Goal: Transaction & Acquisition: Book appointment/travel/reservation

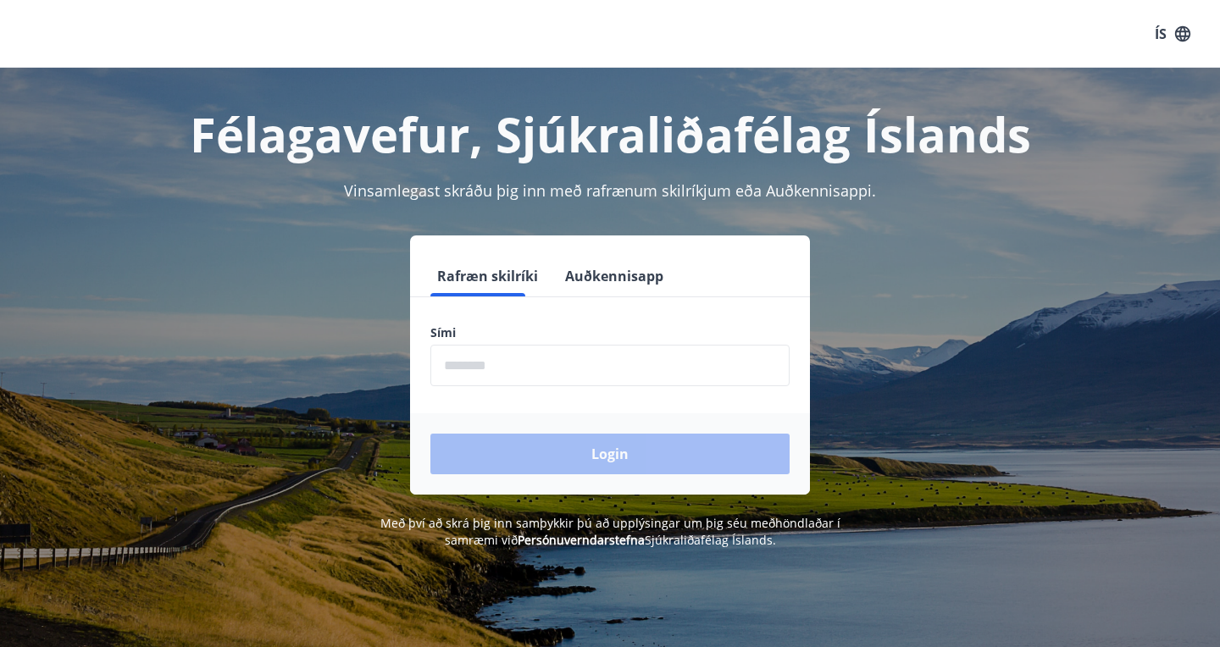
click at [453, 354] on input "phone" at bounding box center [609, 365] width 359 height 41
type input "********"
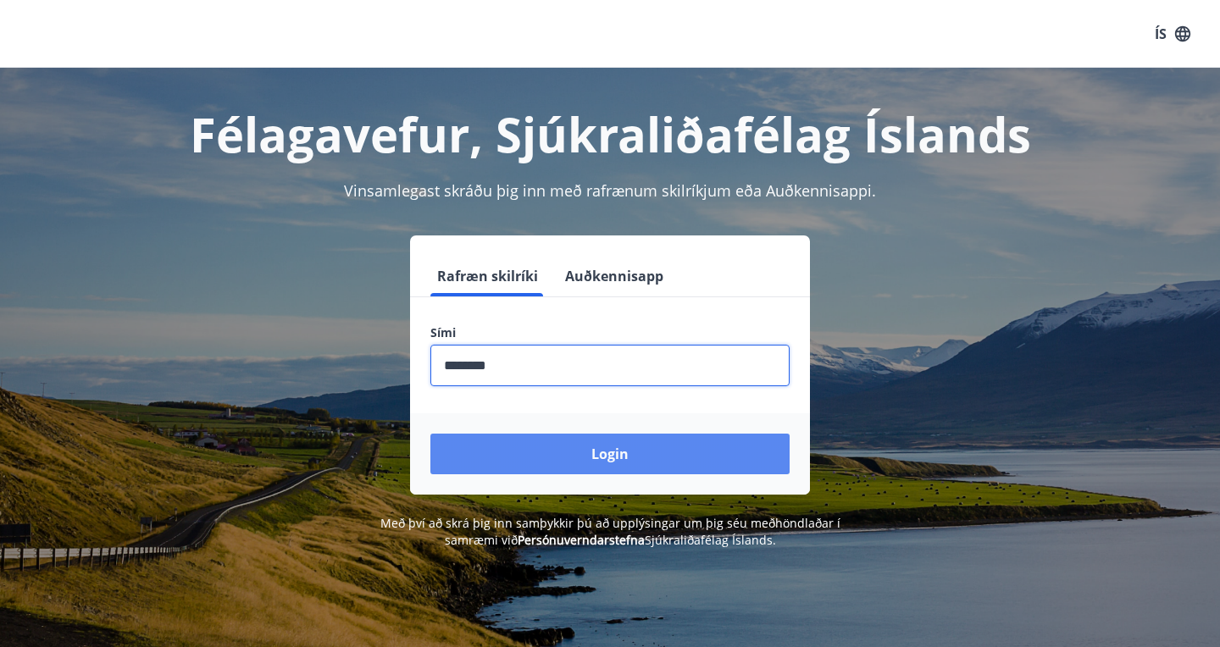
click at [631, 451] on button "Login" at bounding box center [609, 454] width 359 height 41
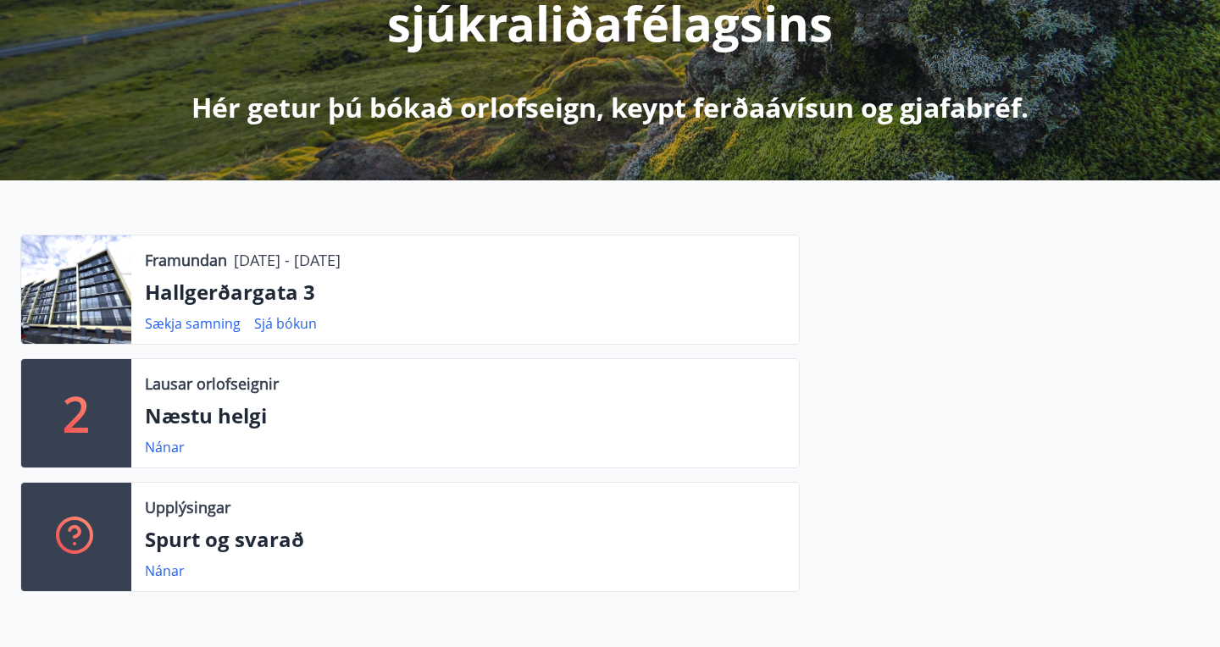
scroll to position [339, 0]
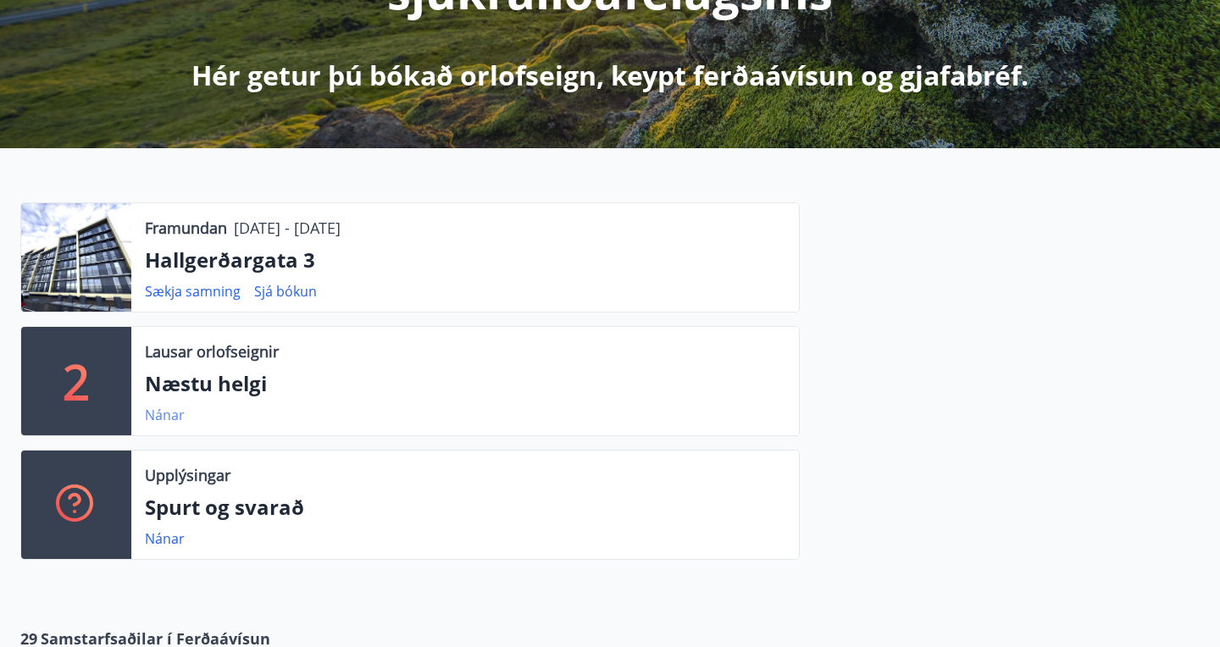
click at [173, 418] on link "Nánar" at bounding box center [165, 415] width 40 height 19
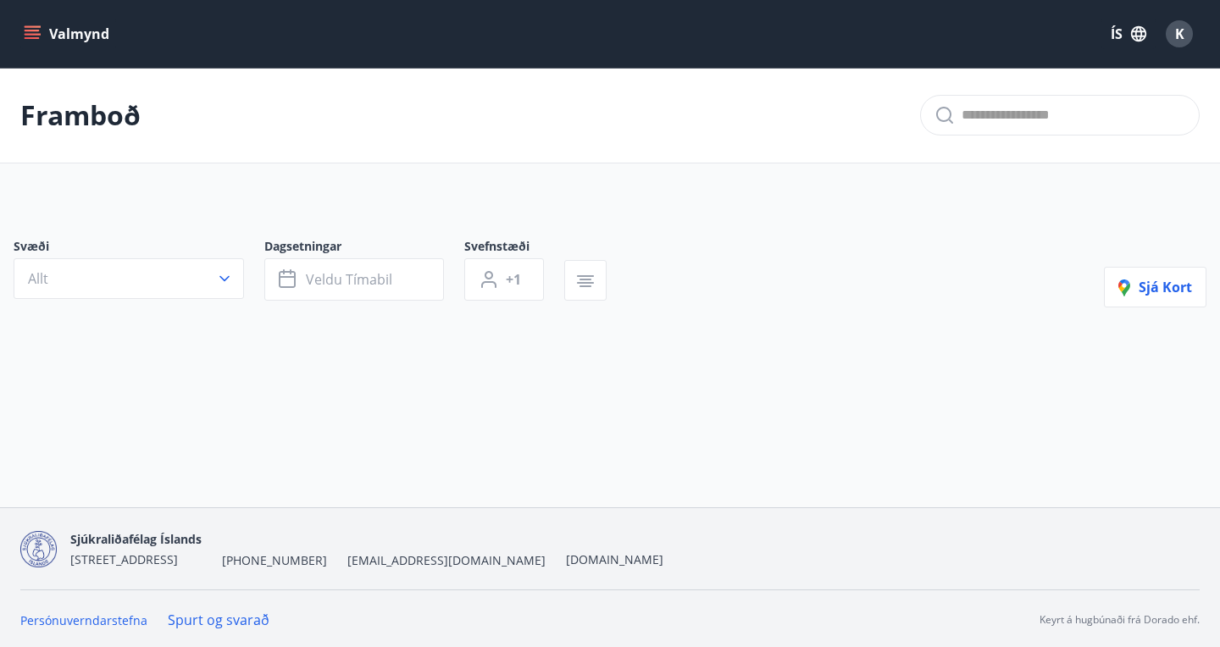
type input "*"
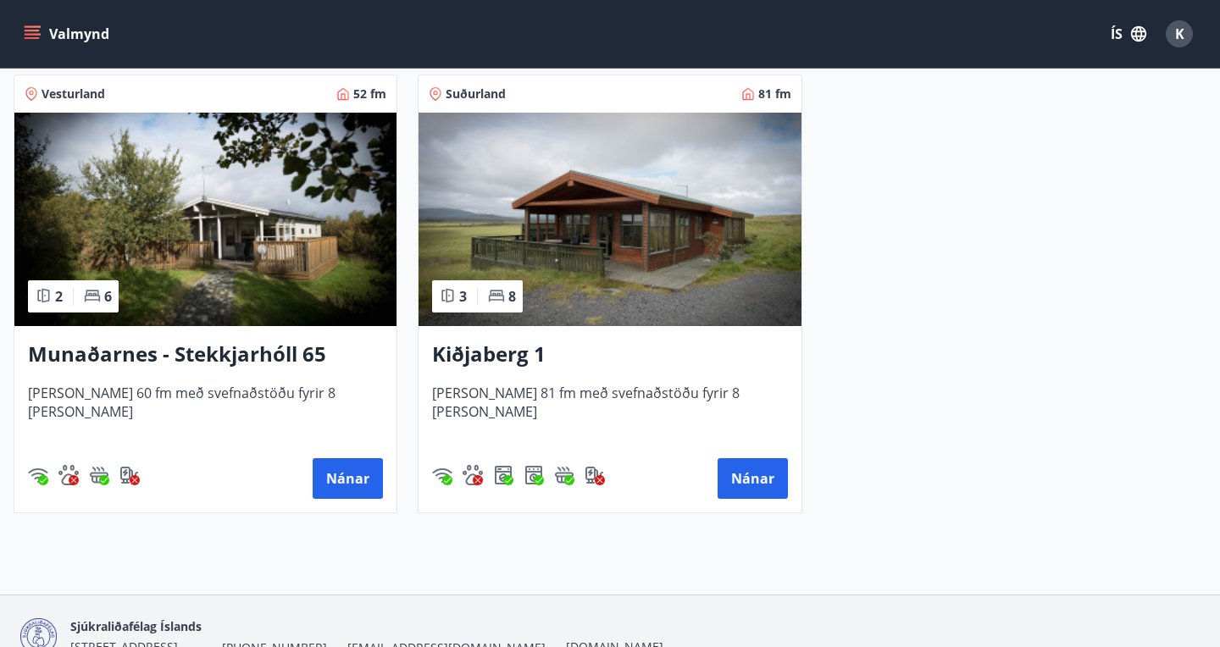
scroll to position [375, 0]
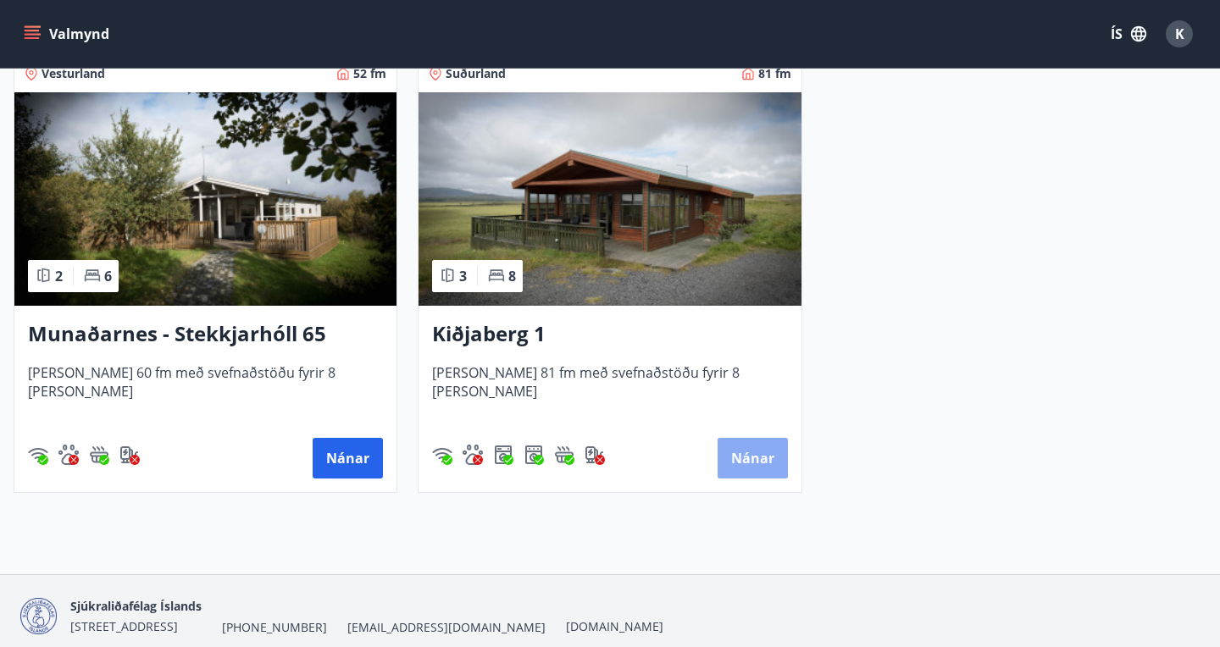
click at [755, 460] on button "Nánar" at bounding box center [752, 458] width 70 height 41
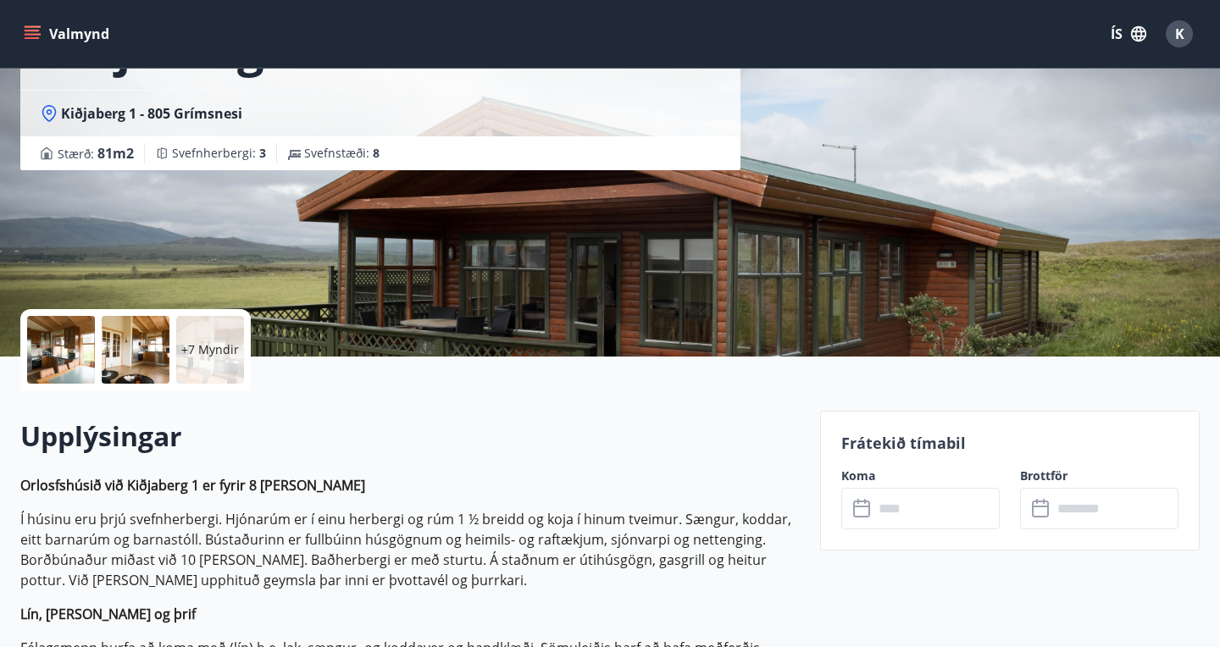
scroll to position [162, 0]
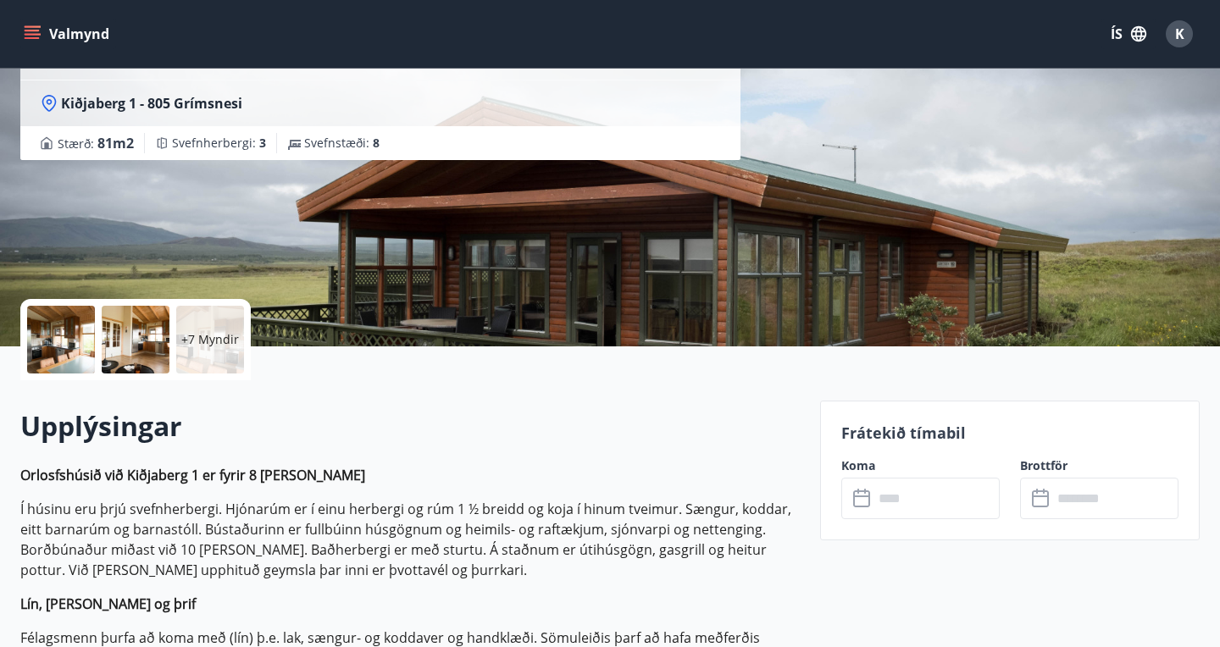
click at [862, 501] on icon at bounding box center [863, 499] width 20 height 20
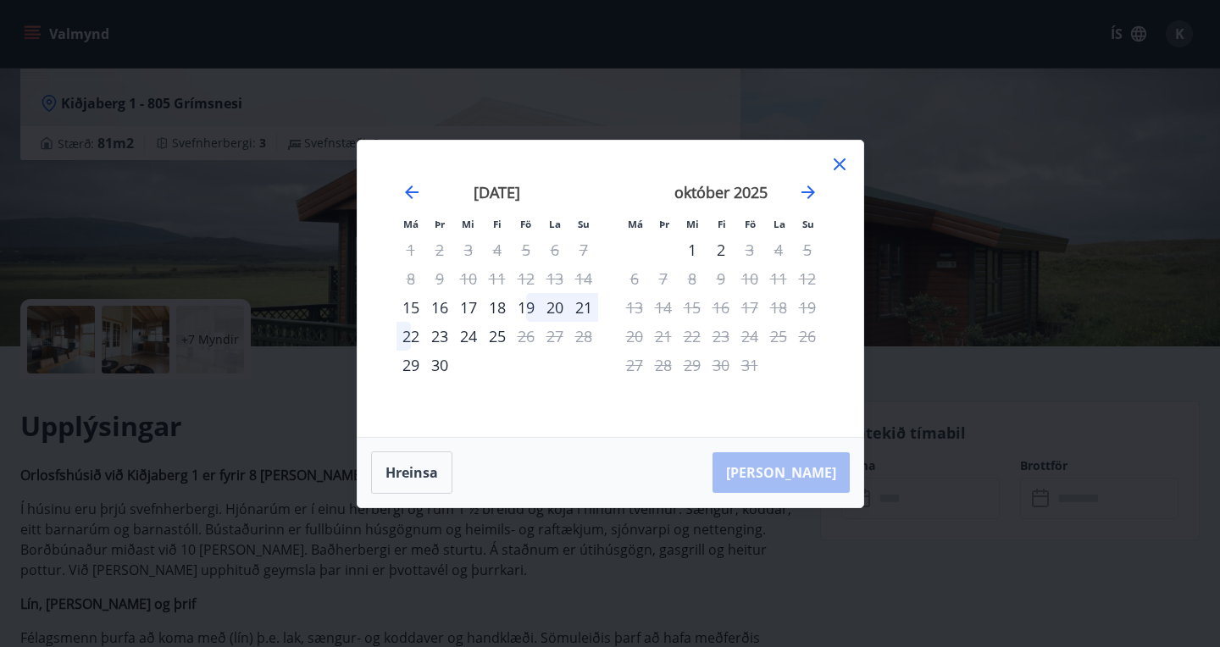
click at [530, 306] on div "19" at bounding box center [526, 307] width 29 height 29
click at [531, 303] on div "19" at bounding box center [526, 307] width 29 height 29
click at [530, 305] on div "19" at bounding box center [526, 307] width 29 height 29
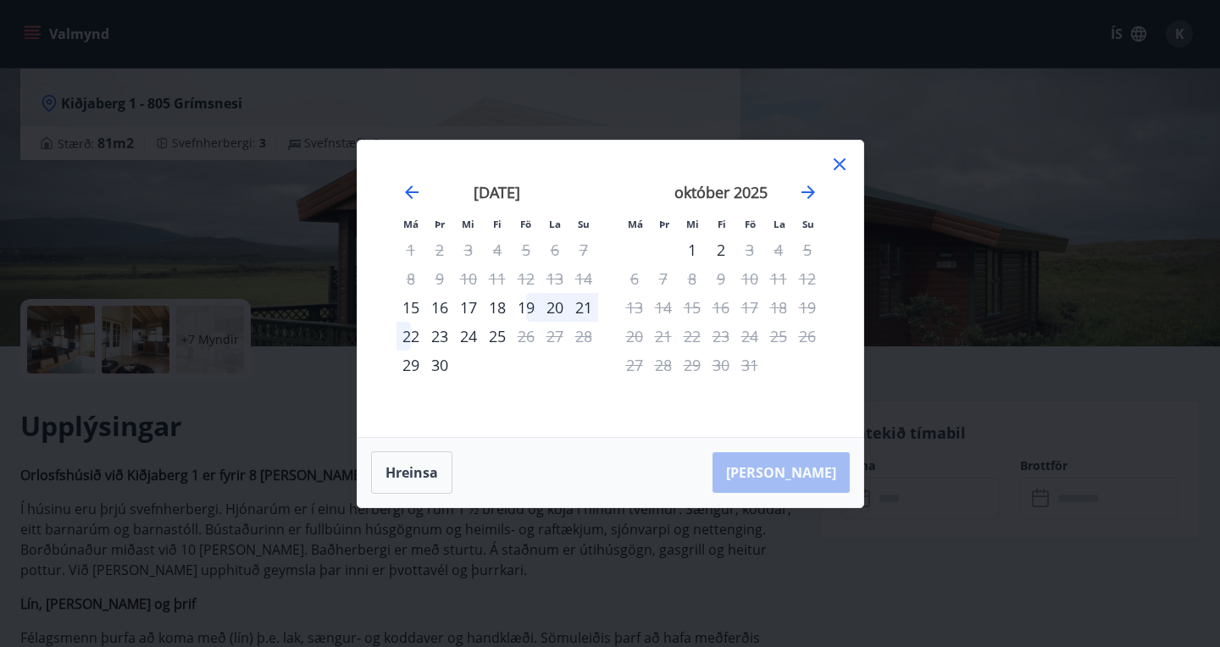
click at [589, 310] on div "21" at bounding box center [583, 307] width 29 height 29
click at [555, 308] on div "20" at bounding box center [554, 307] width 29 height 29
click at [409, 473] on button "Hreinsa" at bounding box center [411, 472] width 81 height 42
click at [533, 304] on div "19" at bounding box center [526, 307] width 29 height 29
click at [584, 305] on div "21" at bounding box center [583, 307] width 29 height 29
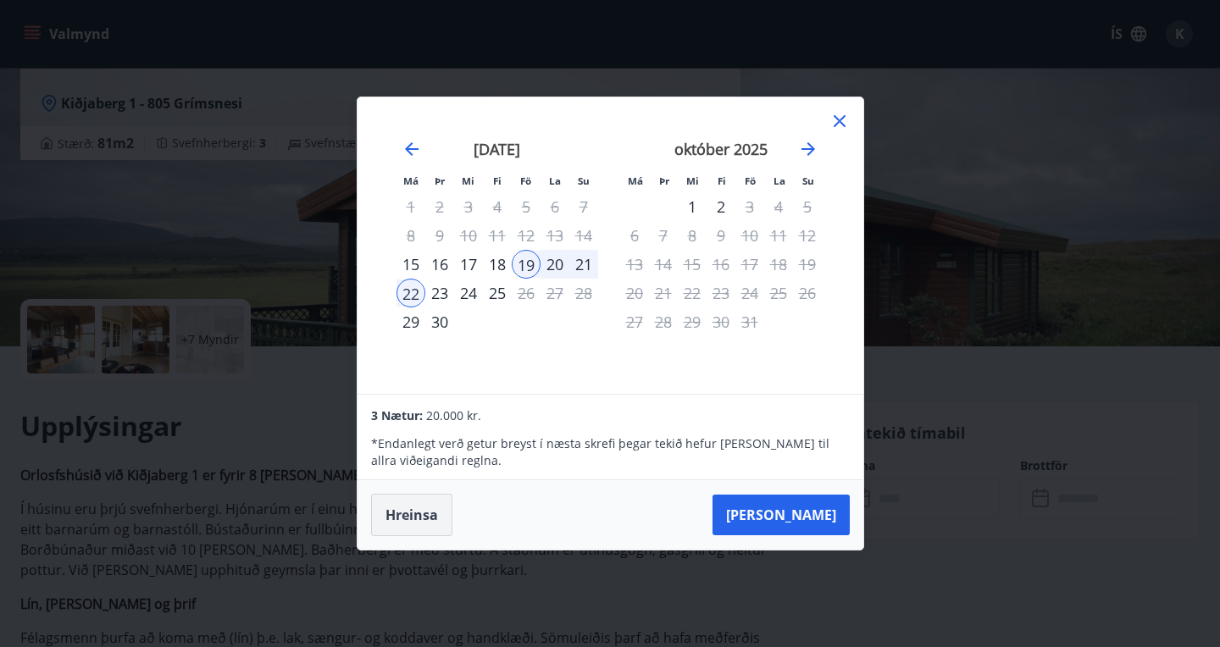
click at [418, 522] on button "Hreinsa" at bounding box center [411, 515] width 81 height 42
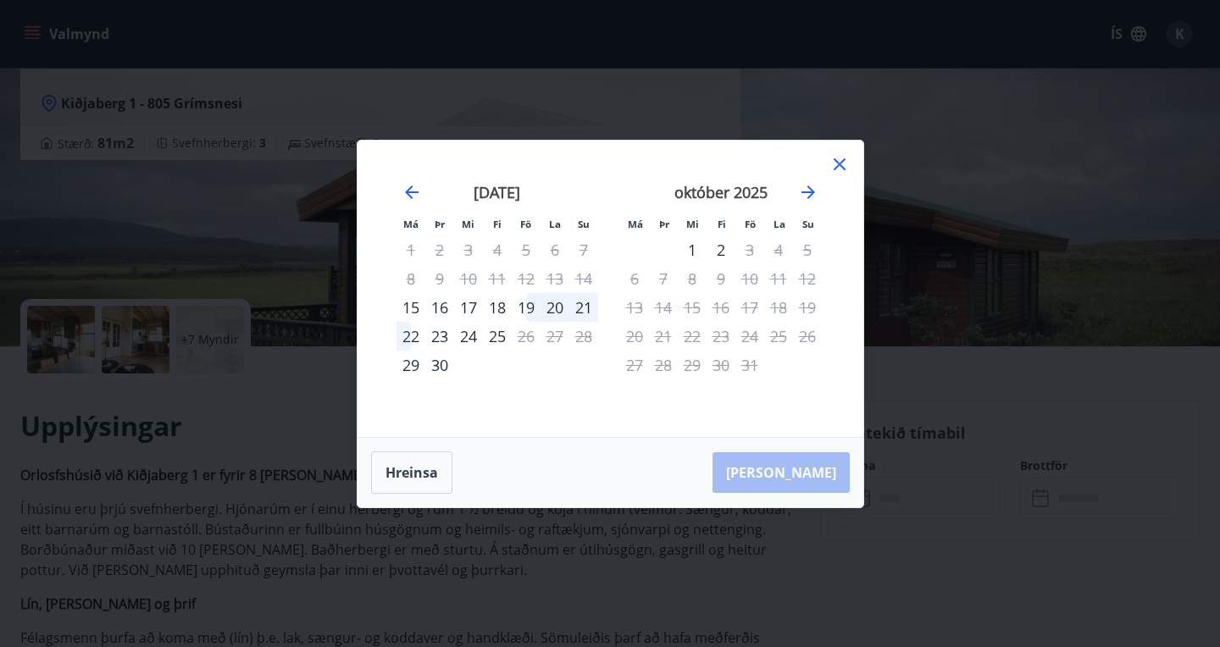
click at [836, 160] on icon at bounding box center [839, 164] width 12 height 12
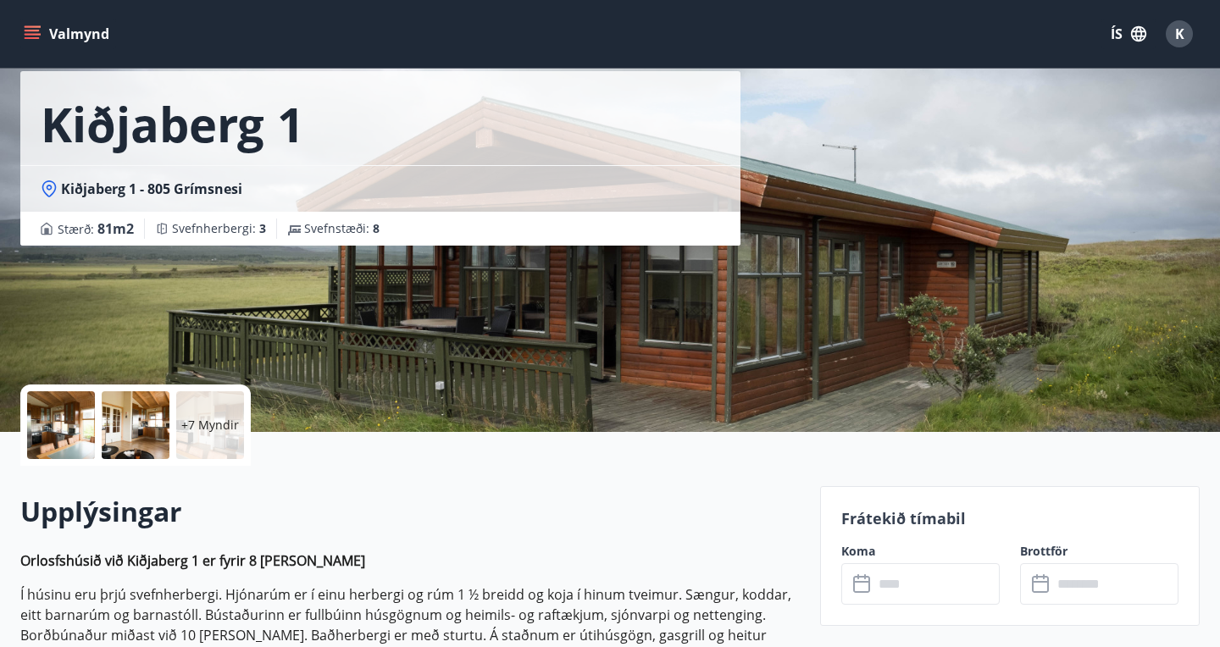
scroll to position [53, 0]
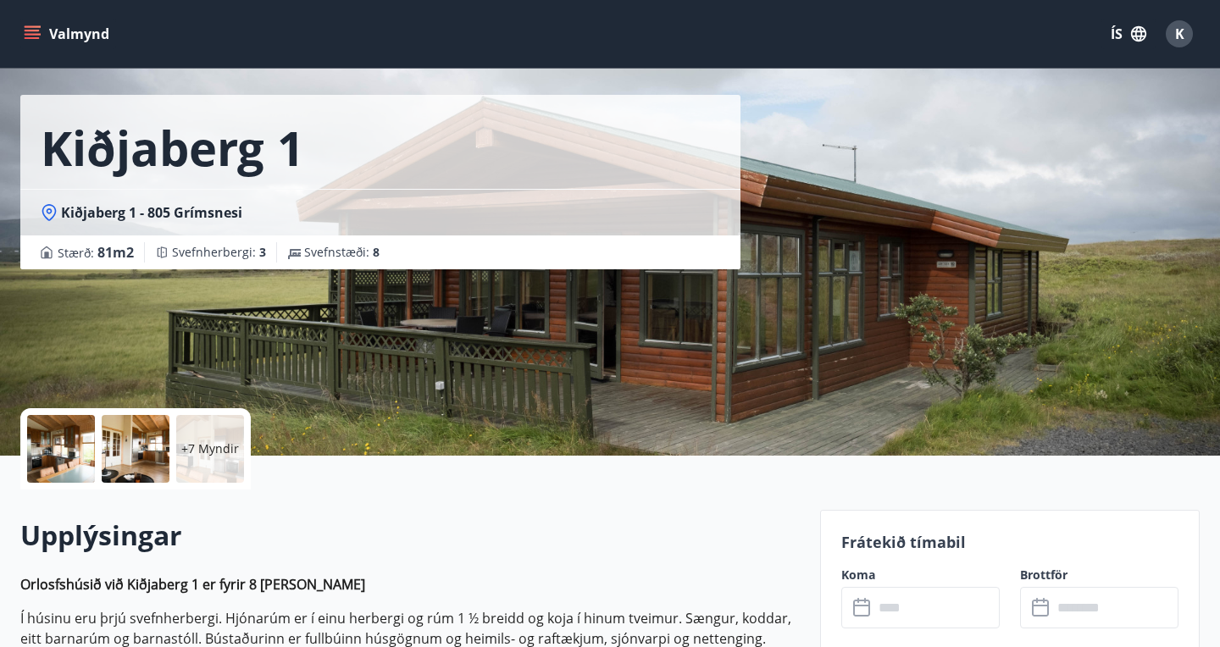
click at [64, 451] on div at bounding box center [61, 449] width 68 height 68
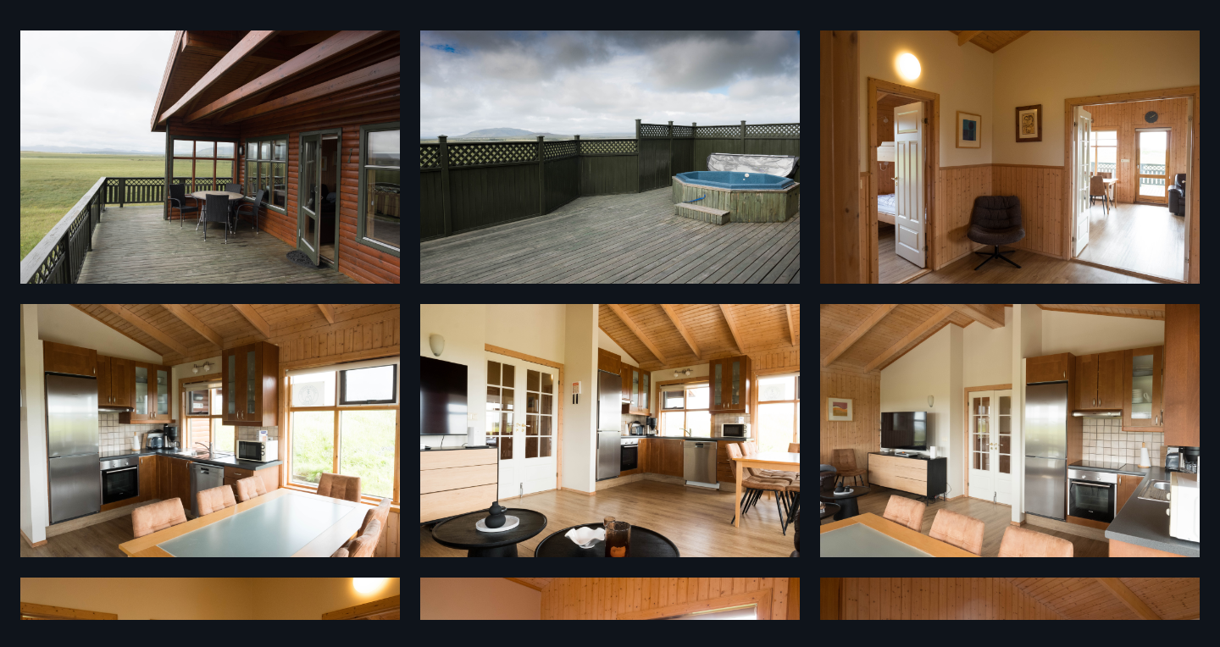
scroll to position [0, 0]
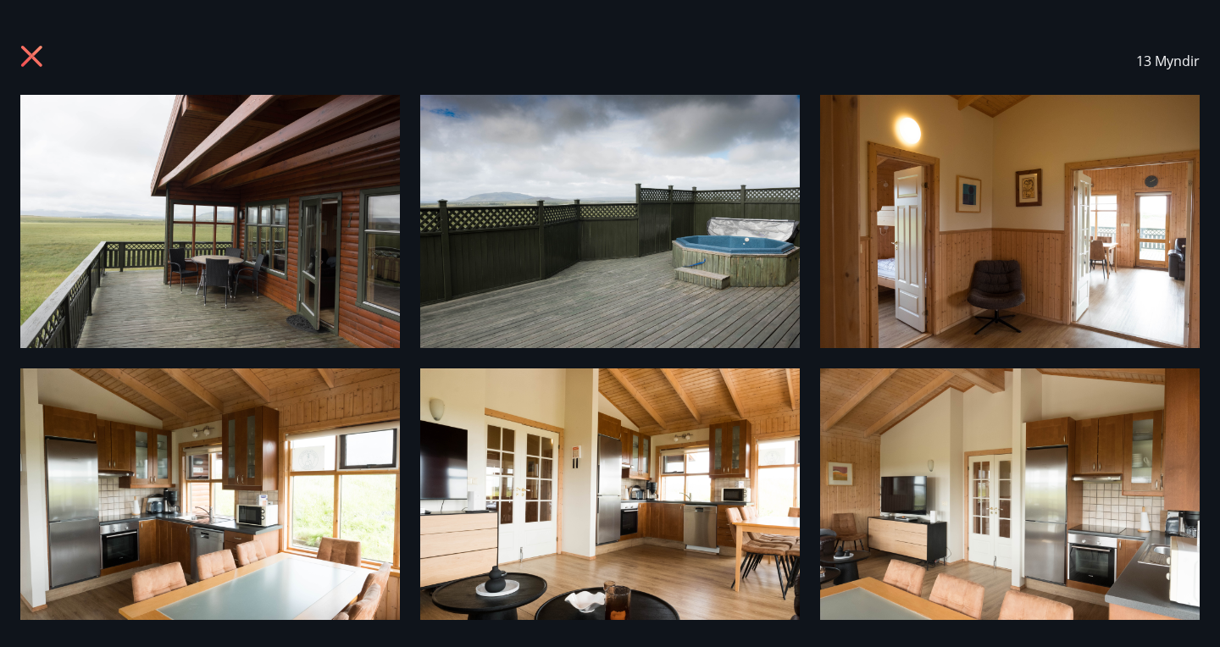
click at [30, 53] on icon at bounding box center [31, 56] width 21 height 21
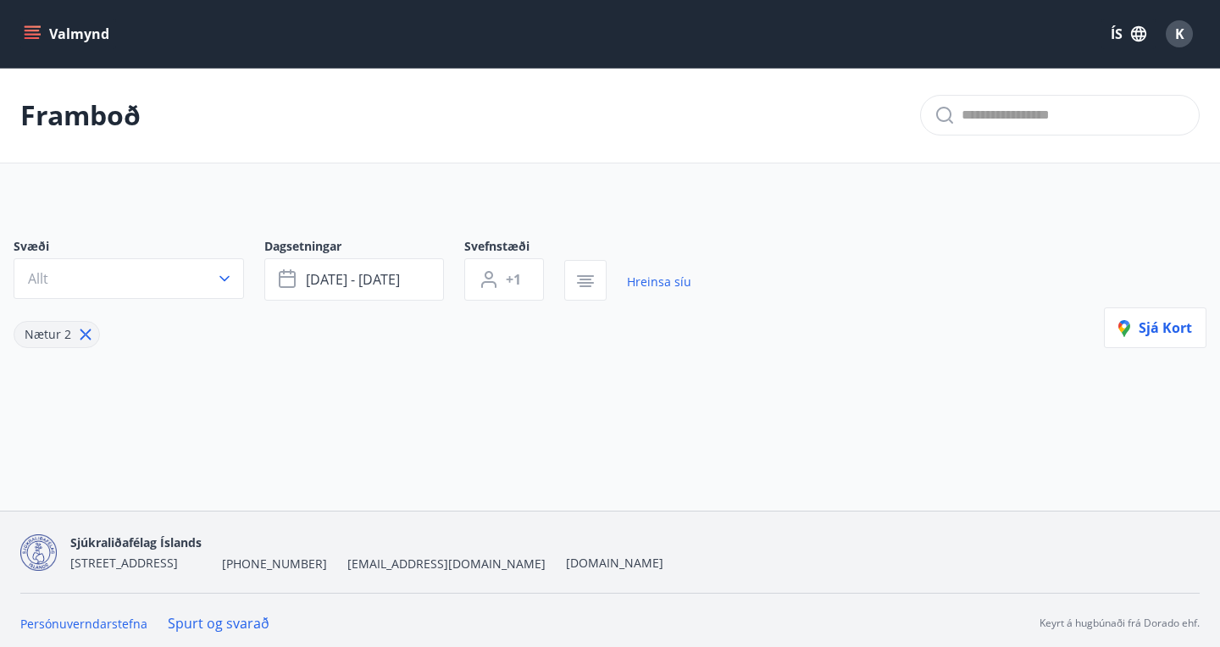
type input "*"
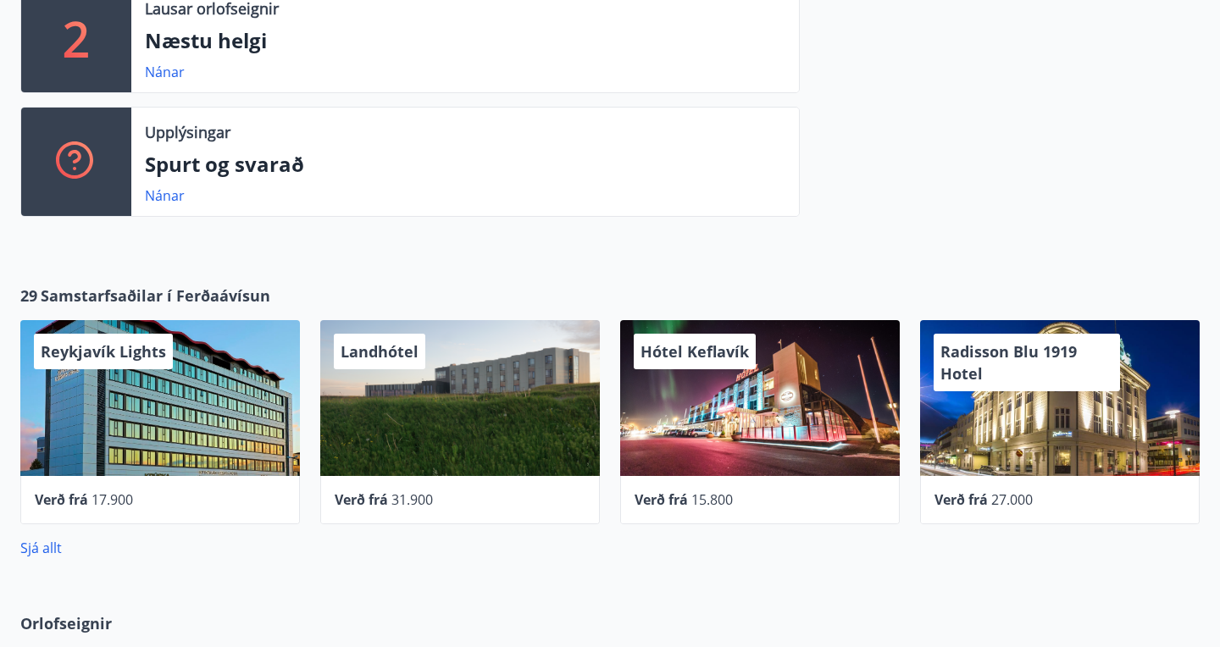
scroll to position [685, 0]
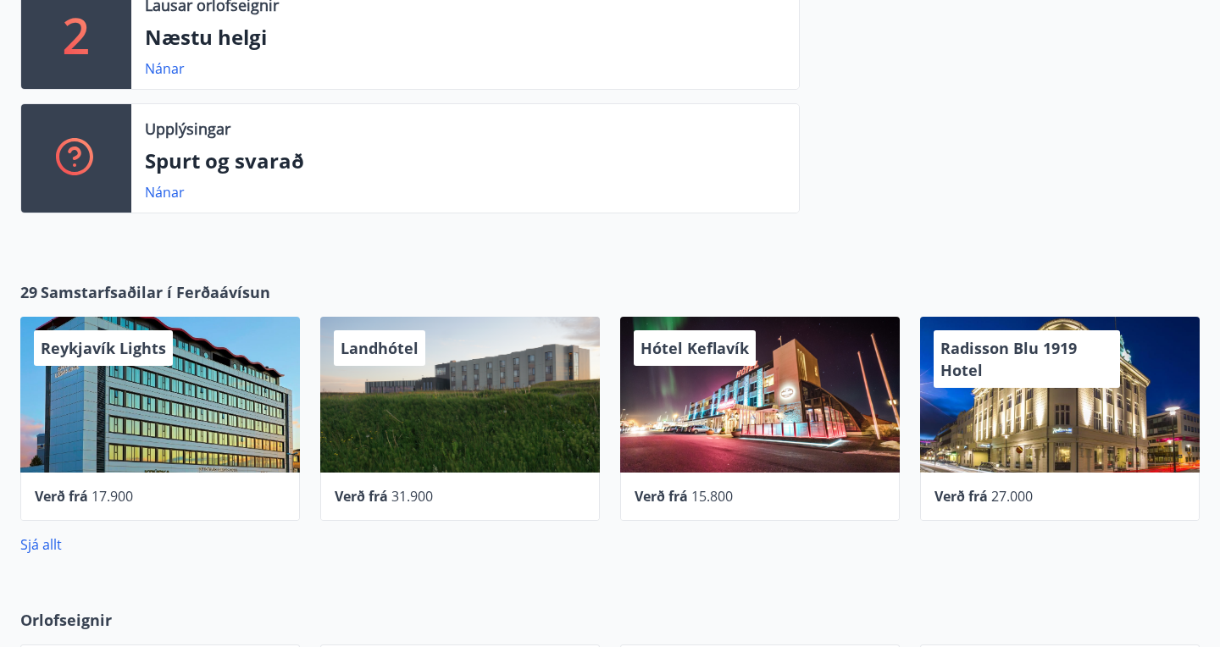
click at [98, 498] on span "17.900" at bounding box center [111, 496] width 41 height 19
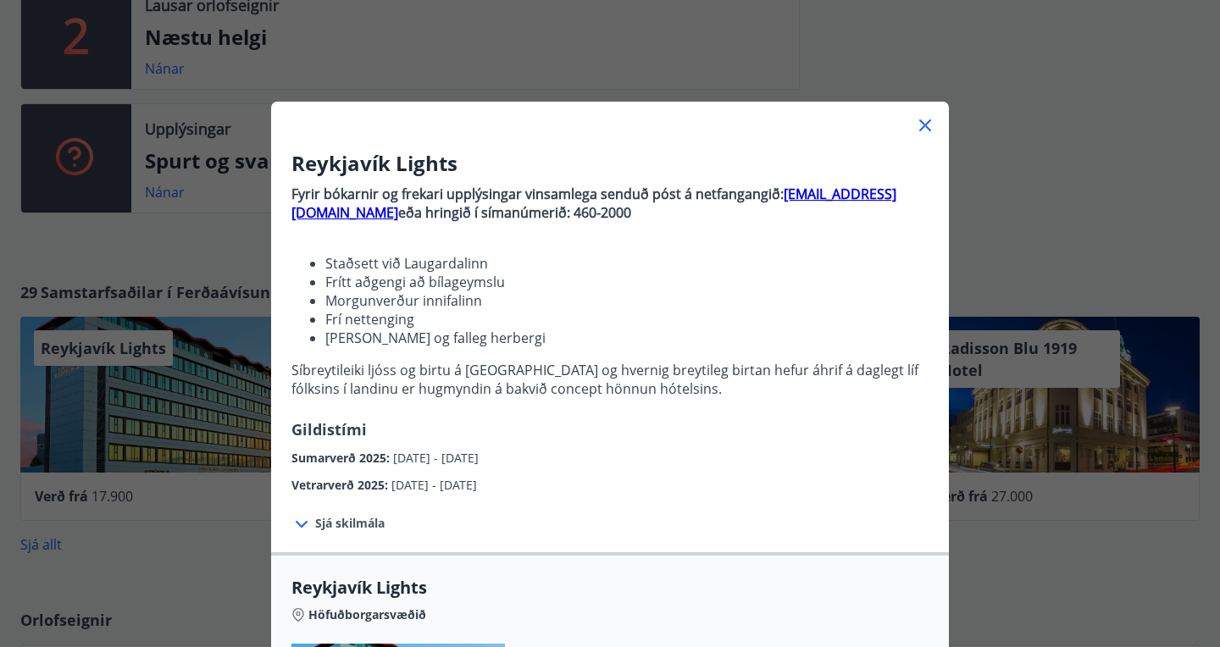
click at [931, 120] on icon at bounding box center [925, 125] width 20 height 20
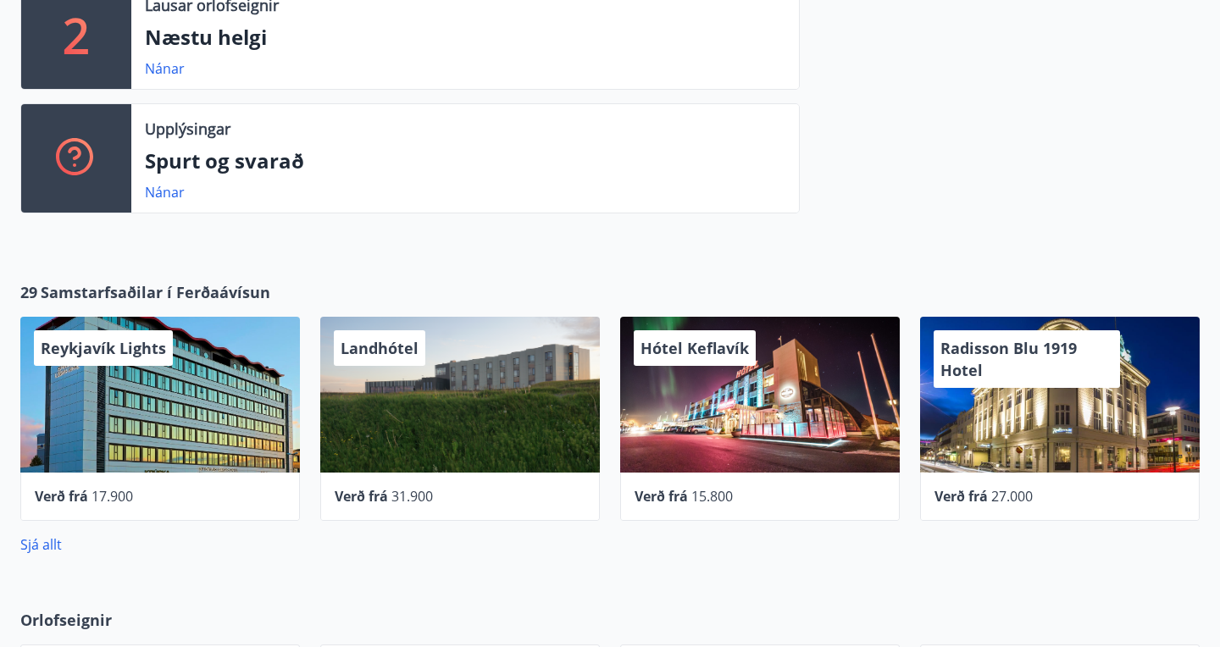
click at [1037, 365] on div "Radisson Blu 1919 Hotel" at bounding box center [1026, 359] width 186 height 58
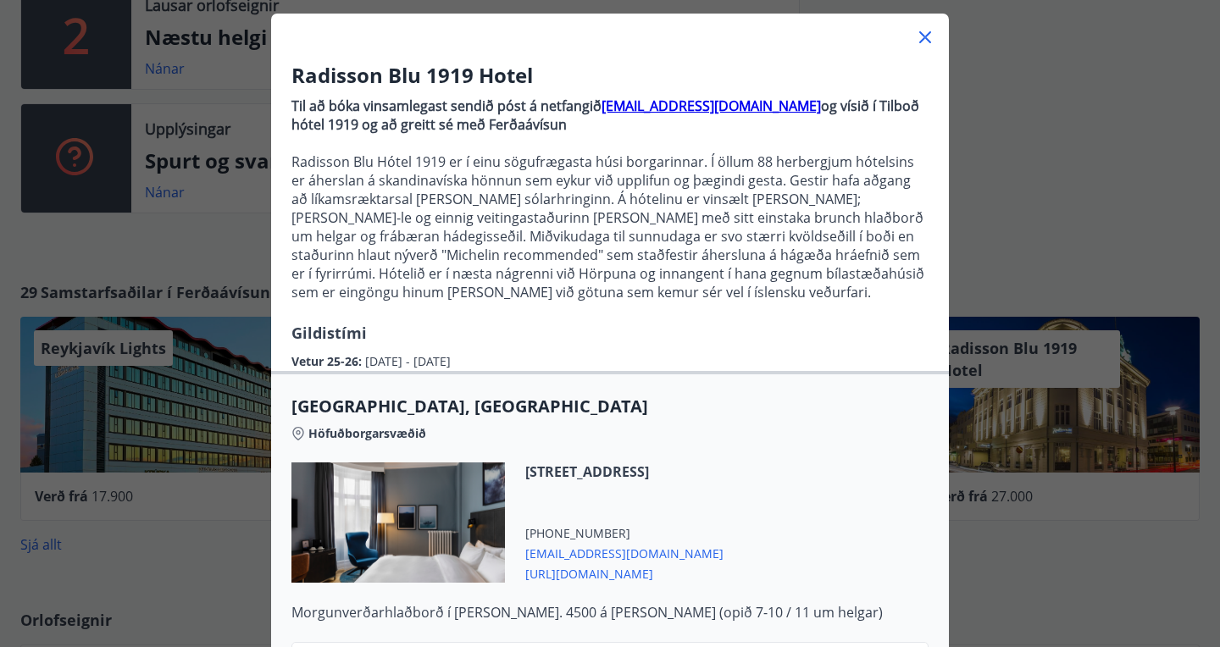
scroll to position [89, 0]
click at [923, 30] on icon at bounding box center [925, 36] width 20 height 20
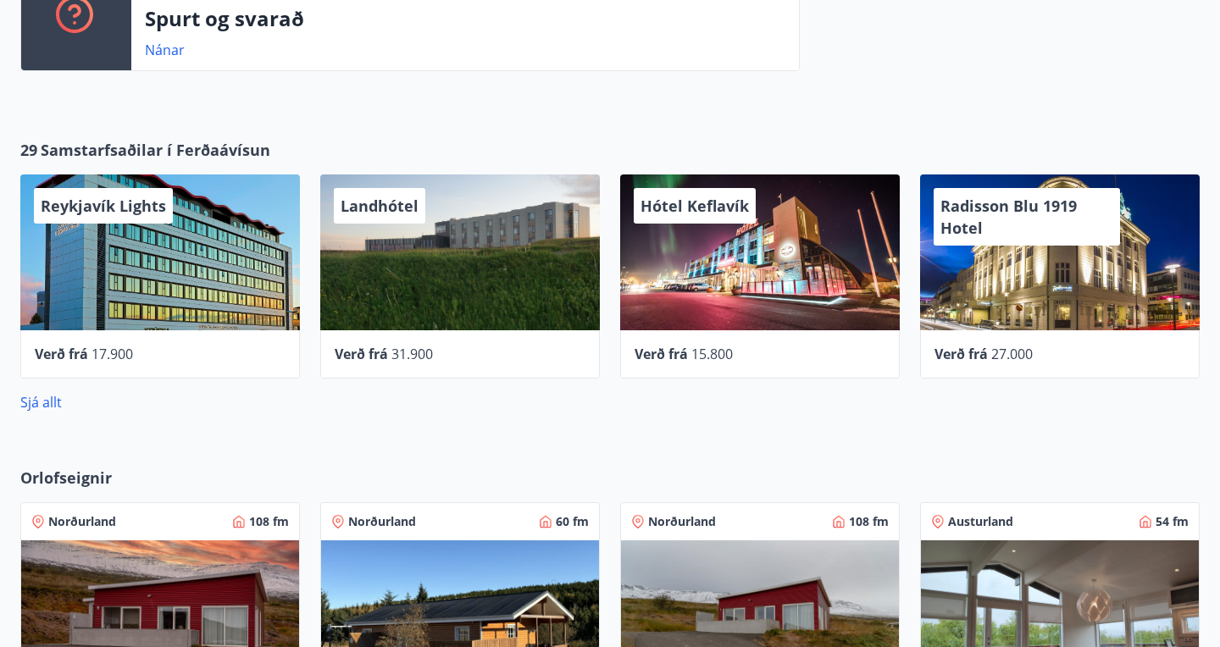
scroll to position [816, 0]
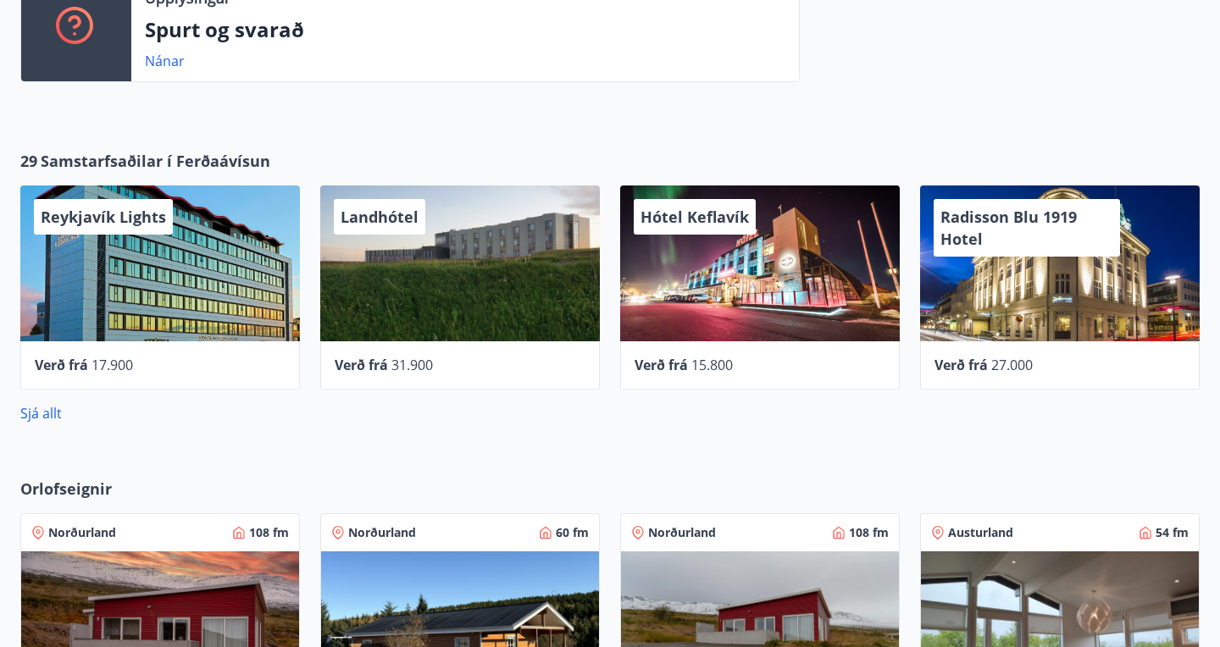
click at [85, 248] on div "Reykjavík Lights" at bounding box center [159, 263] width 279 height 156
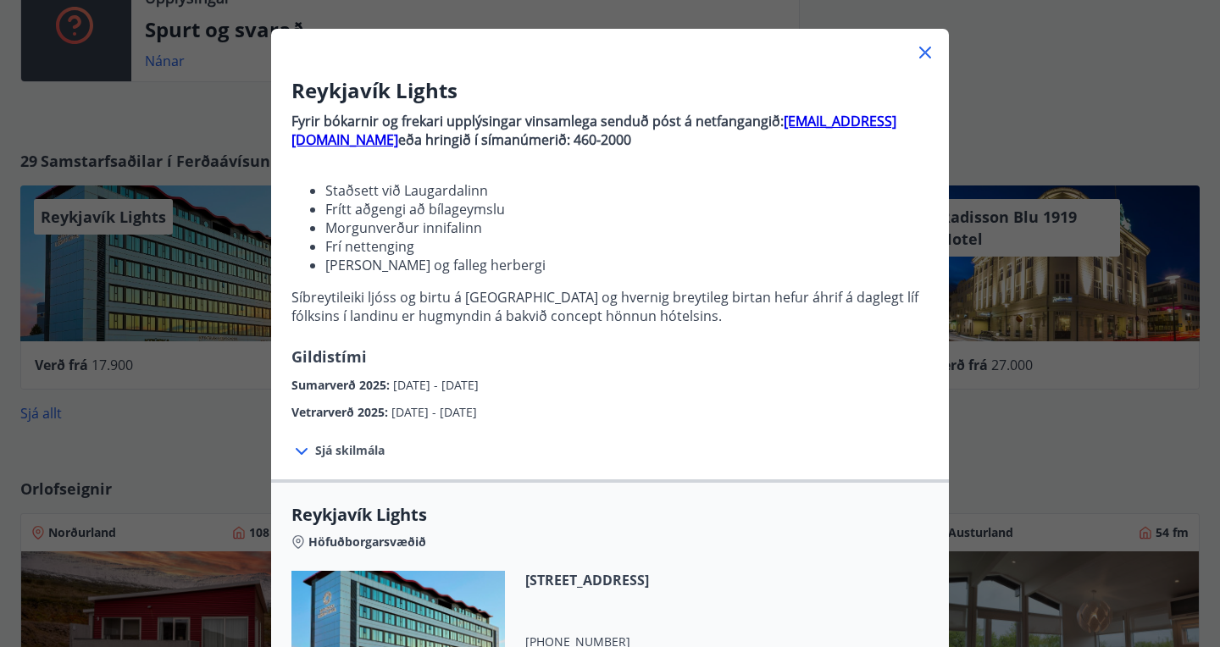
scroll to position [91, 0]
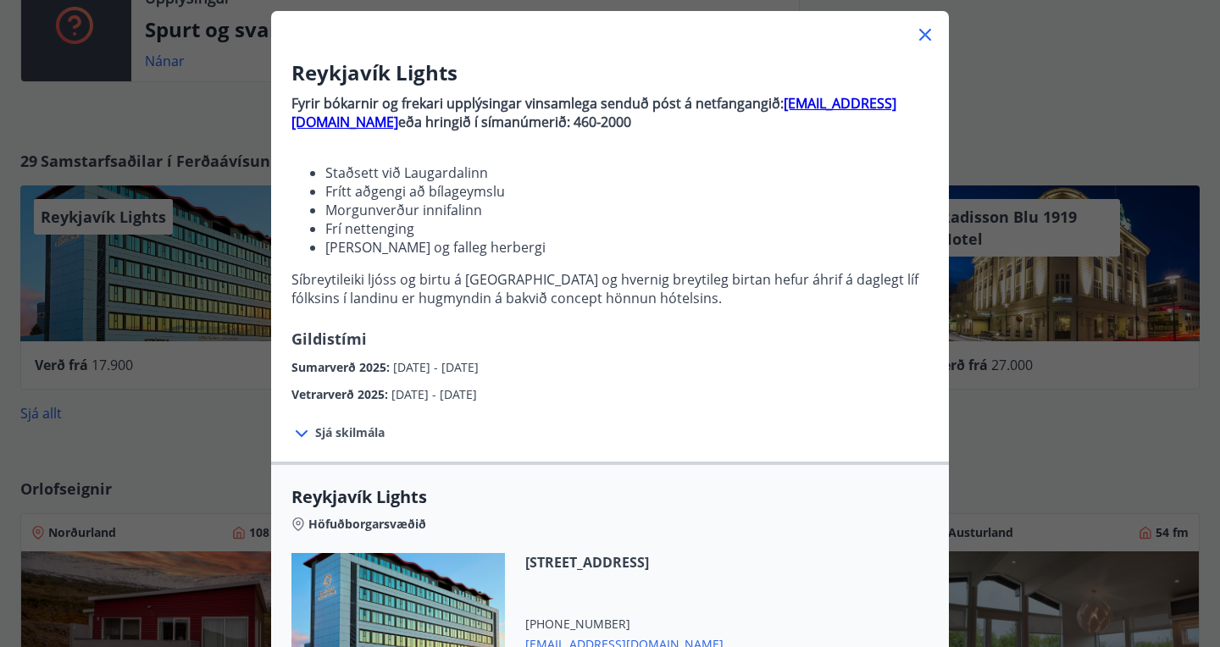
click at [373, 433] on span "Sjá skilmála" at bounding box center [349, 432] width 69 height 17
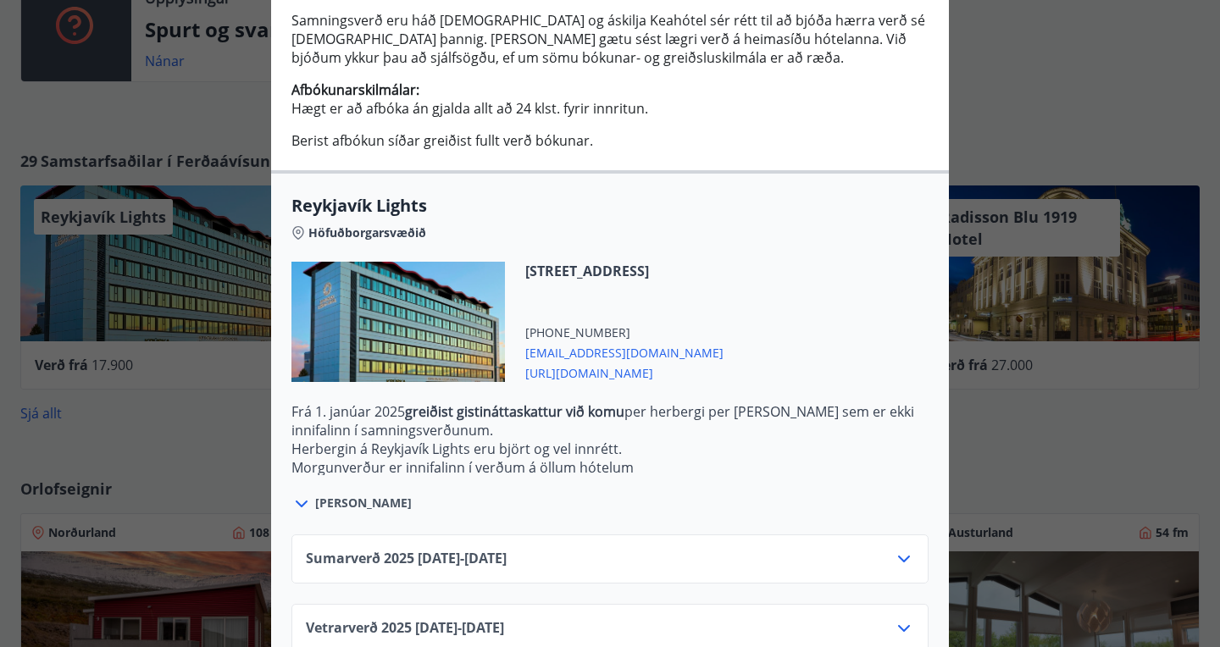
scroll to position [561, 0]
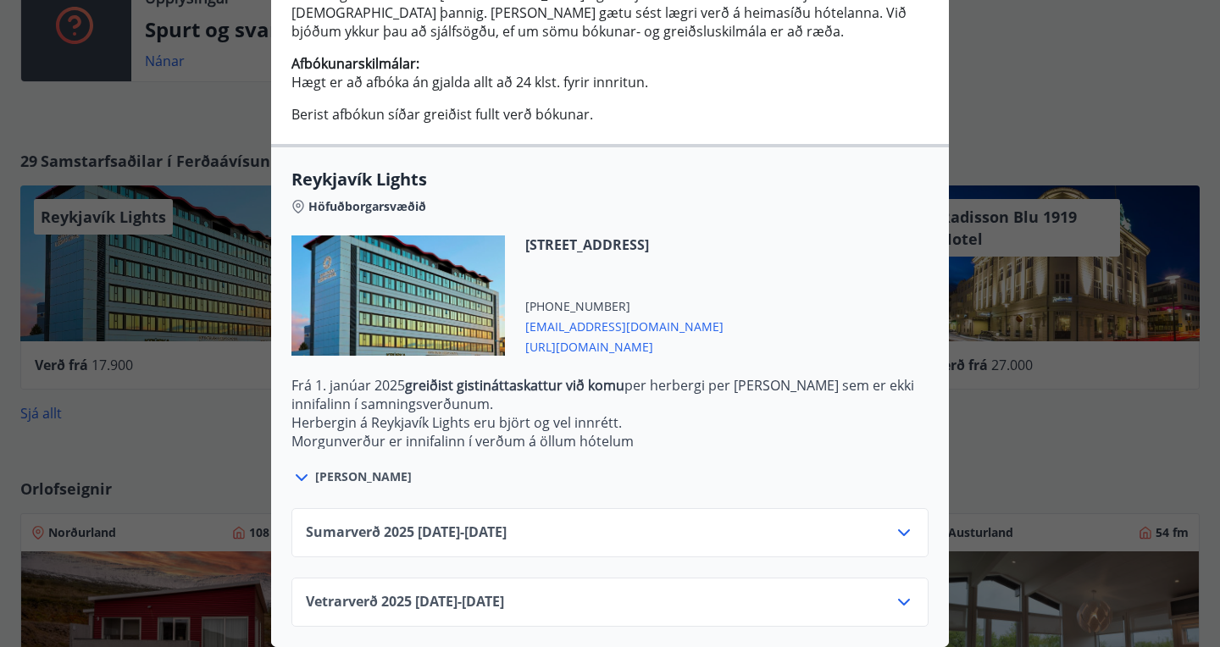
click at [324, 598] on span "Vetrarverð [PHONE_NUMBER][DATE] - [DATE]" at bounding box center [405, 602] width 198 height 20
click at [904, 600] on icon at bounding box center [903, 602] width 20 height 20
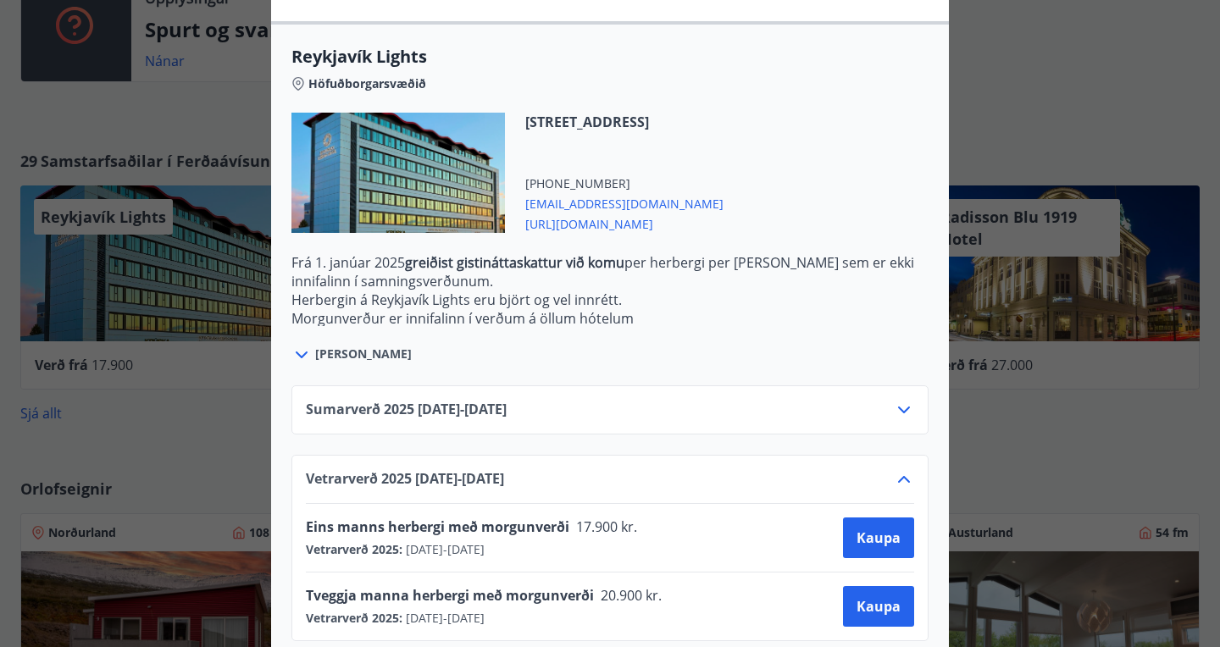
scroll to position [698, 0]
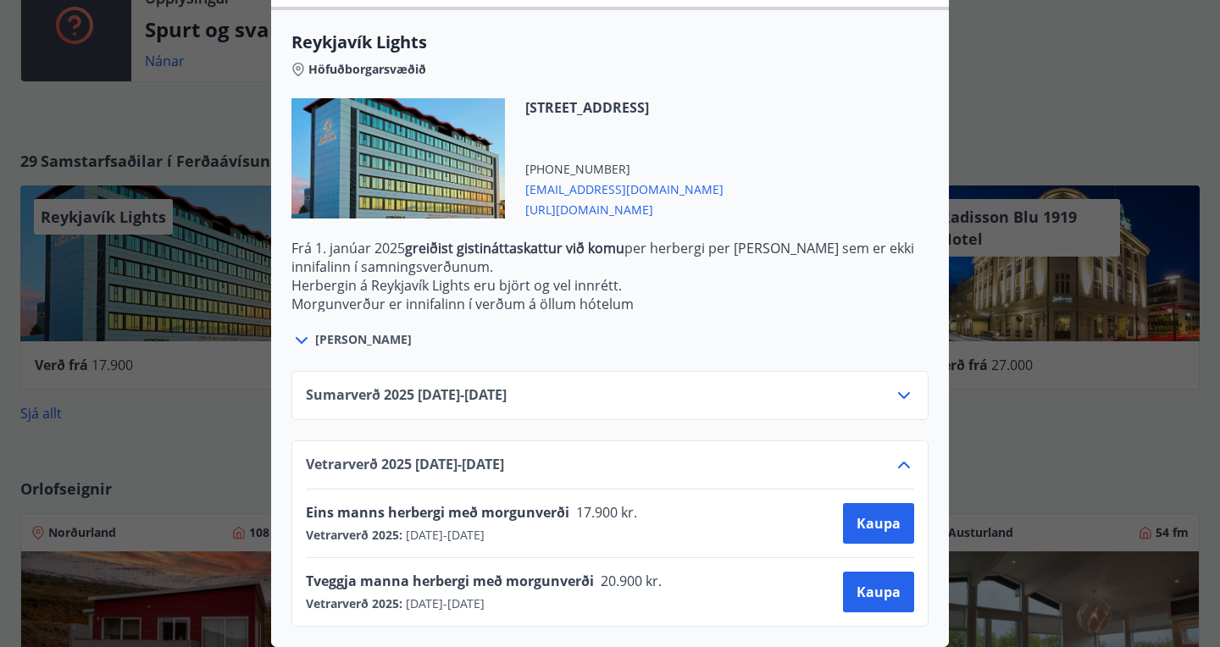
click at [903, 462] on icon at bounding box center [904, 465] width 12 height 7
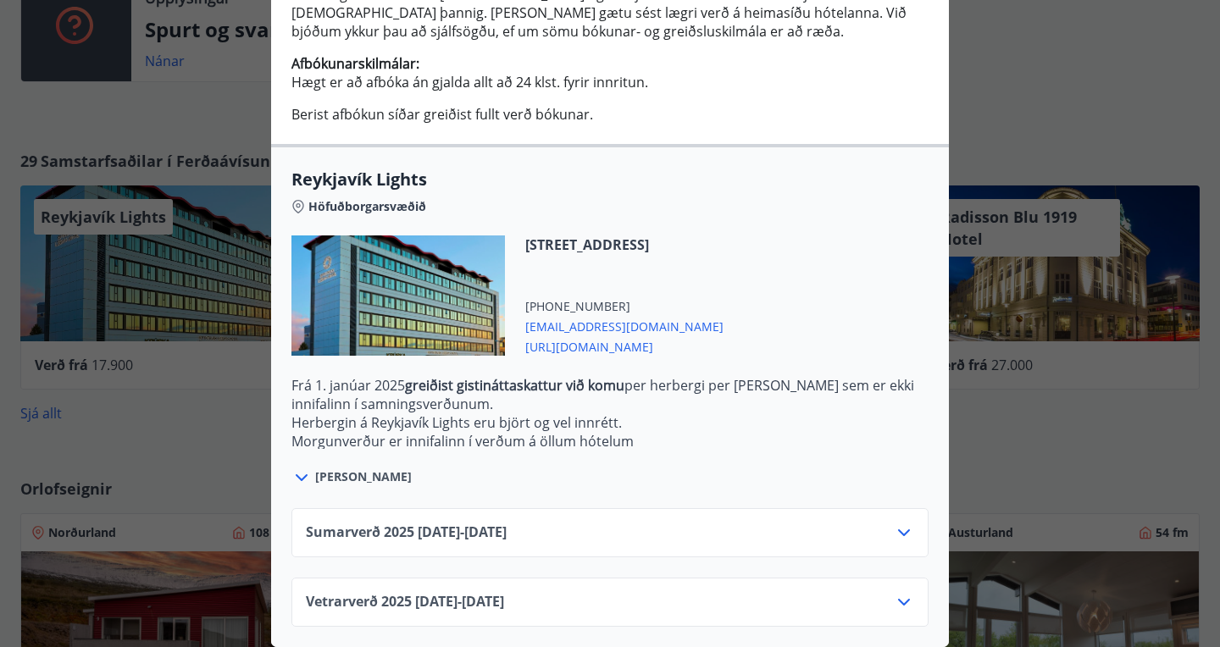
click at [401, 300] on div at bounding box center [397, 295] width 213 height 120
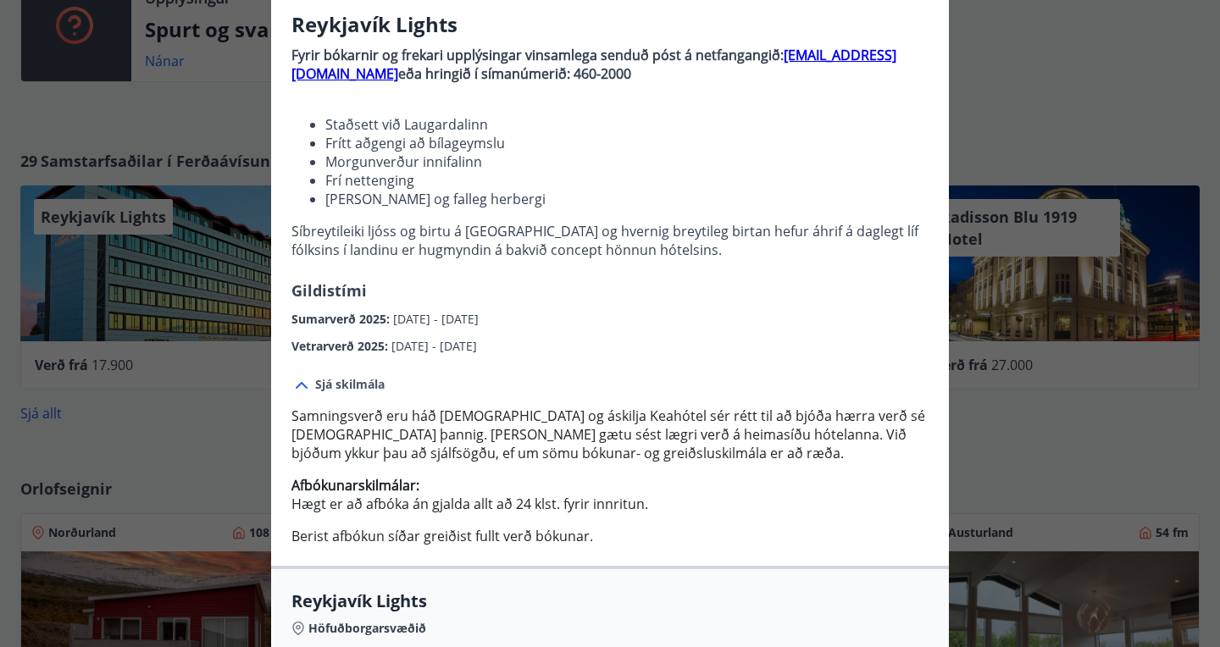
scroll to position [0, 0]
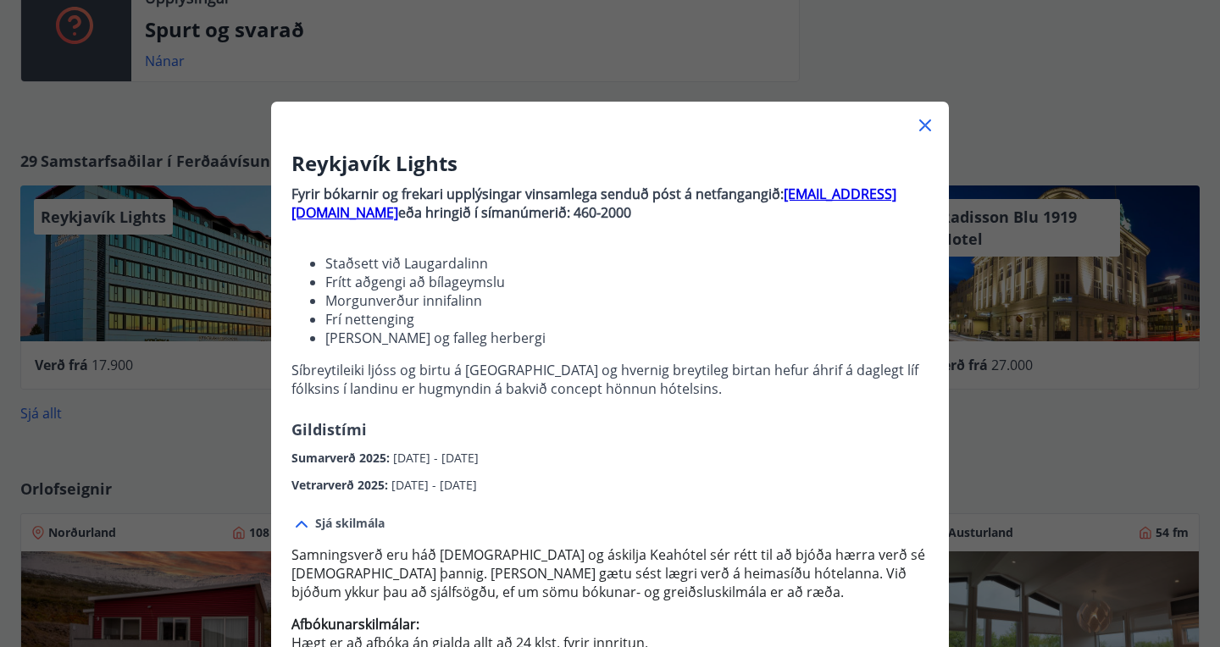
click at [929, 125] on icon at bounding box center [925, 125] width 20 height 20
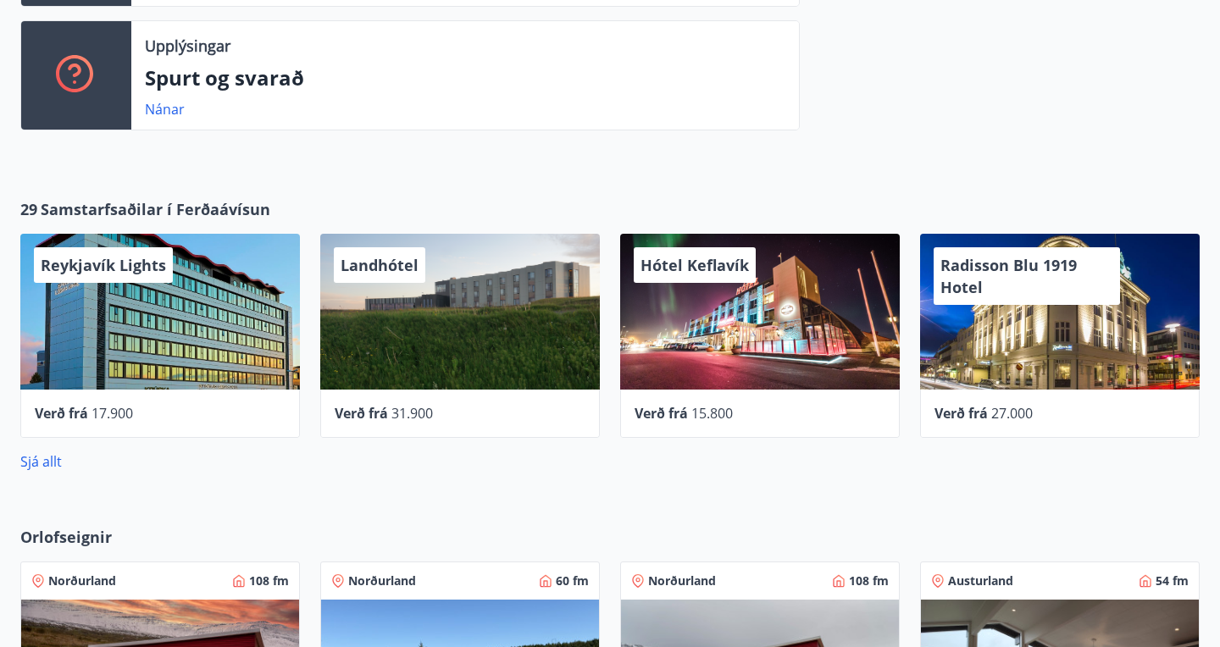
scroll to position [766, 0]
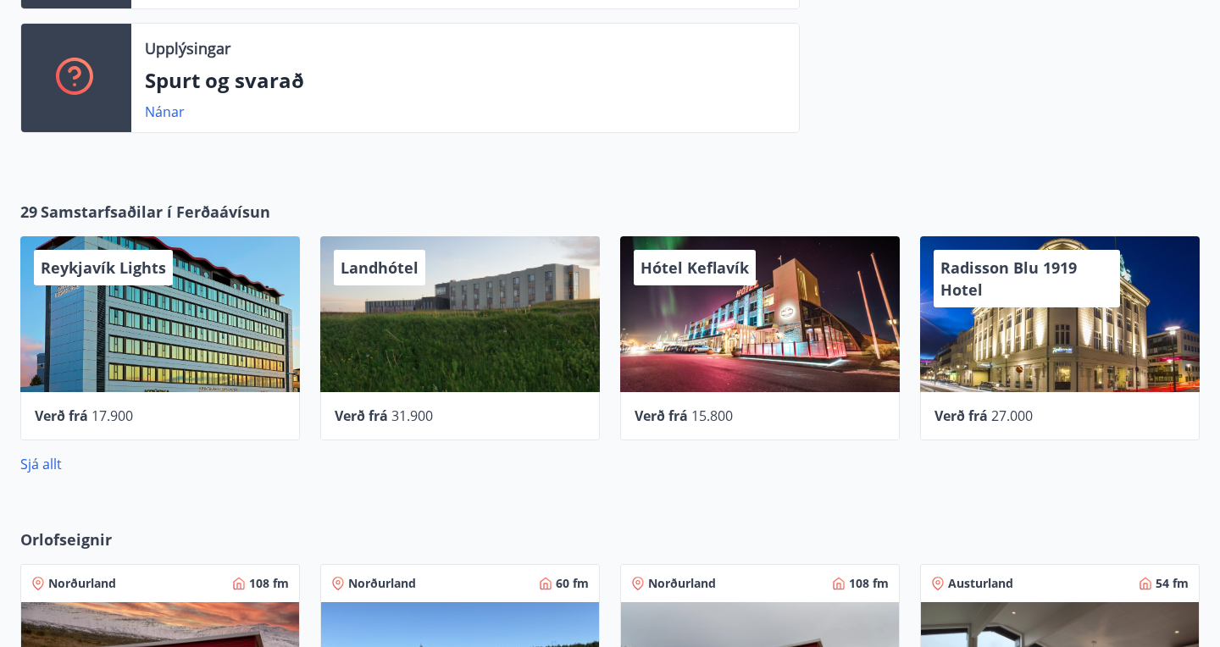
click at [102, 210] on span "Samstarfsaðilar í Ferðaávísun" at bounding box center [156, 212] width 230 height 22
click at [46, 462] on link "Sjá allt" at bounding box center [40, 464] width 41 height 19
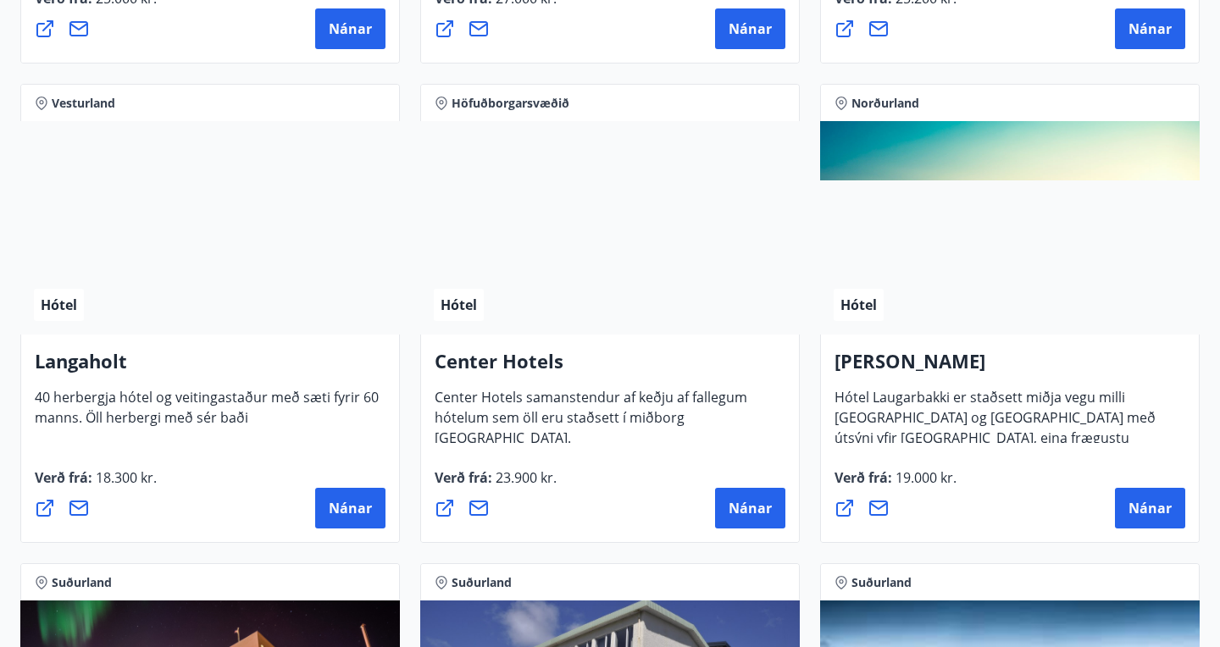
scroll to position [3598, 0]
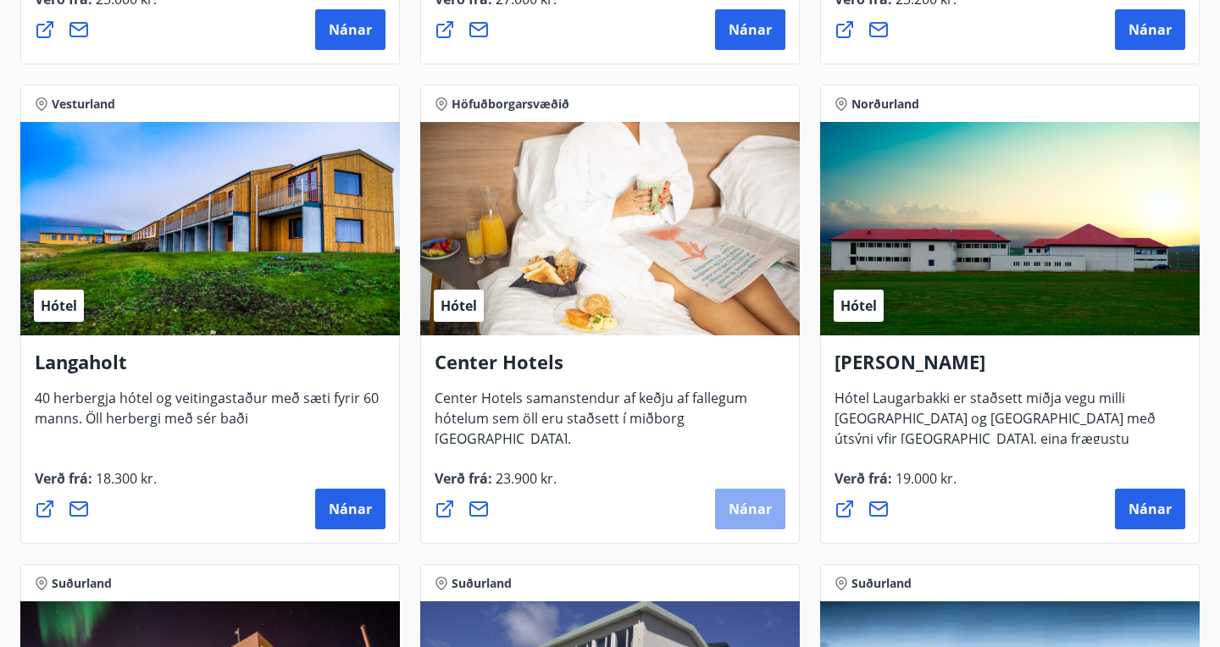
click at [748, 509] on span "Nánar" at bounding box center [749, 509] width 43 height 19
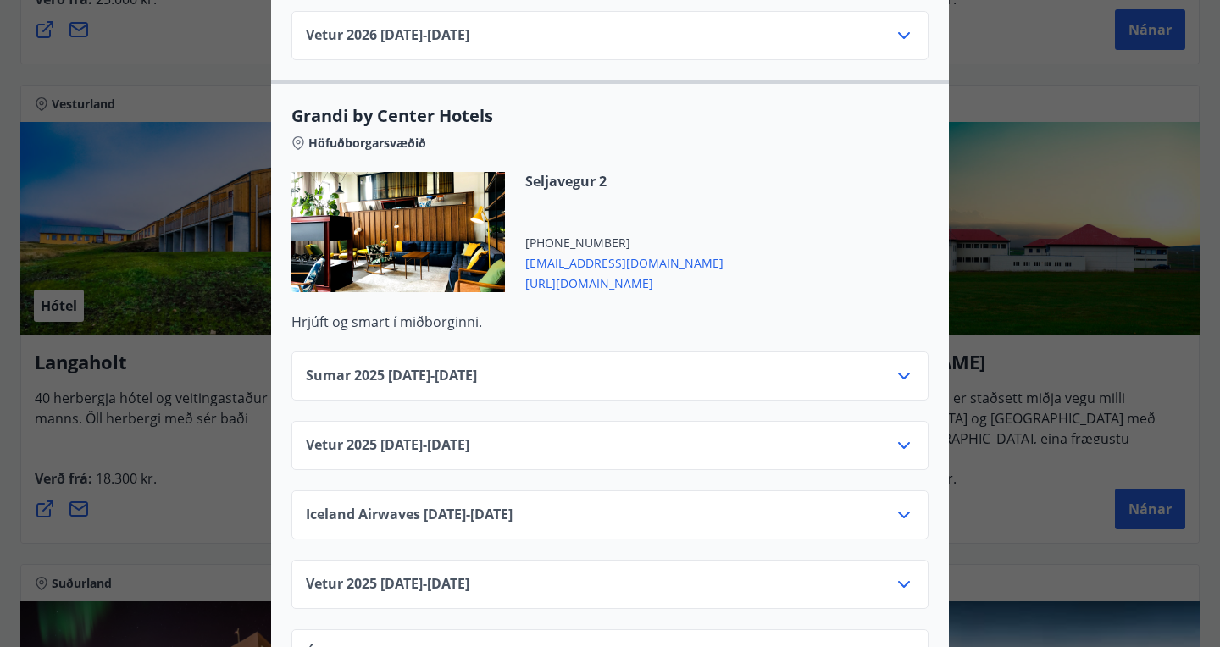
scroll to position [1914, 0]
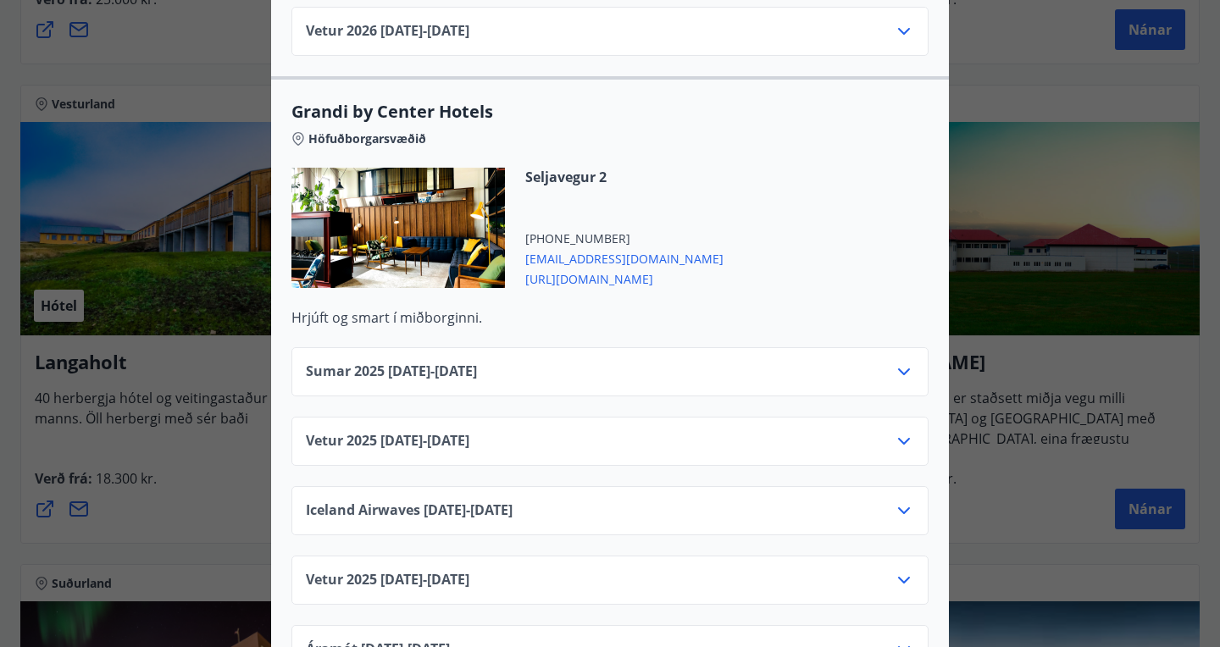
click at [424, 204] on div at bounding box center [397, 228] width 213 height 120
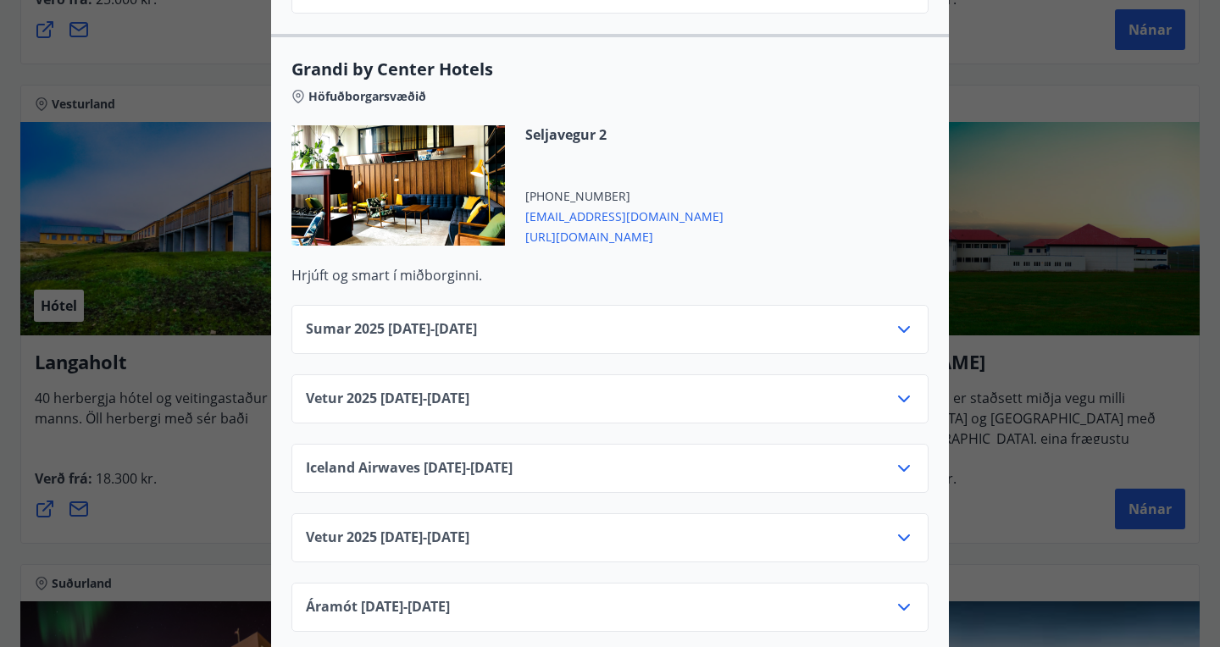
scroll to position [1977, 0]
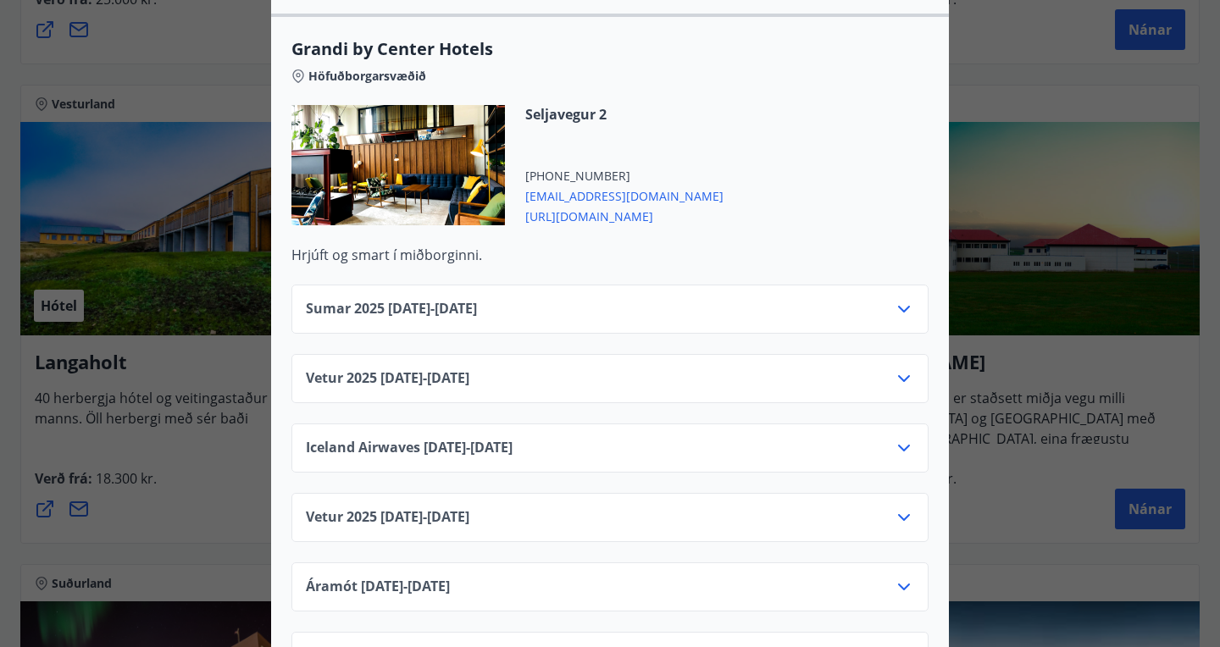
click at [903, 368] on icon at bounding box center [903, 378] width 20 height 20
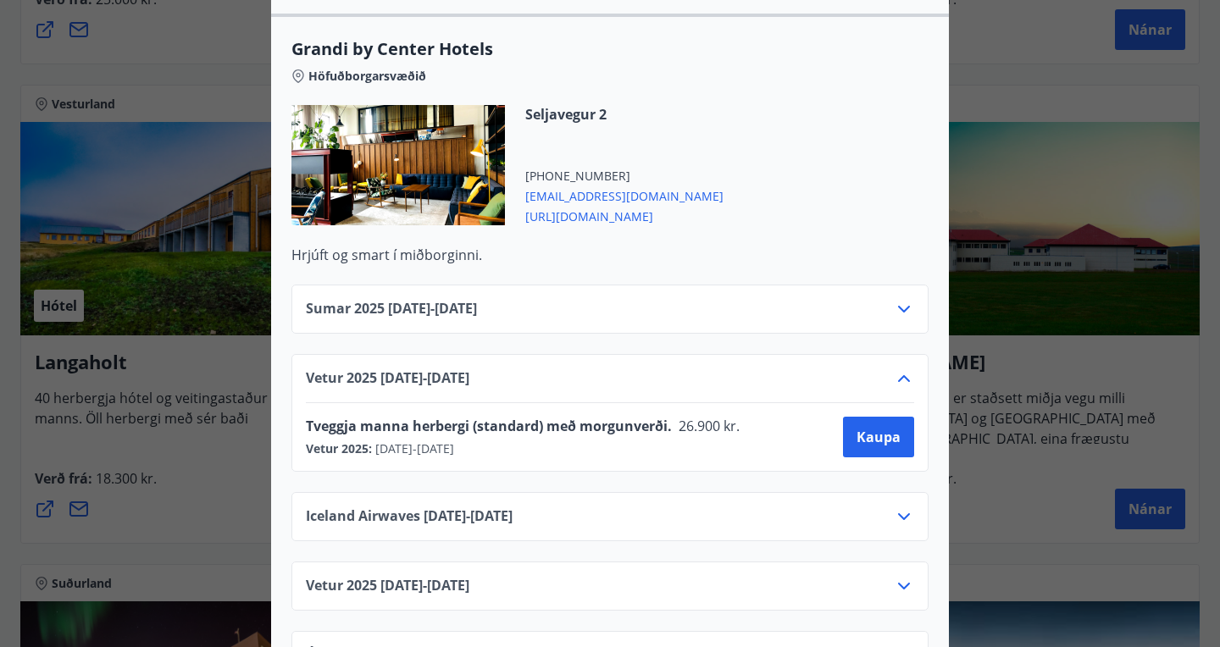
click at [427, 146] on div at bounding box center [397, 165] width 213 height 120
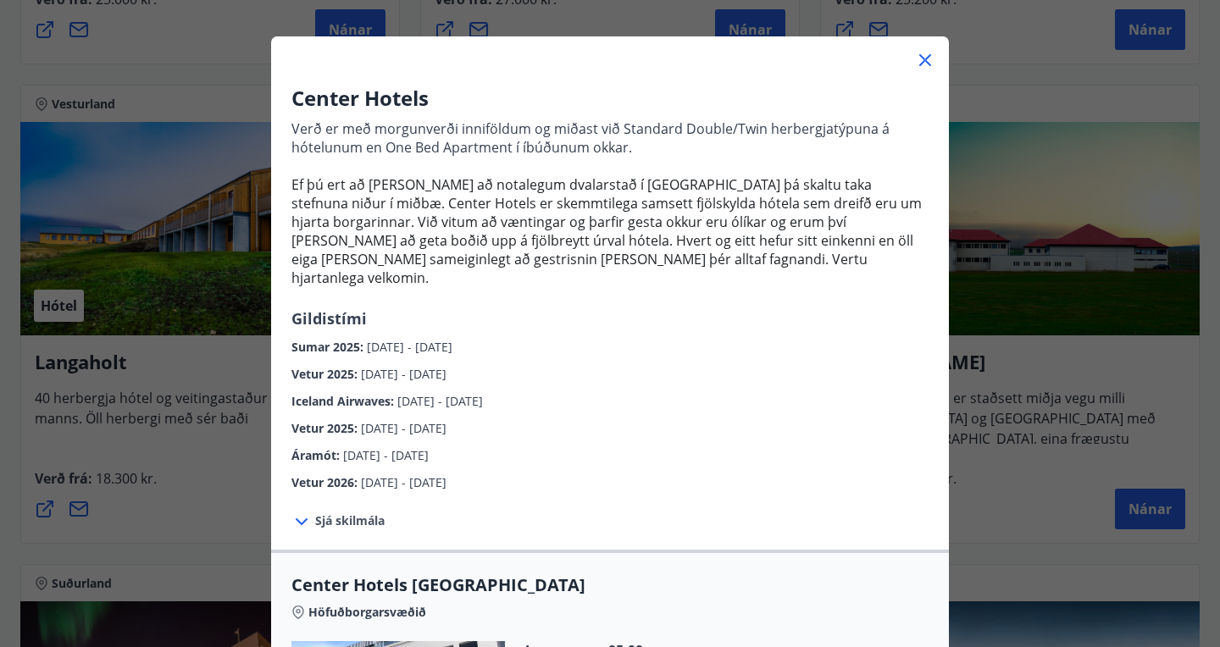
scroll to position [0, 0]
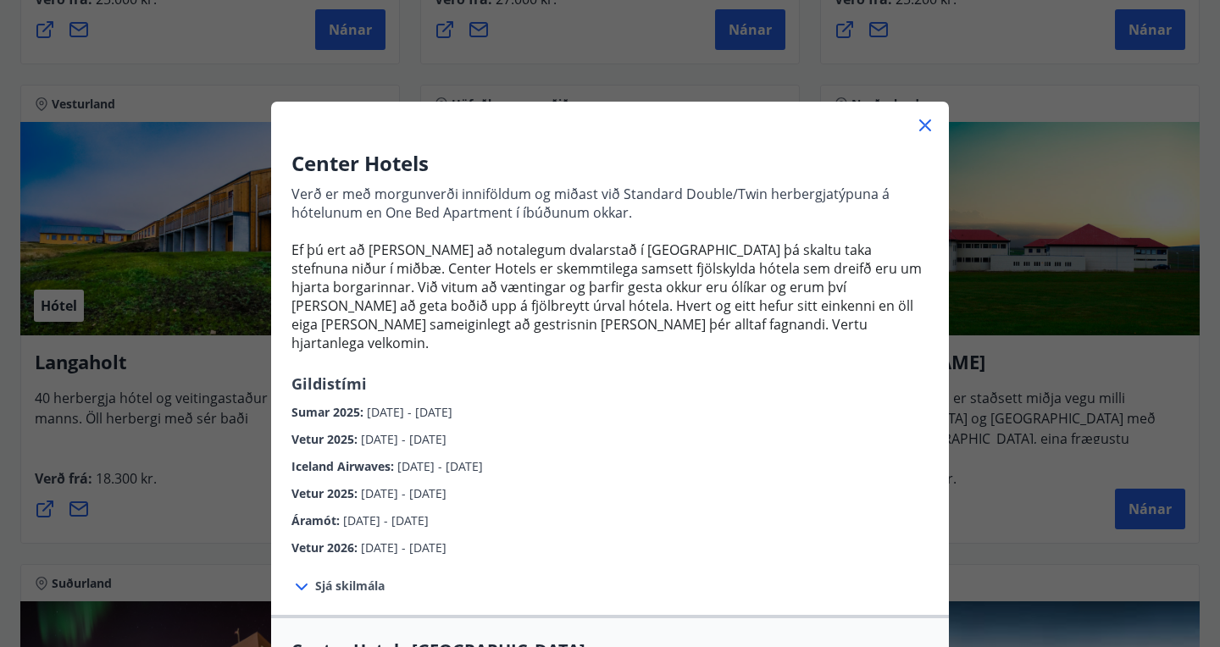
click at [924, 121] on icon at bounding box center [925, 125] width 20 height 20
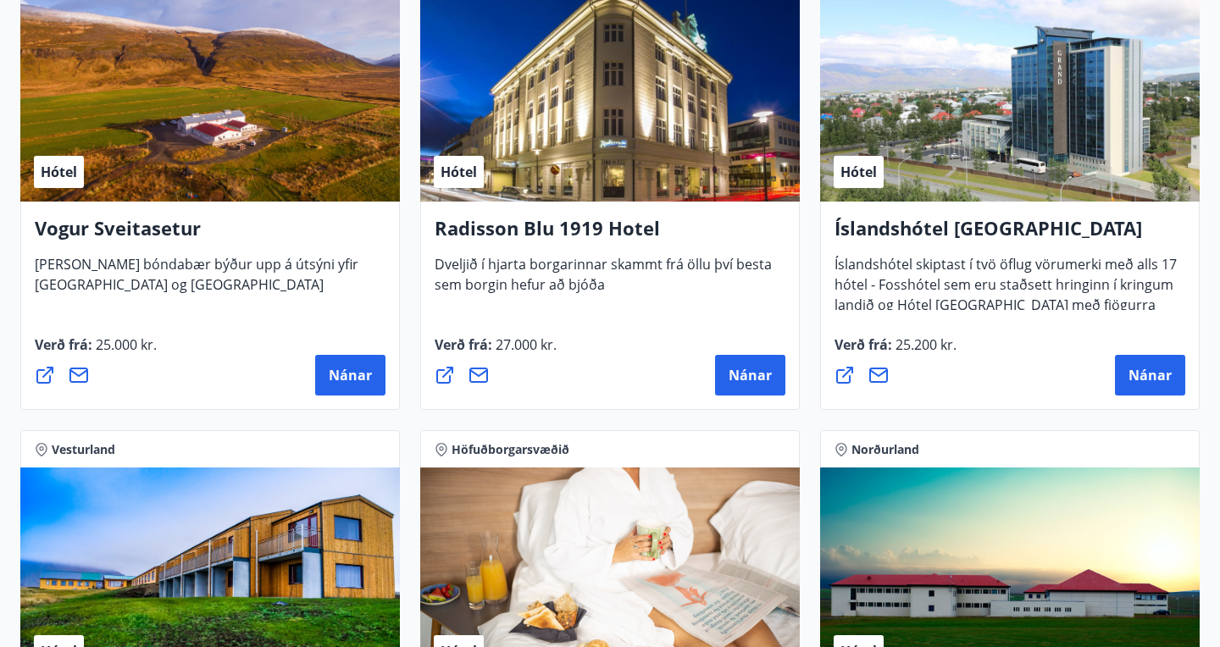
scroll to position [3248, 0]
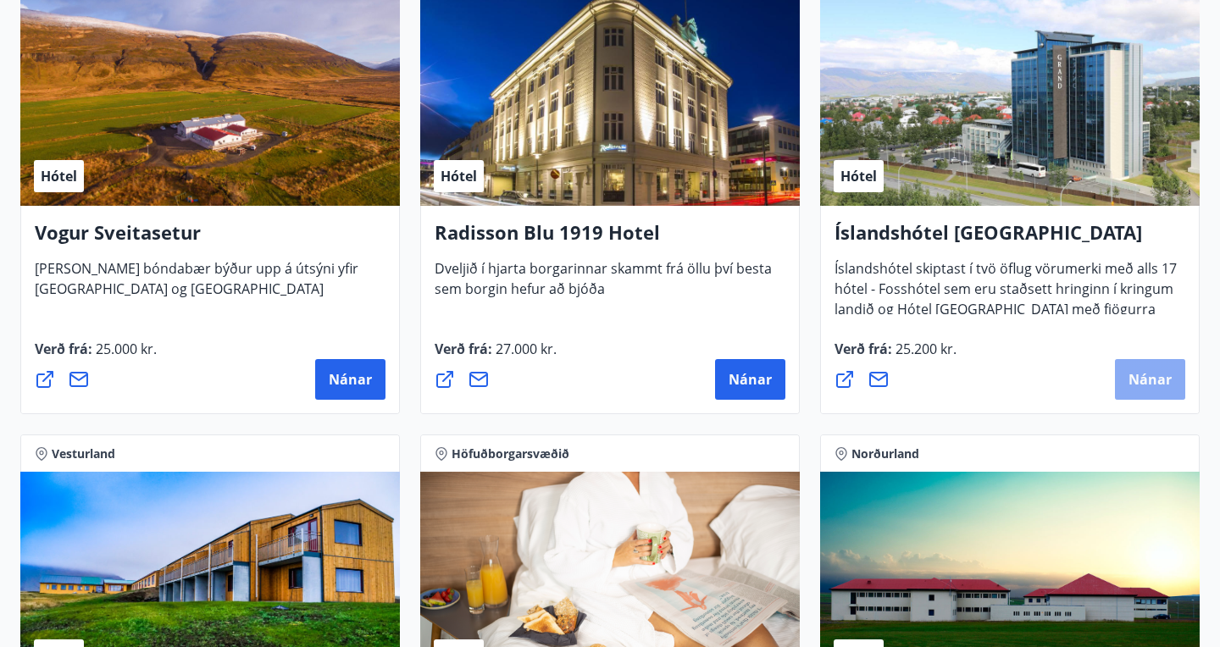
click at [1148, 384] on span "Nánar" at bounding box center [1149, 379] width 43 height 19
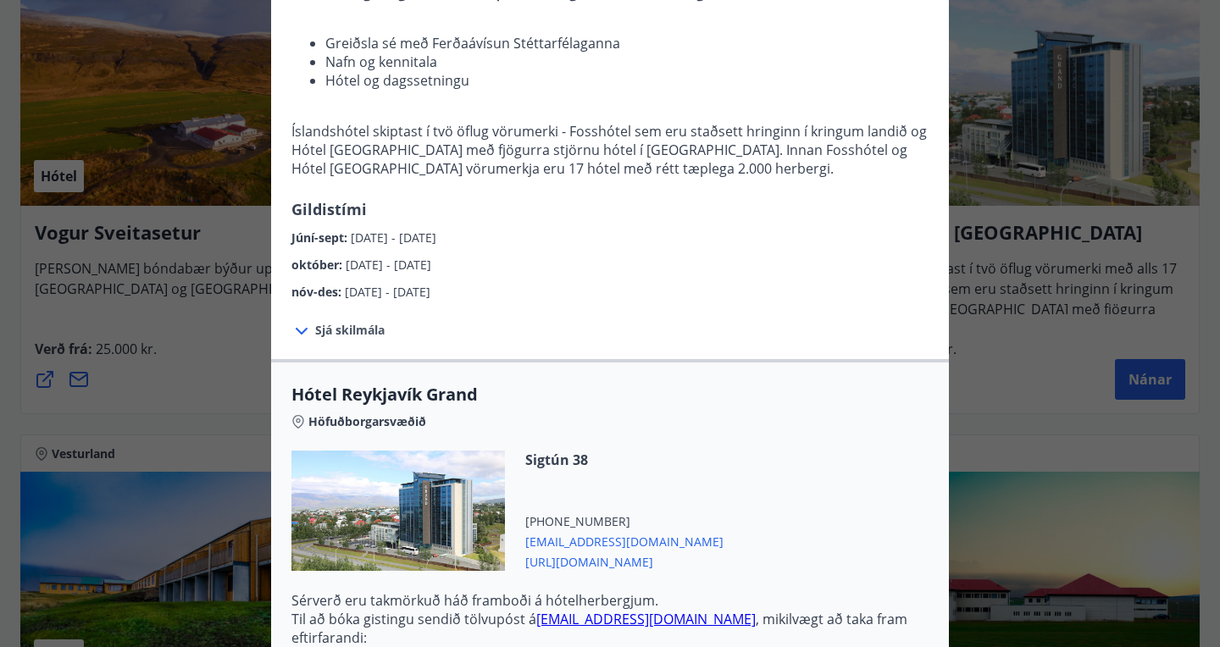
scroll to position [249, 0]
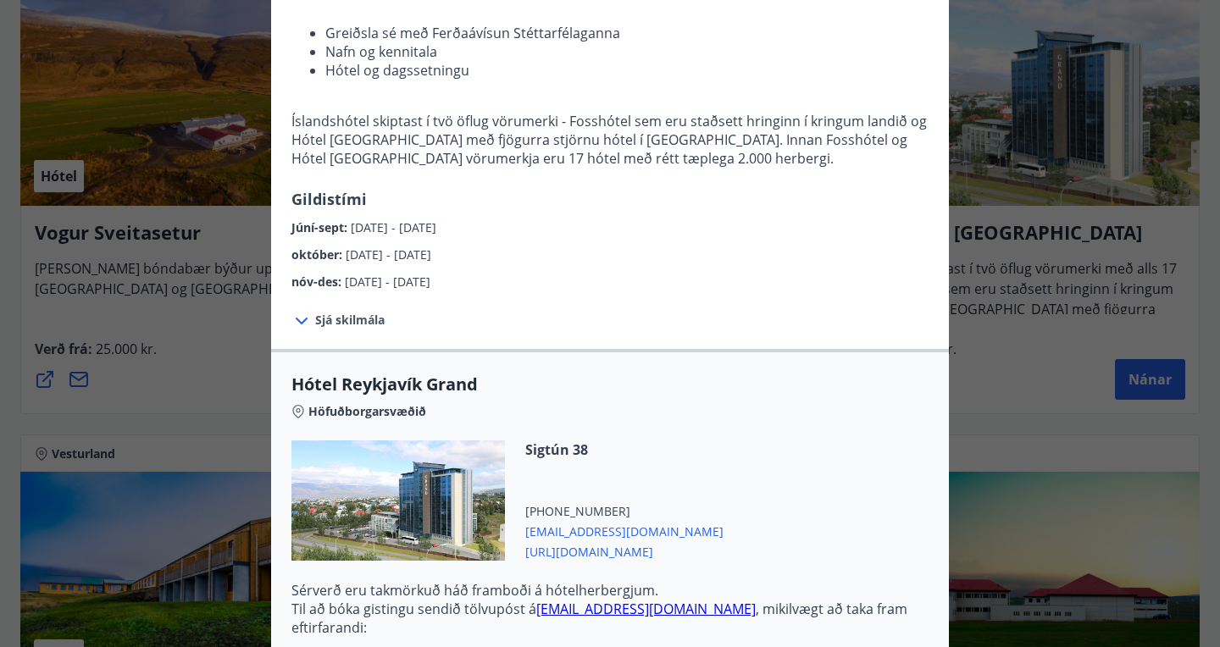
click at [327, 283] on span "nóv-des :" at bounding box center [317, 282] width 53 height 16
click at [358, 319] on span "Sjá skilmála" at bounding box center [349, 320] width 69 height 17
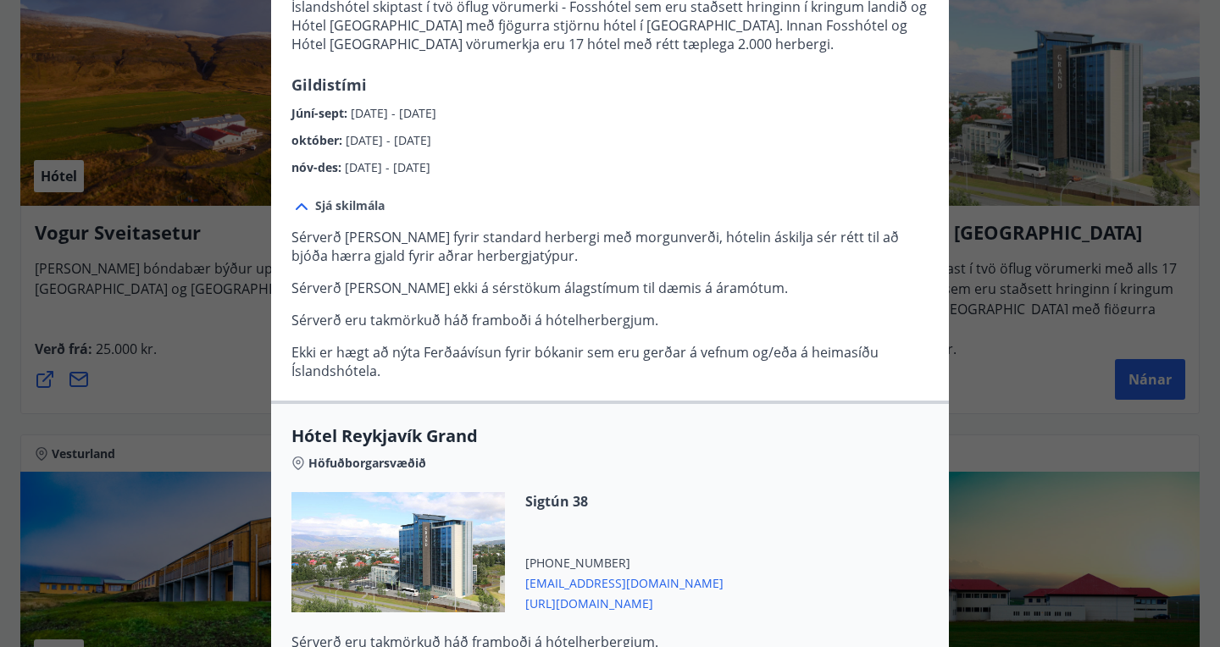
scroll to position [407, 0]
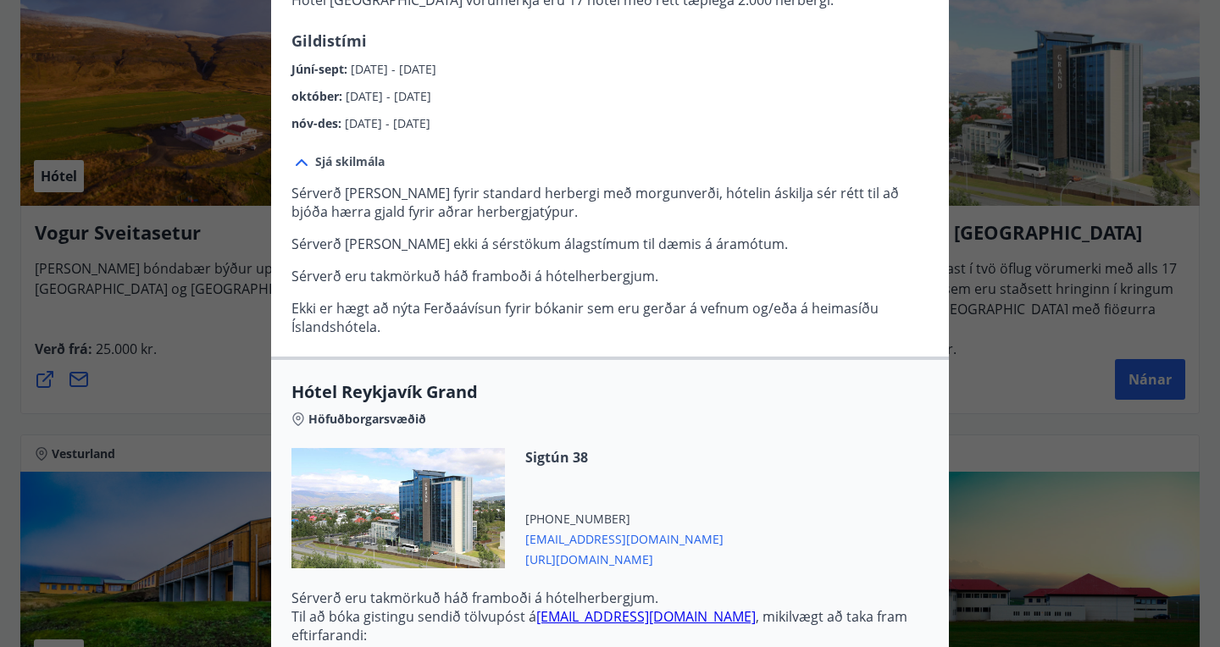
click at [311, 124] on span "nóv-des :" at bounding box center [317, 123] width 53 height 16
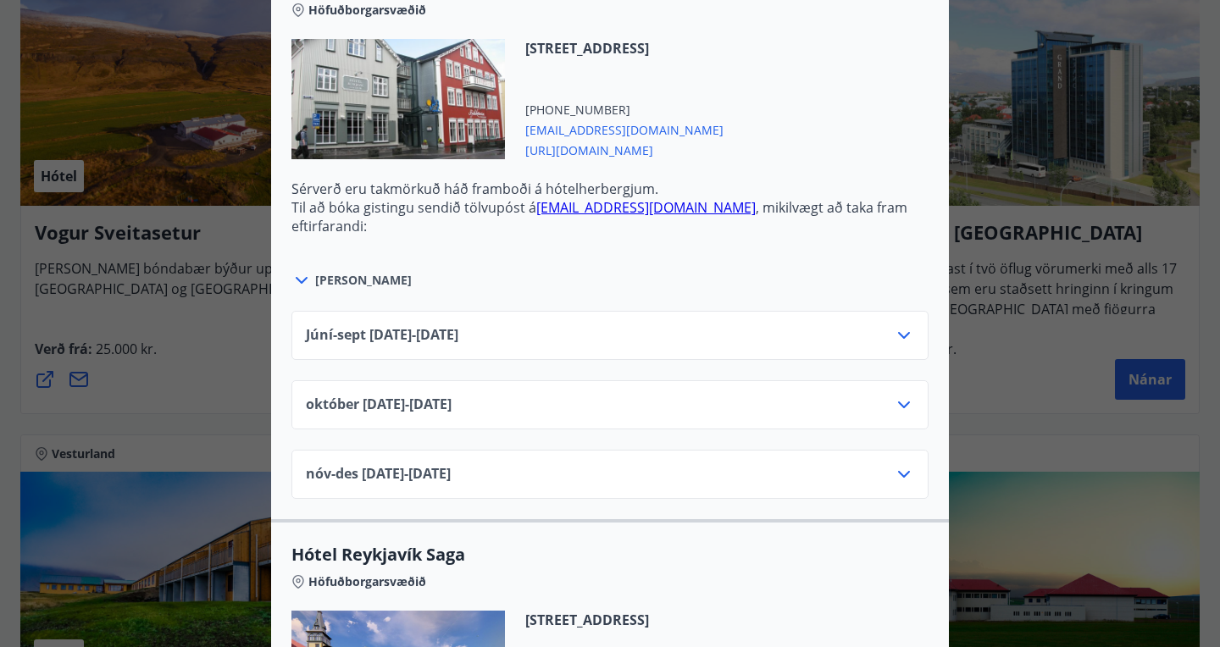
scroll to position [1390, 0]
click at [902, 474] on icon at bounding box center [904, 473] width 12 height 7
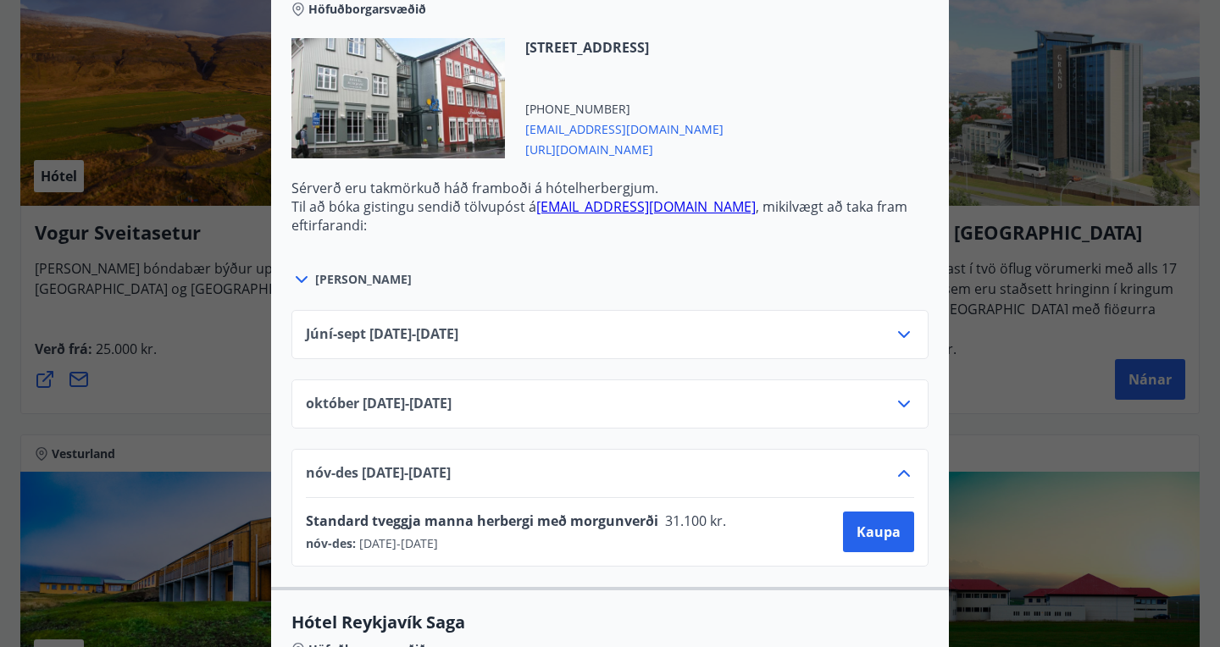
click at [906, 473] on icon at bounding box center [903, 473] width 20 height 20
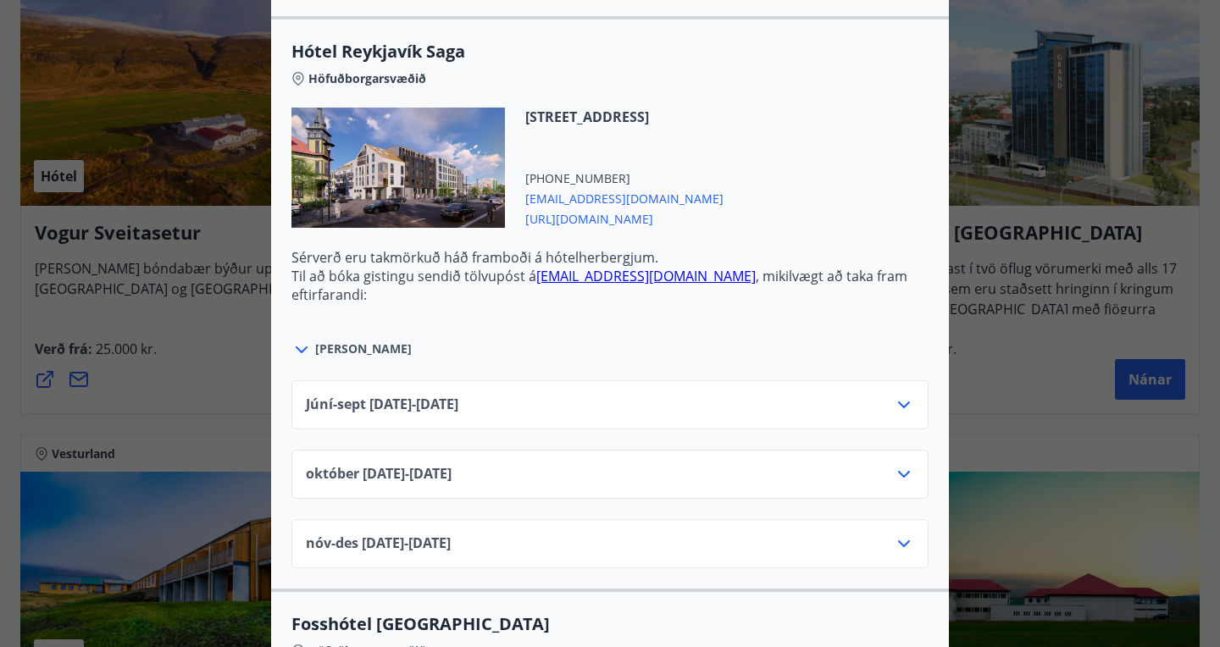
scroll to position [1944, 0]
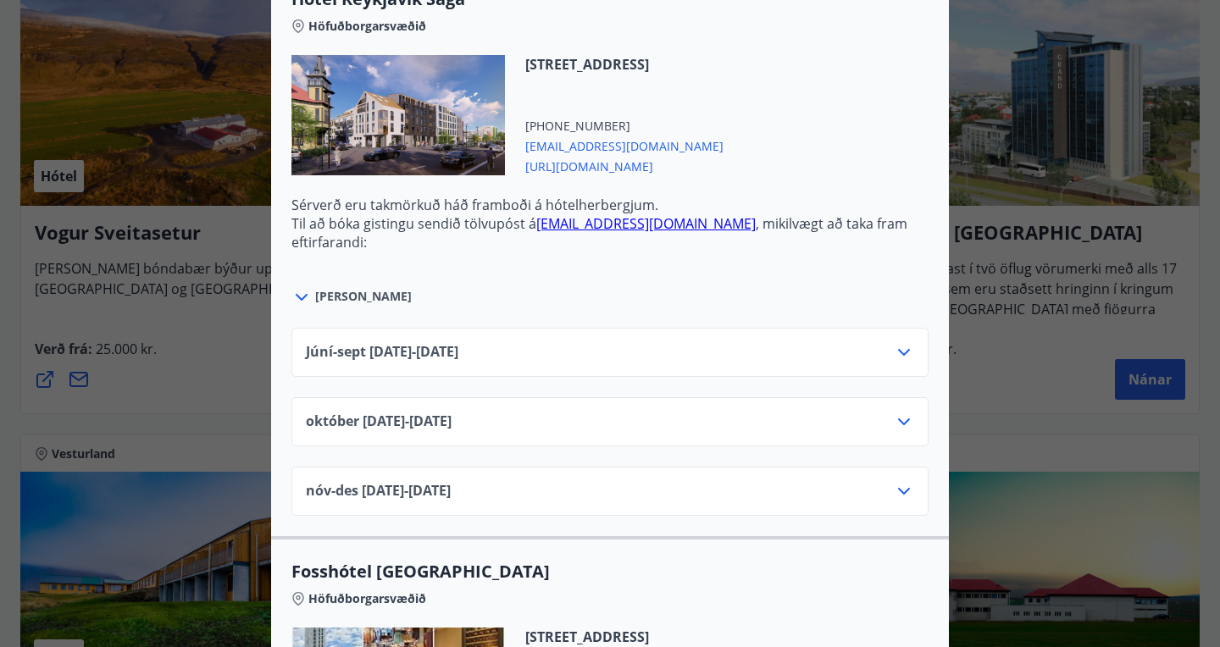
click at [903, 489] on icon at bounding box center [903, 491] width 20 height 20
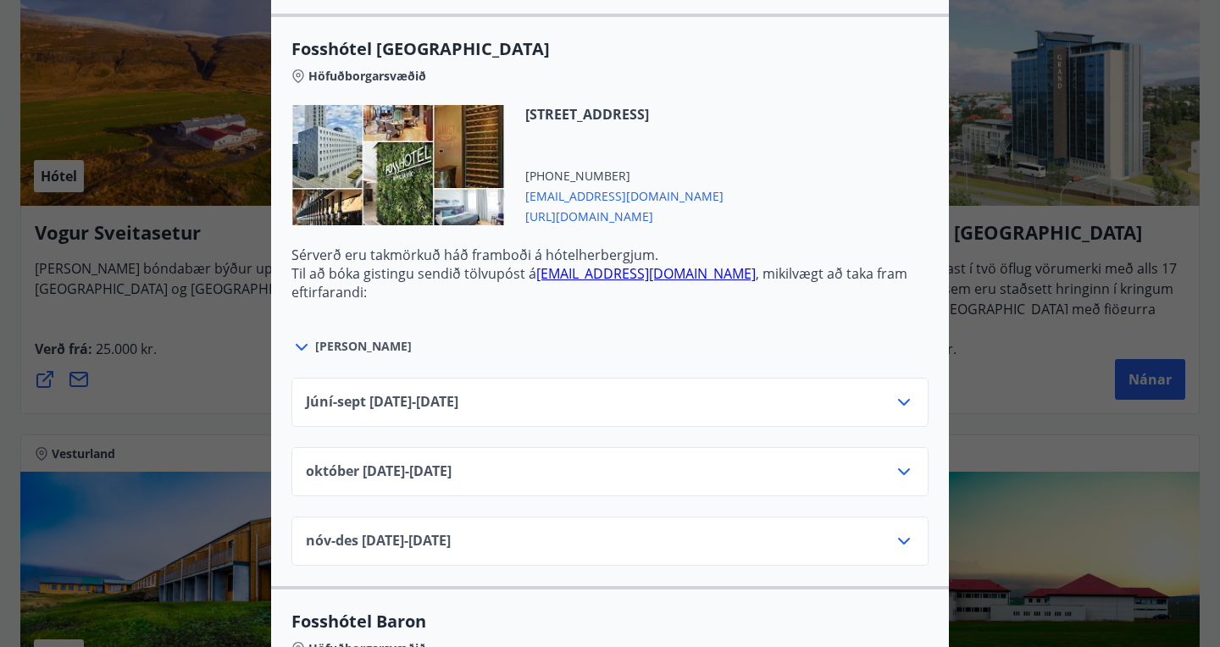
scroll to position [2627, 0]
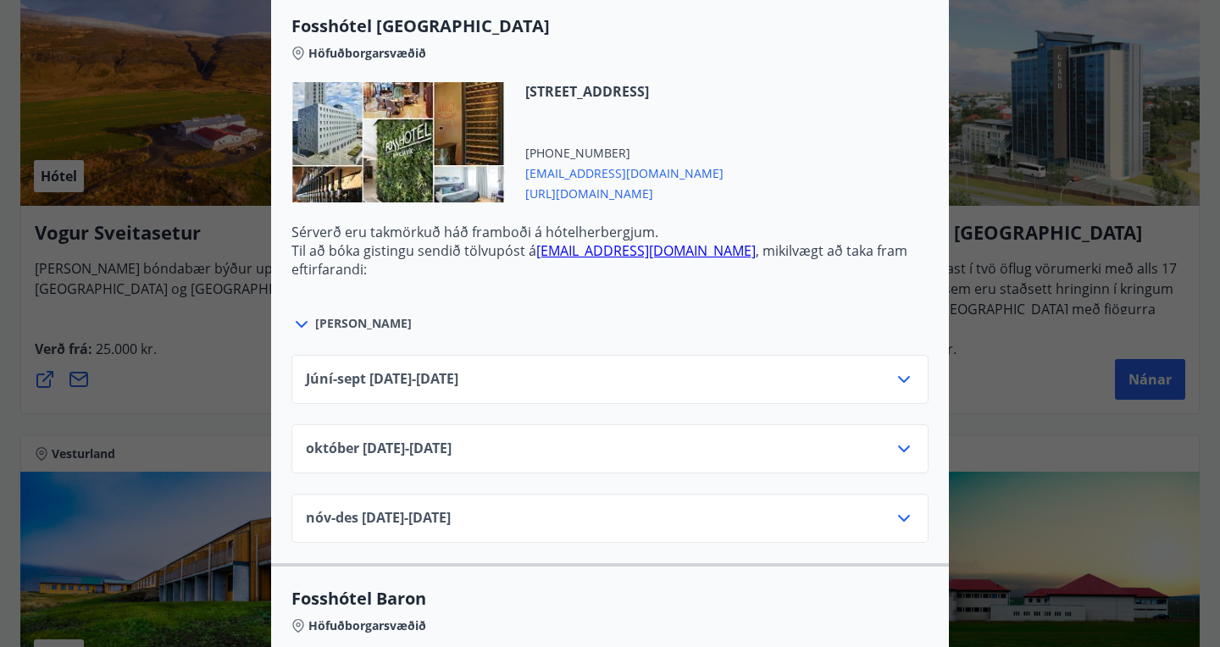
click at [905, 513] on icon at bounding box center [903, 518] width 20 height 20
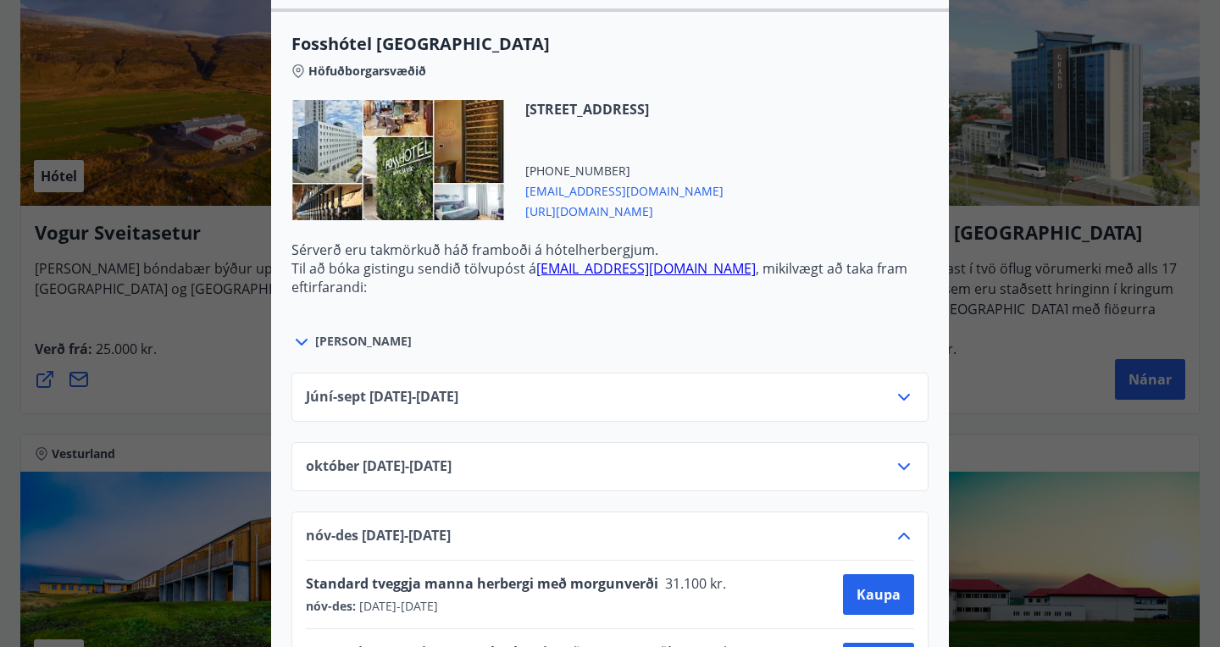
scroll to position [2596, 0]
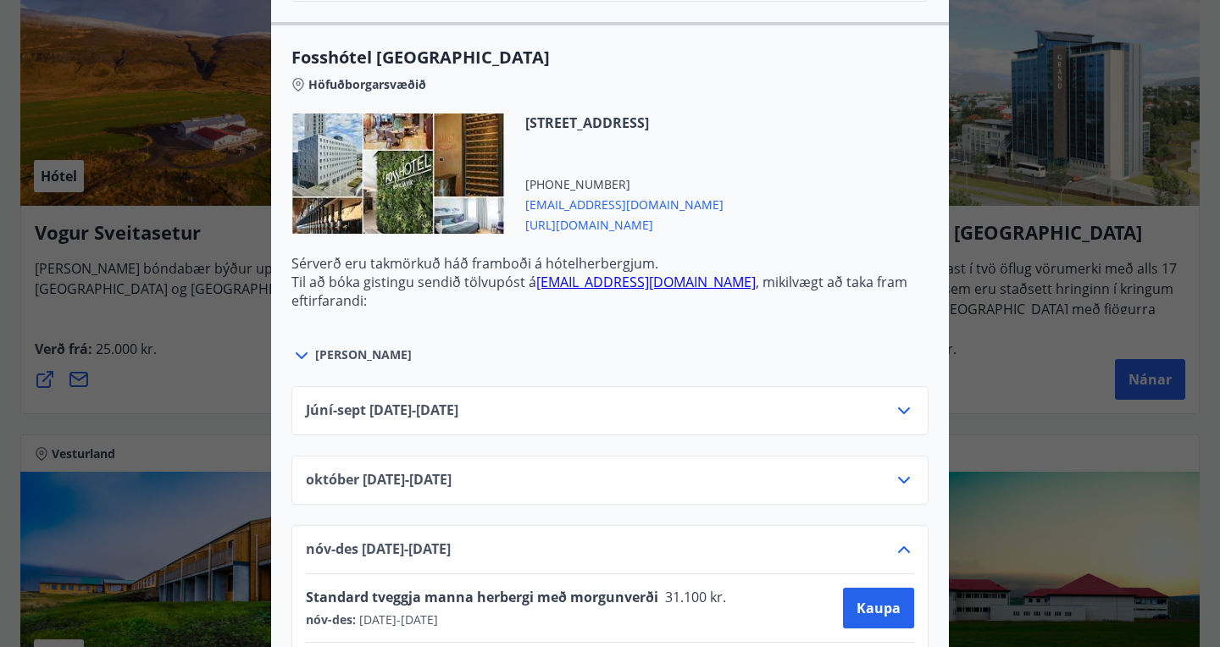
click at [411, 160] on div at bounding box center [397, 173] width 213 height 120
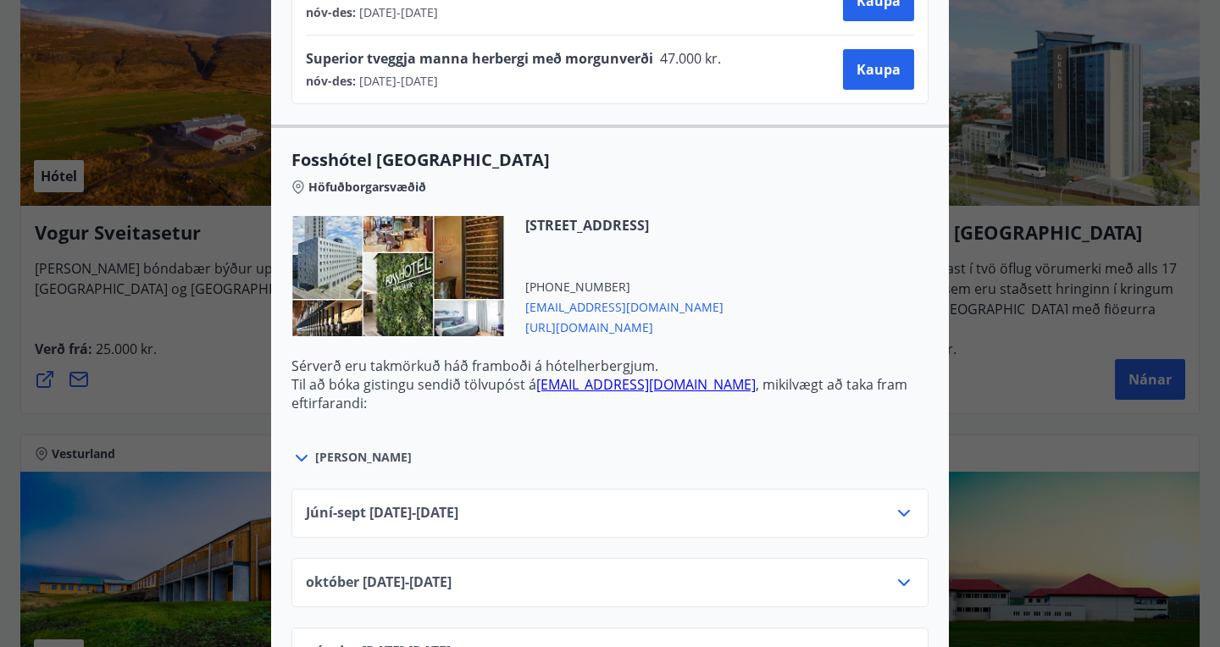
scroll to position [2496, 0]
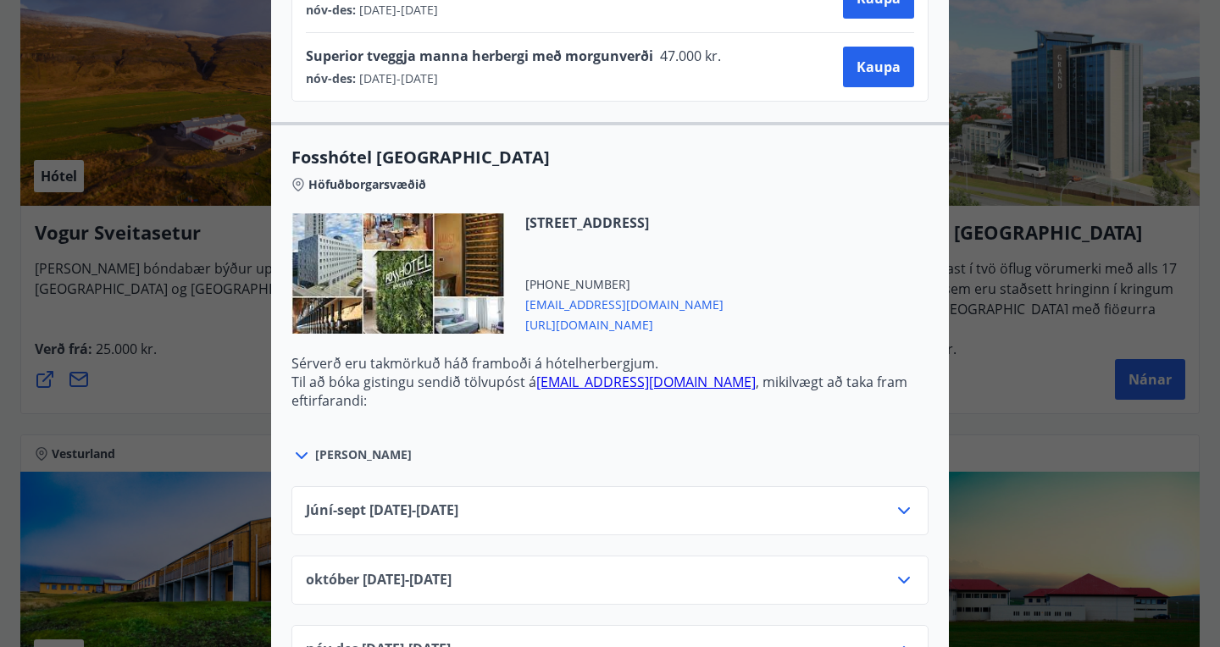
click at [299, 181] on icon at bounding box center [298, 185] width 14 height 14
click at [392, 279] on div at bounding box center [397, 273] width 213 height 120
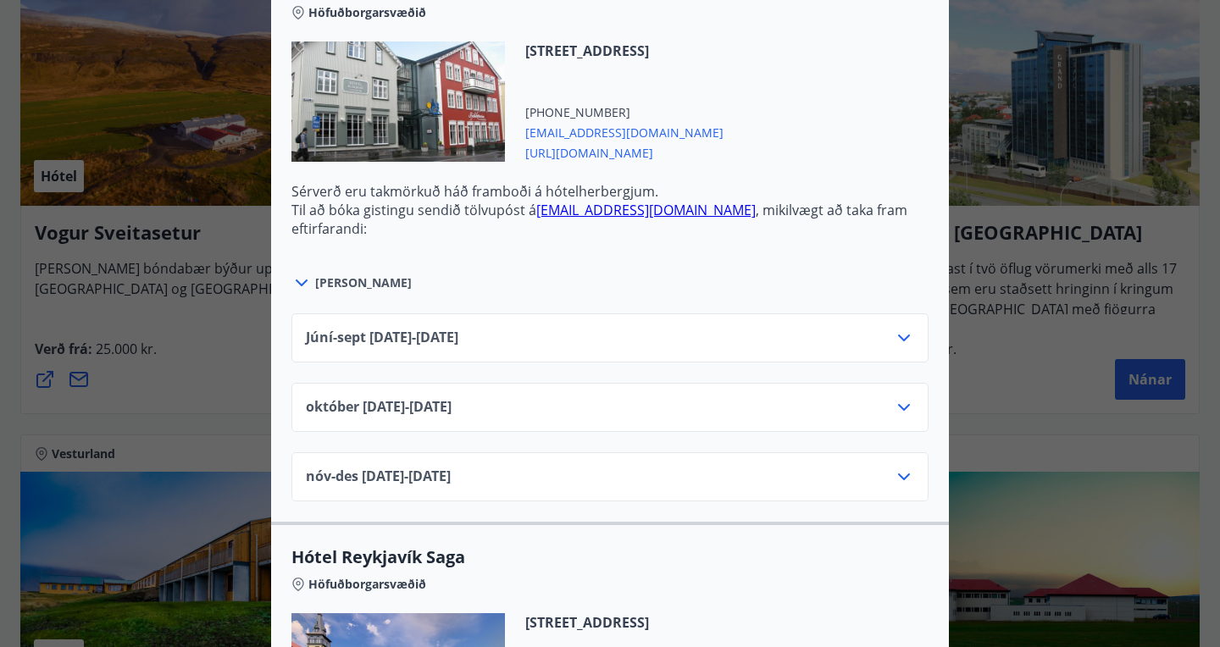
scroll to position [1427, 0]
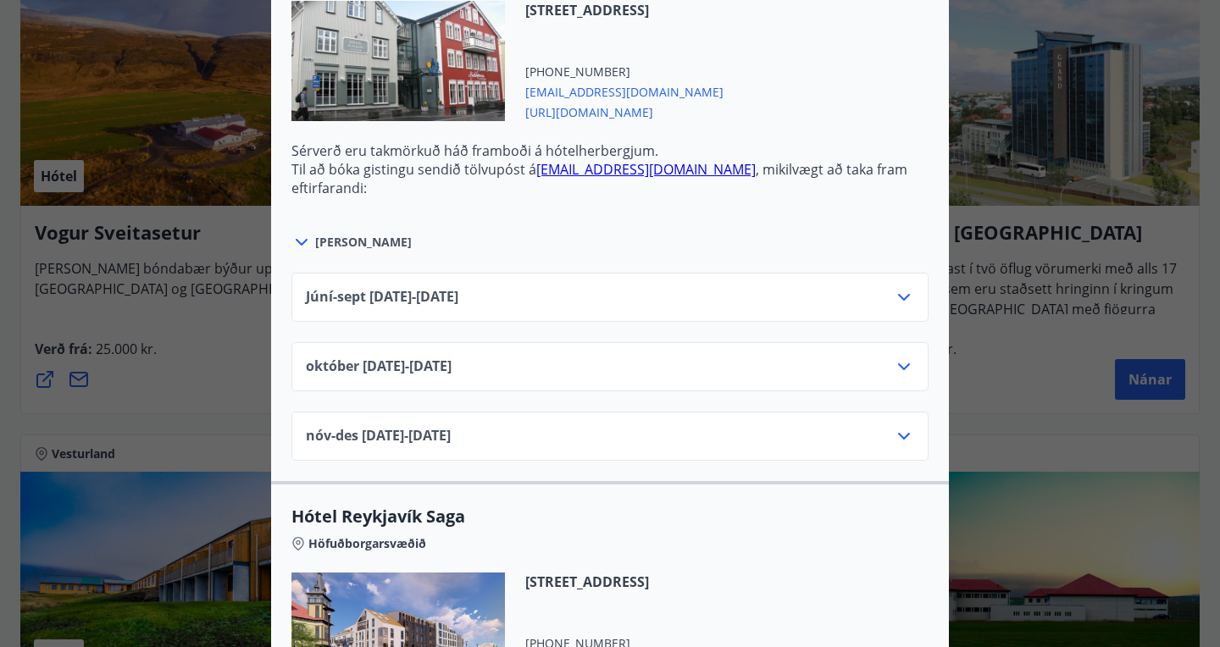
click at [905, 432] on icon at bounding box center [903, 436] width 20 height 20
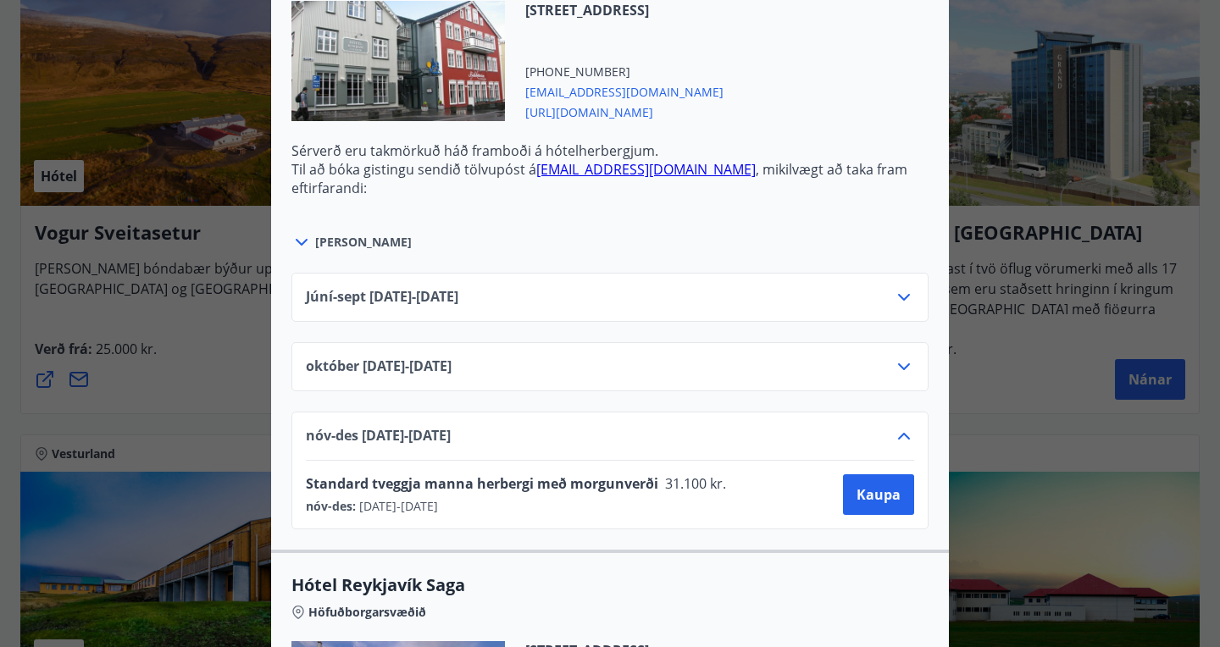
click at [905, 432] on icon at bounding box center [903, 436] width 20 height 20
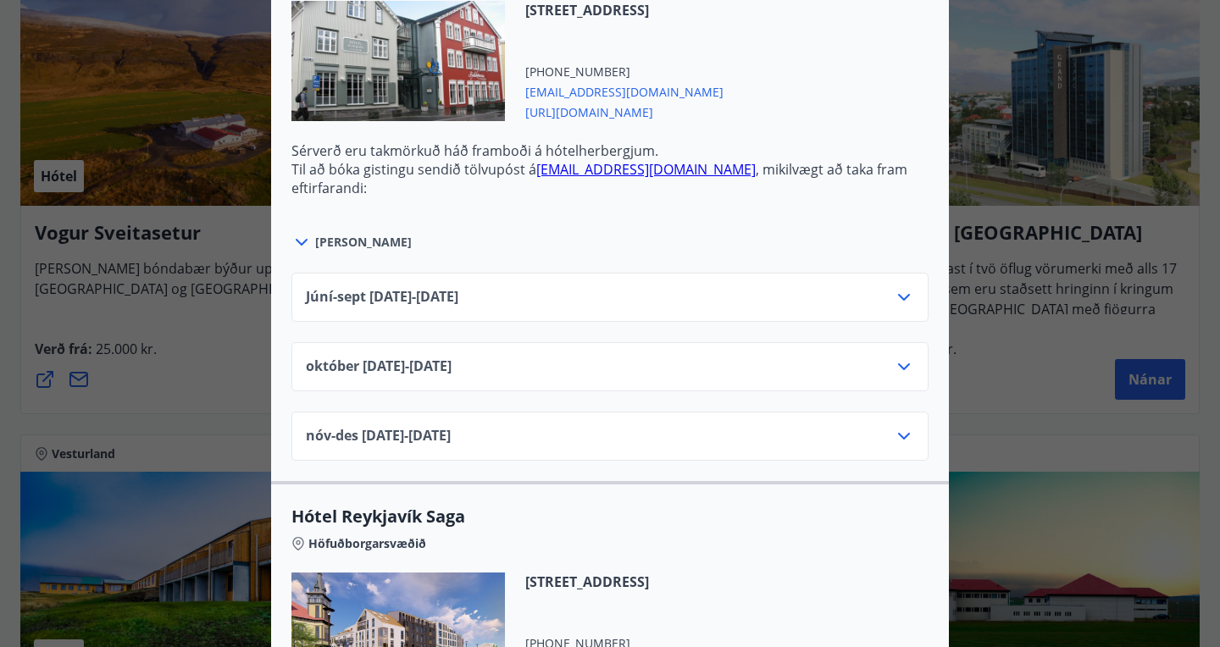
click at [908, 364] on icon at bounding box center [904, 366] width 12 height 7
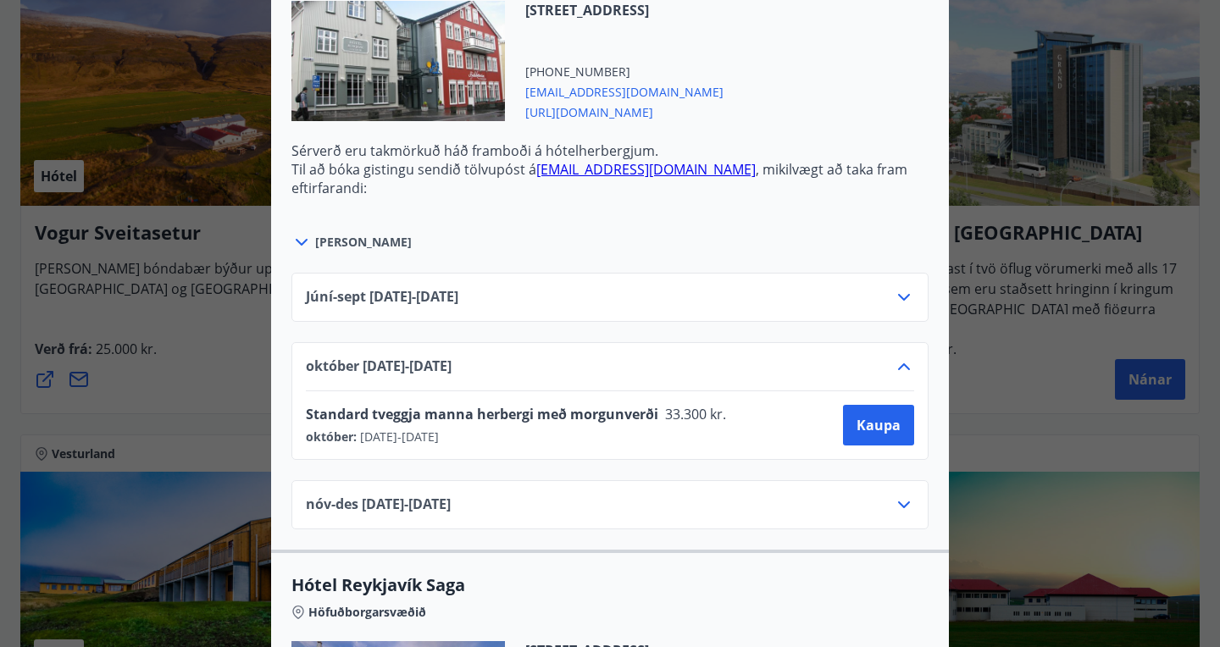
click at [908, 364] on icon at bounding box center [903, 367] width 20 height 20
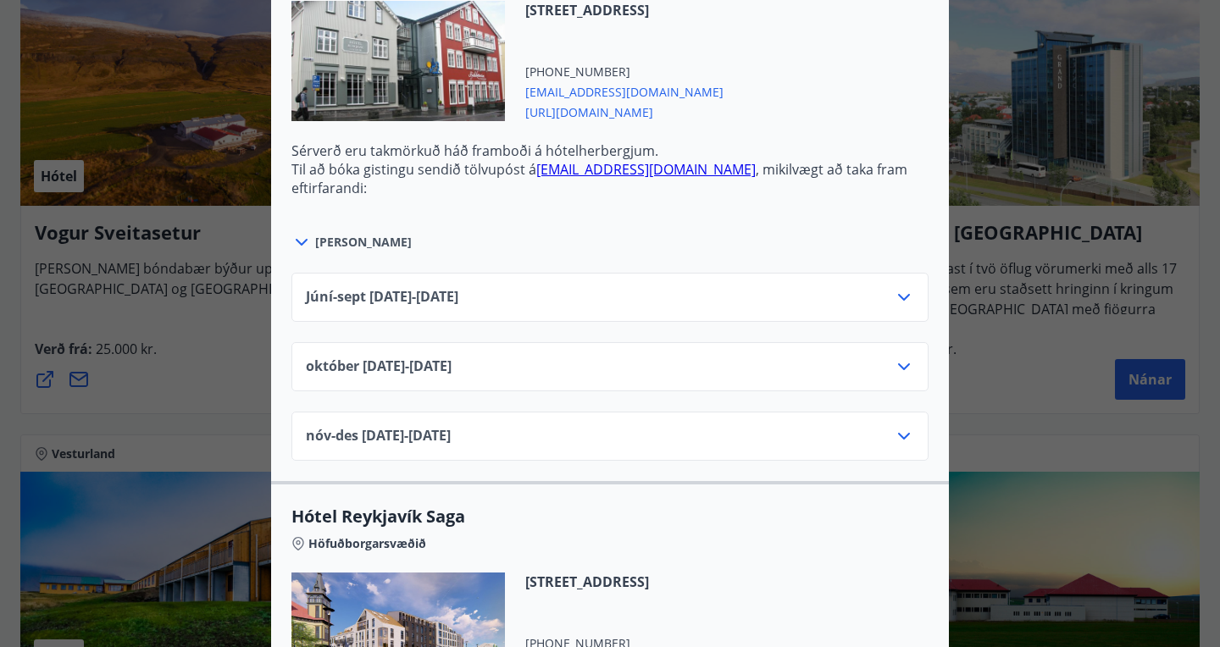
click at [902, 299] on icon at bounding box center [904, 297] width 12 height 7
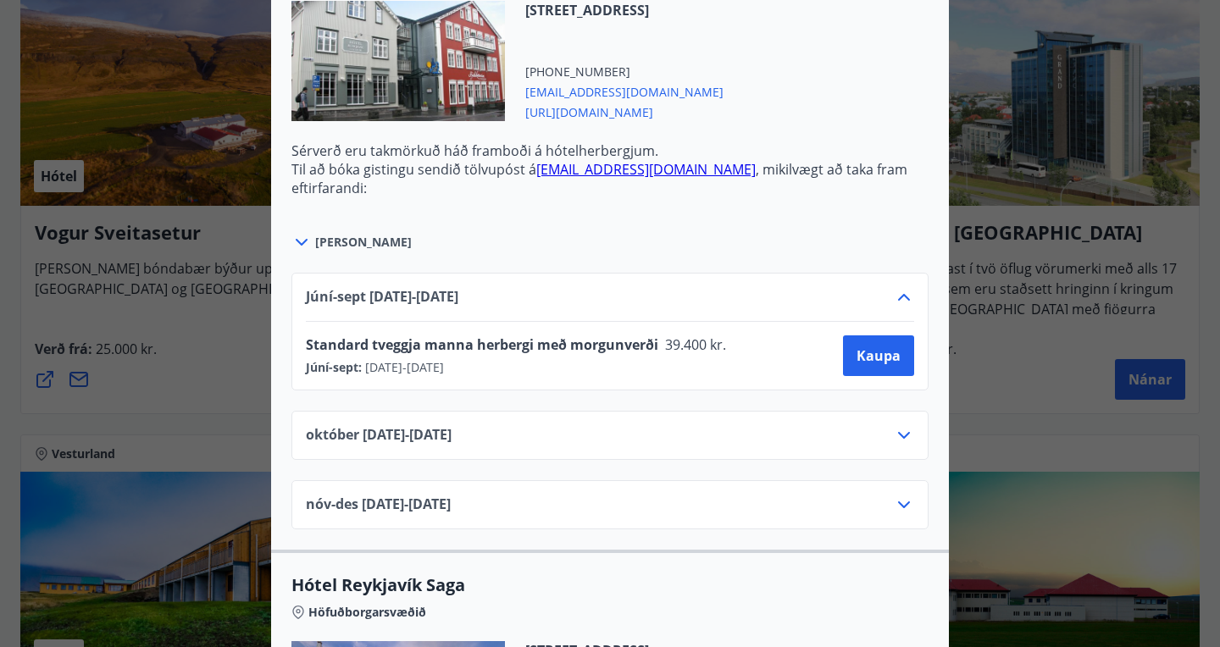
click at [903, 300] on icon at bounding box center [903, 297] width 20 height 20
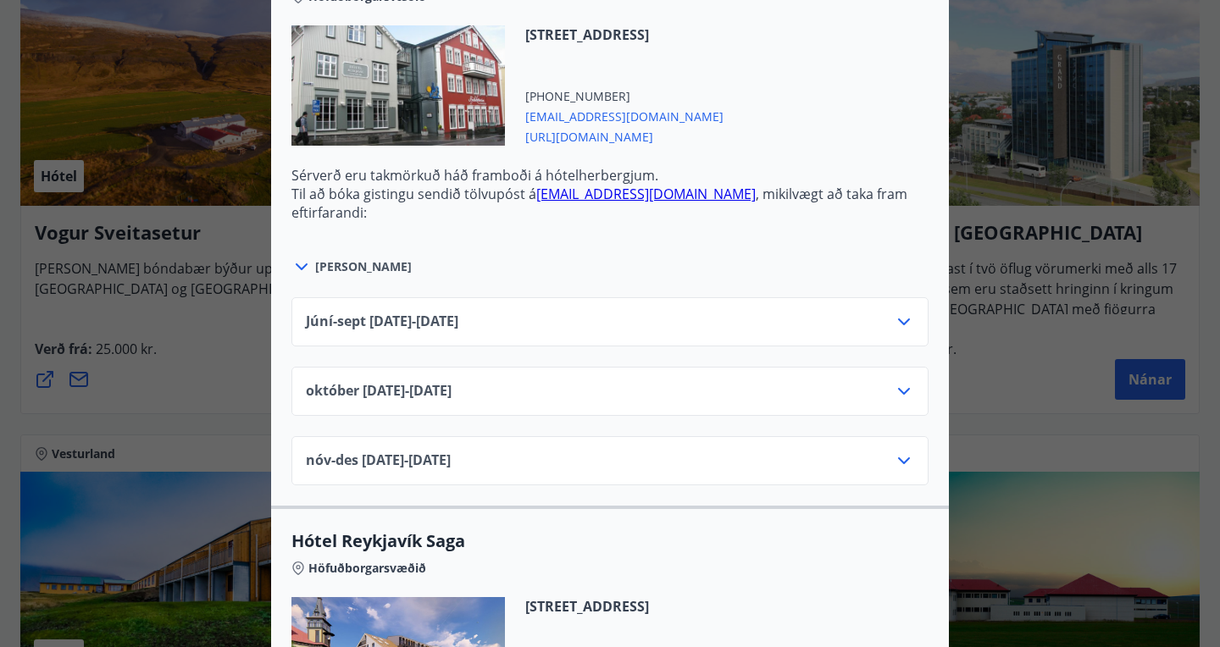
scroll to position [1407, 0]
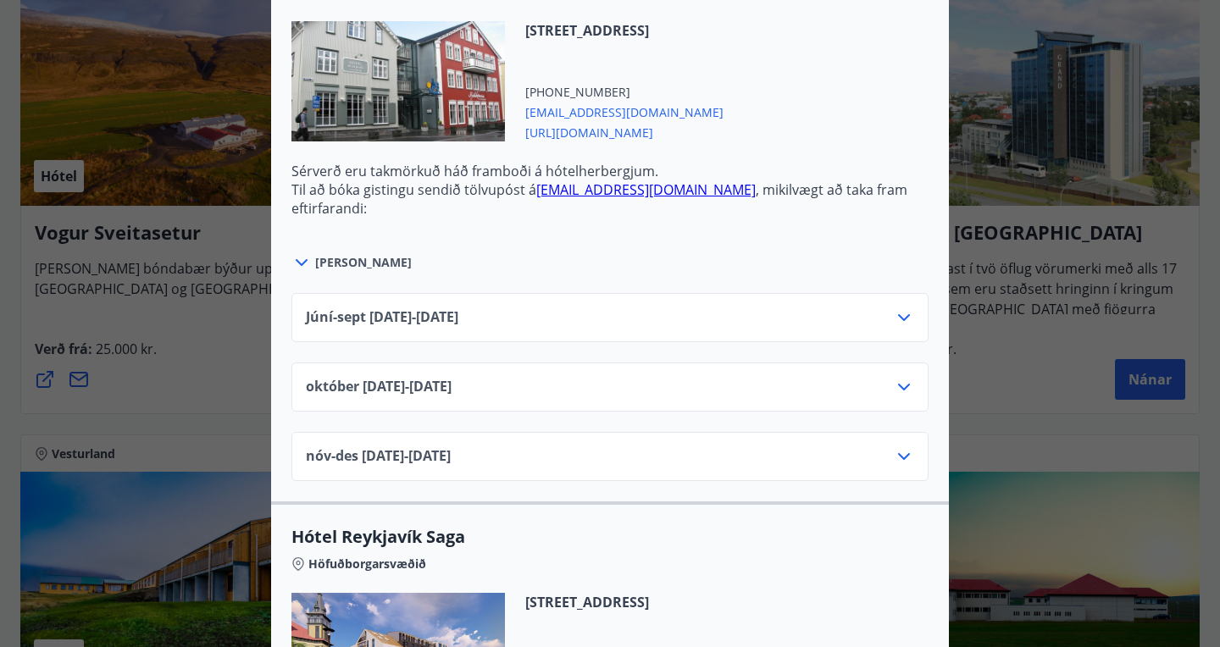
click at [906, 454] on icon at bounding box center [903, 456] width 20 height 20
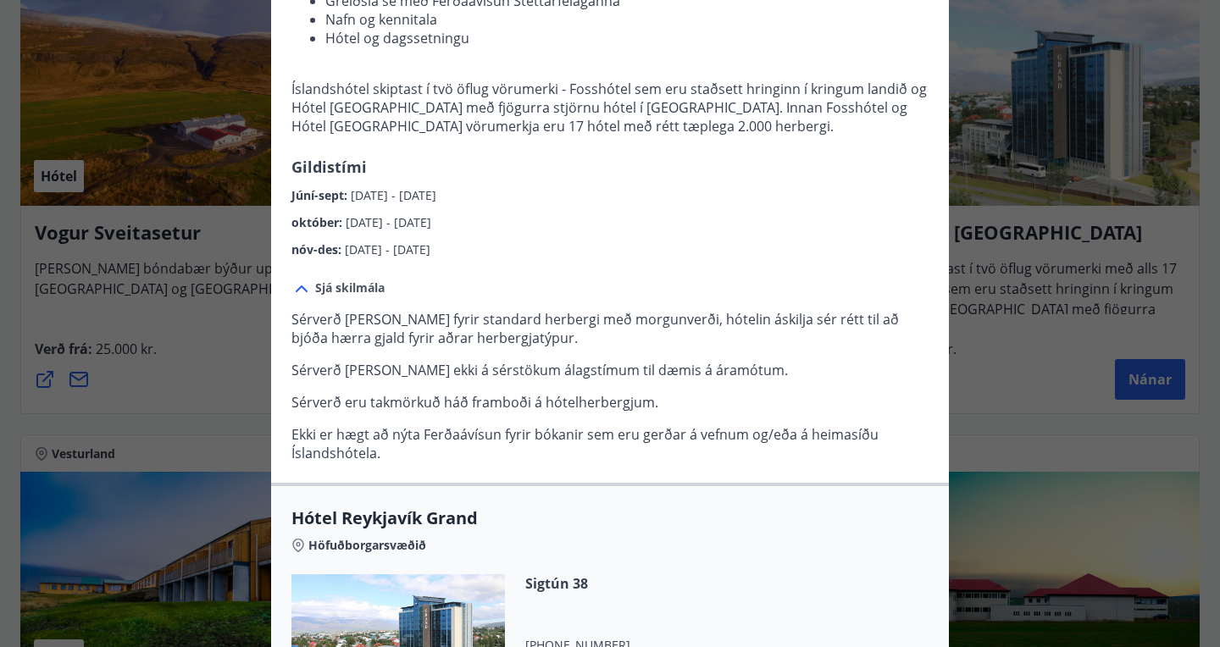
scroll to position [0, 0]
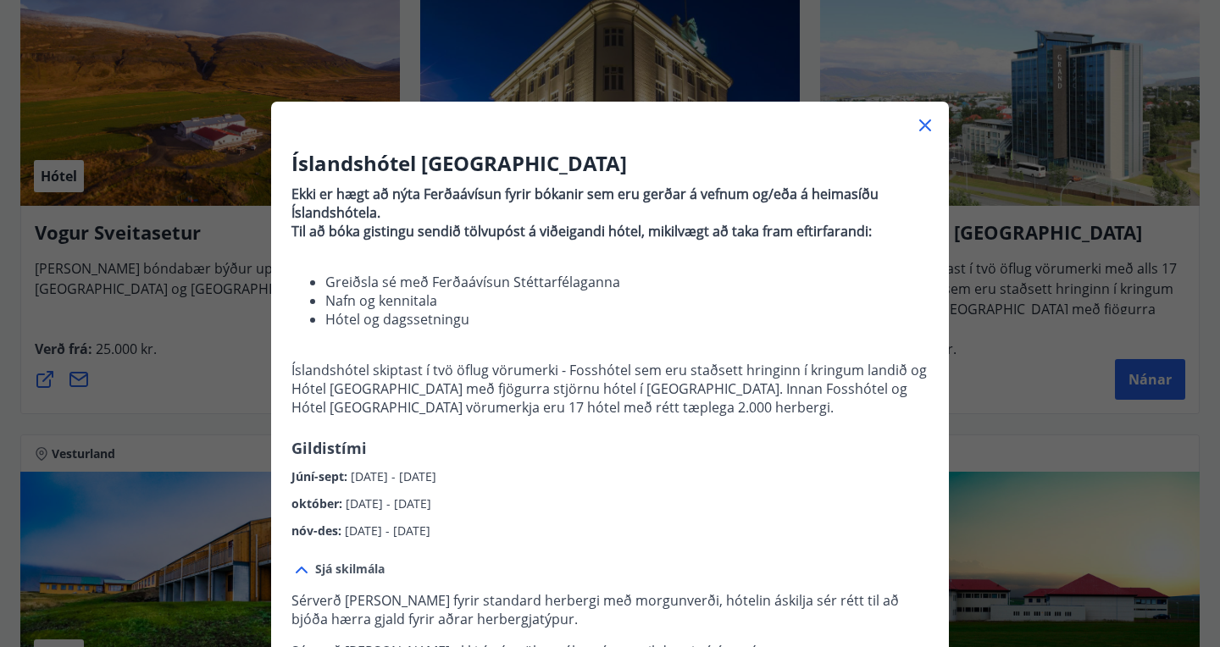
click at [925, 122] on icon at bounding box center [925, 125] width 20 height 20
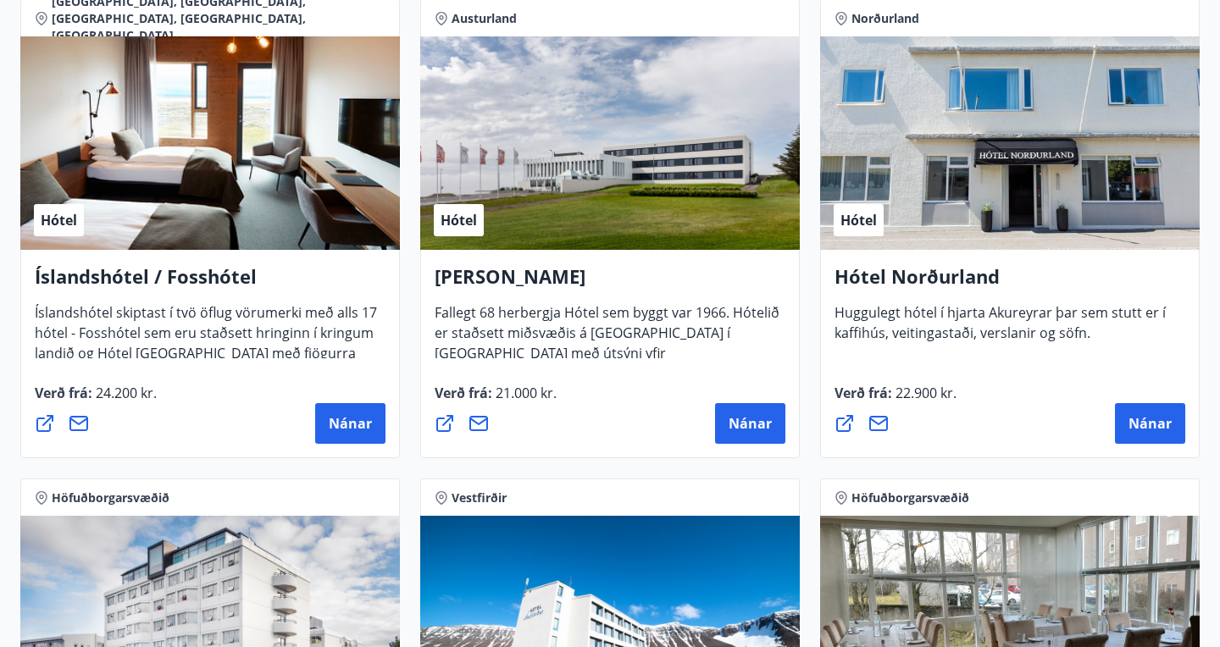
scroll to position [2244, 0]
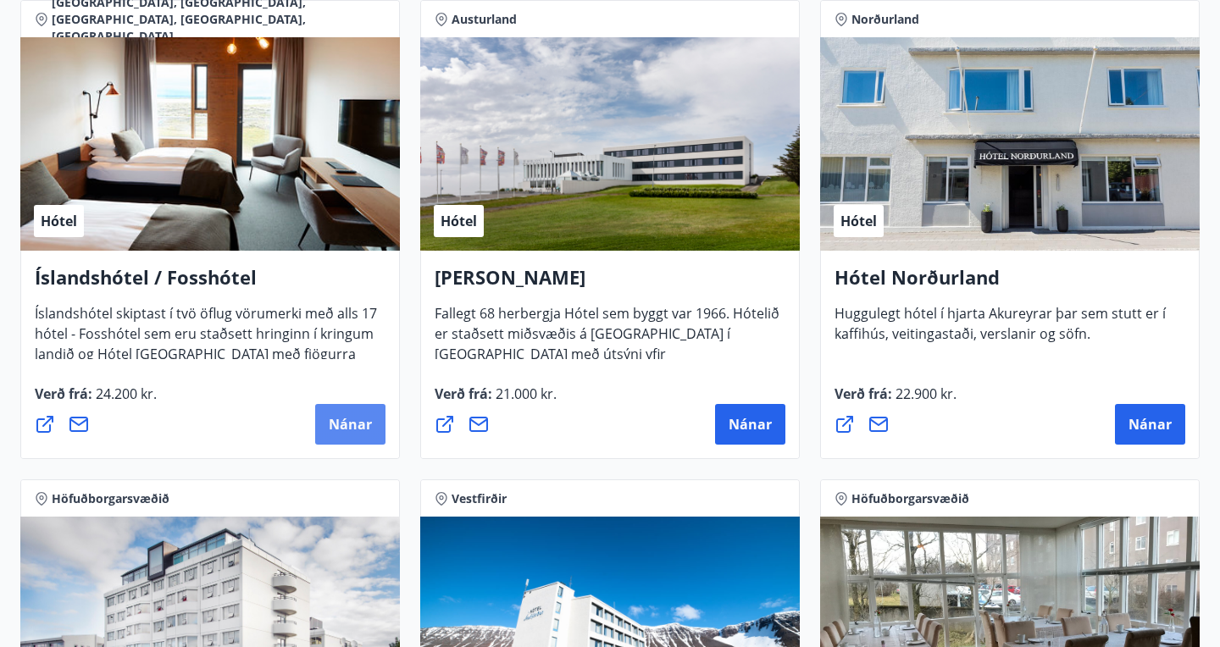
click at [353, 427] on span "Nánar" at bounding box center [350, 424] width 43 height 19
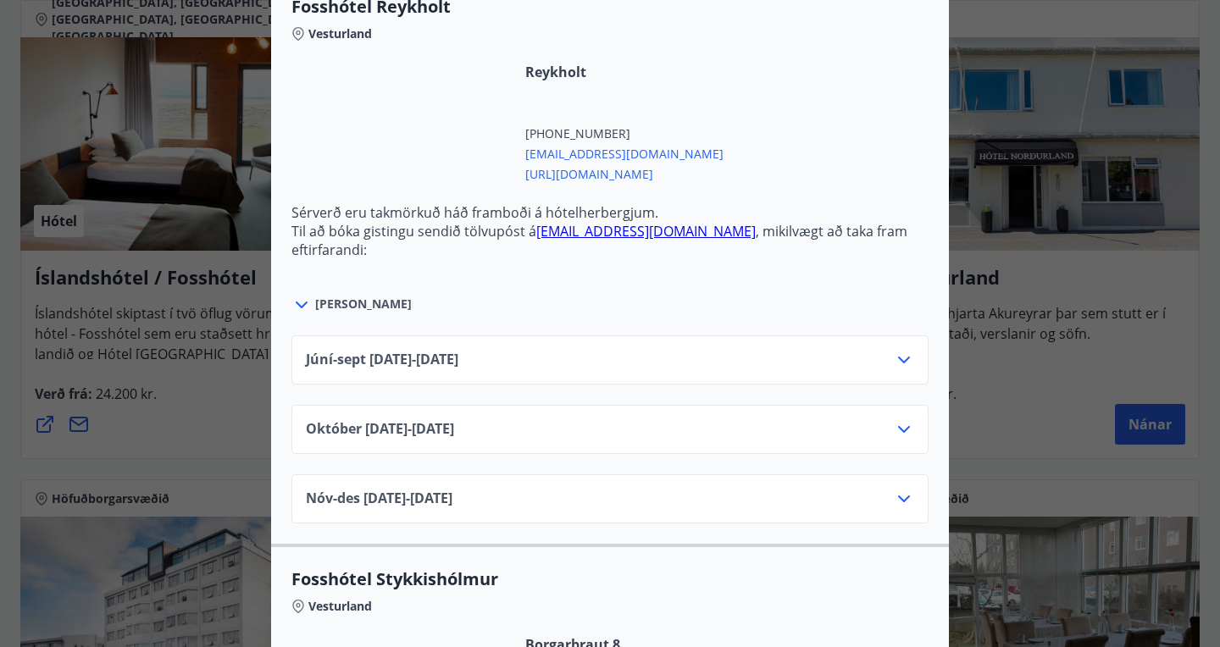
scroll to position [638, 0]
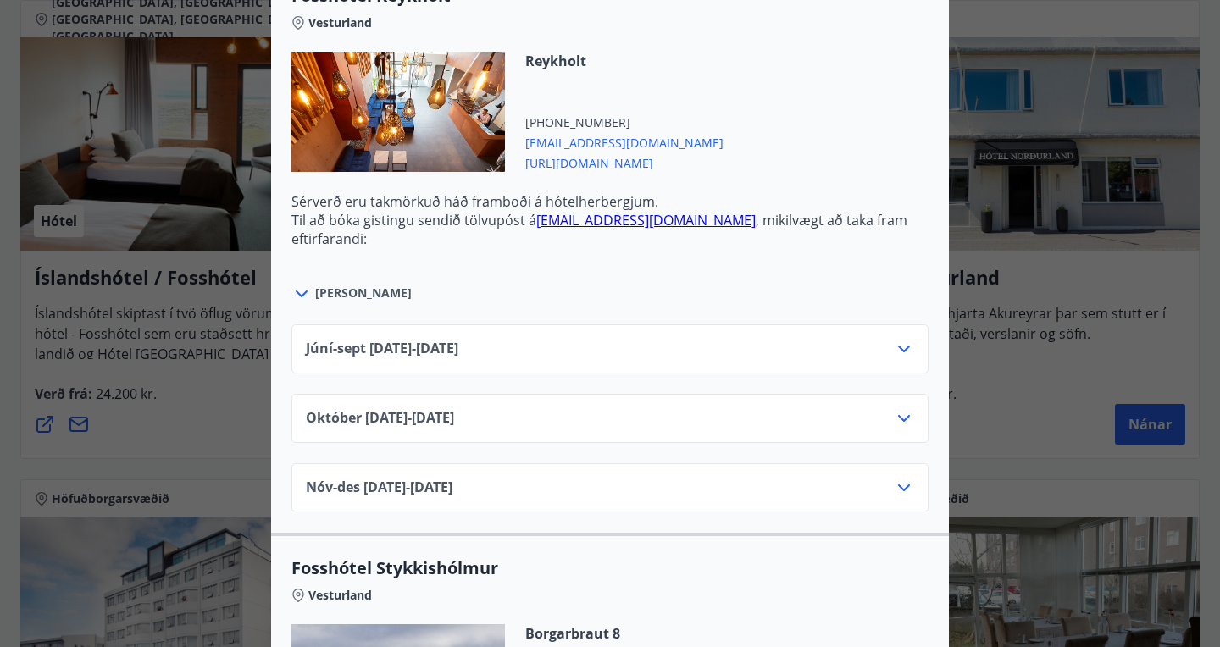
click at [900, 345] on icon at bounding box center [903, 349] width 20 height 20
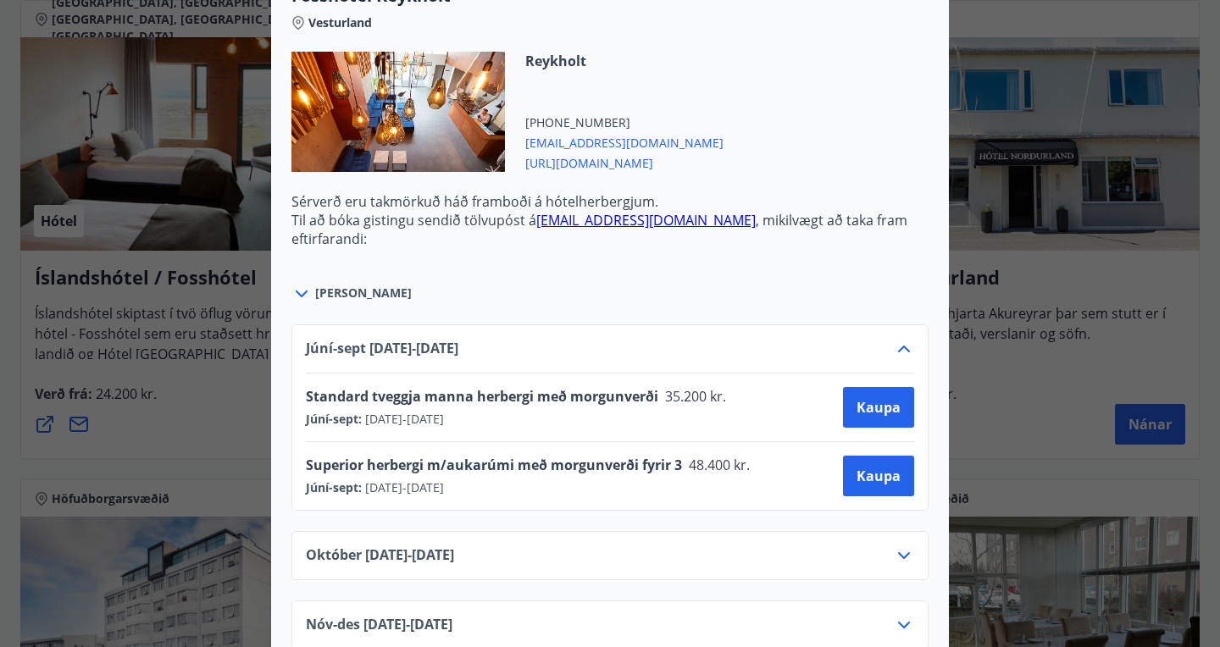
click at [899, 345] on icon at bounding box center [903, 349] width 20 height 20
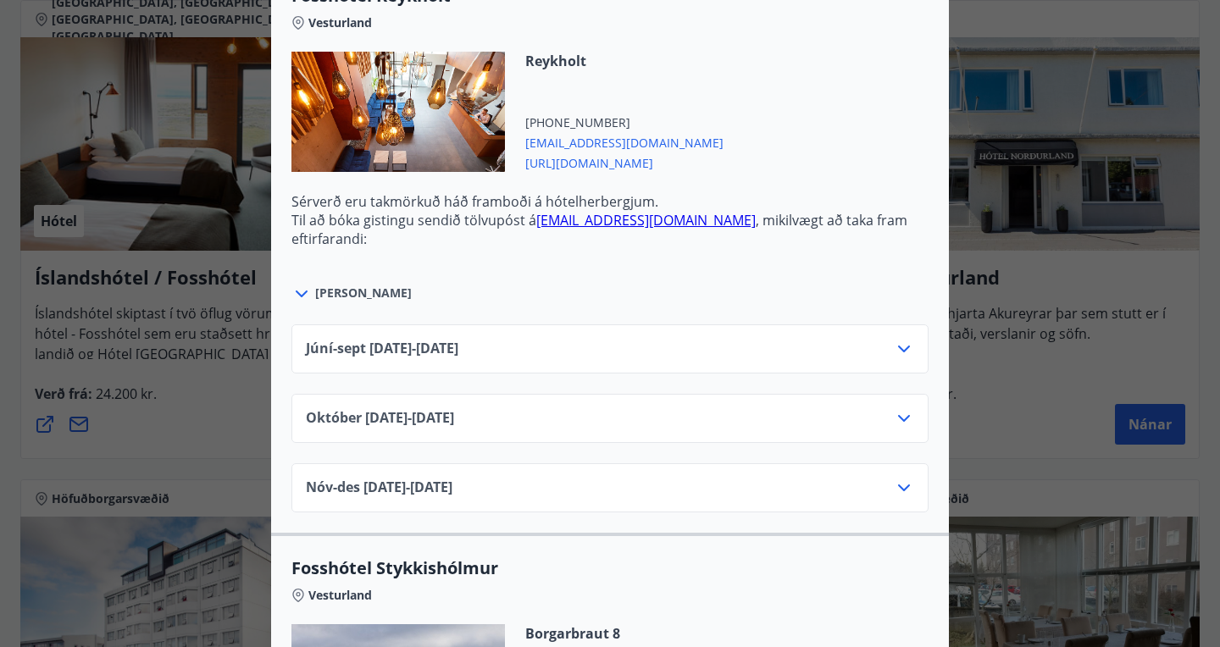
click at [906, 489] on icon at bounding box center [903, 488] width 20 height 20
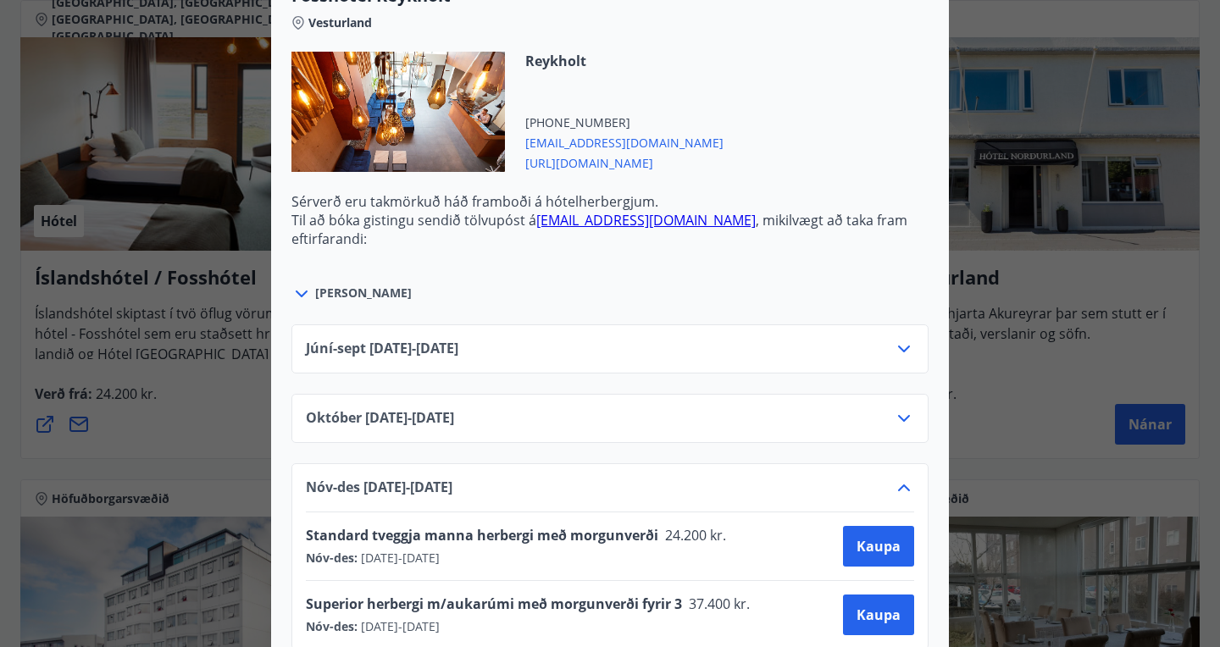
click at [906, 489] on icon at bounding box center [903, 488] width 20 height 20
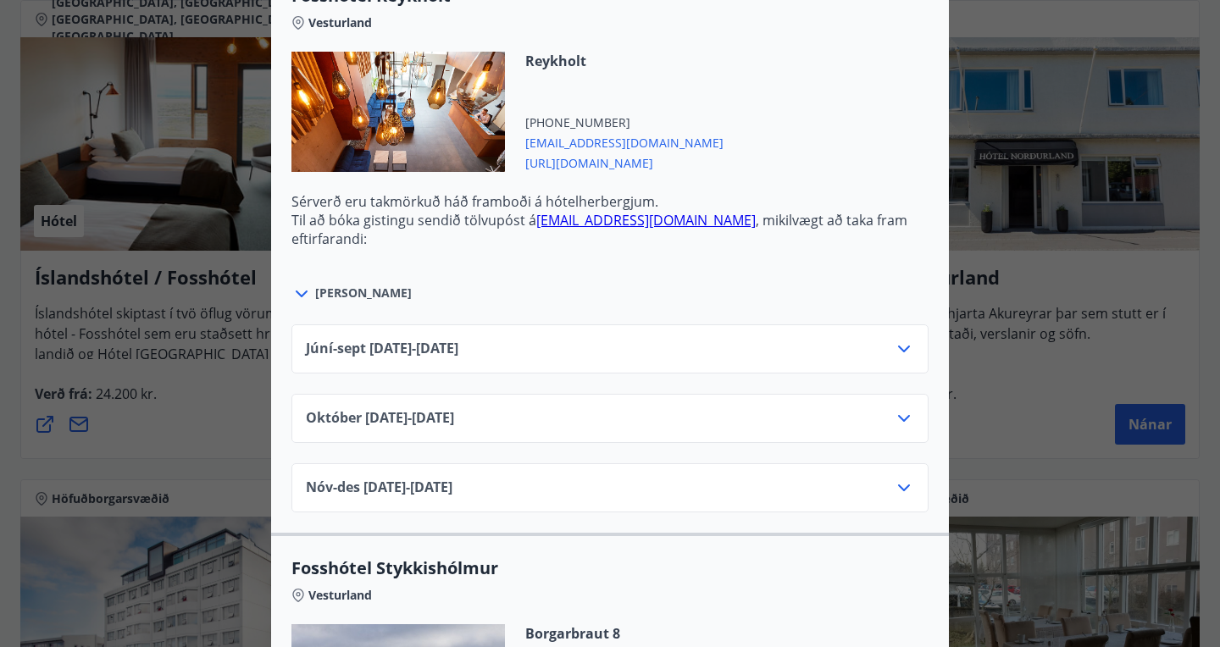
scroll to position [641, 0]
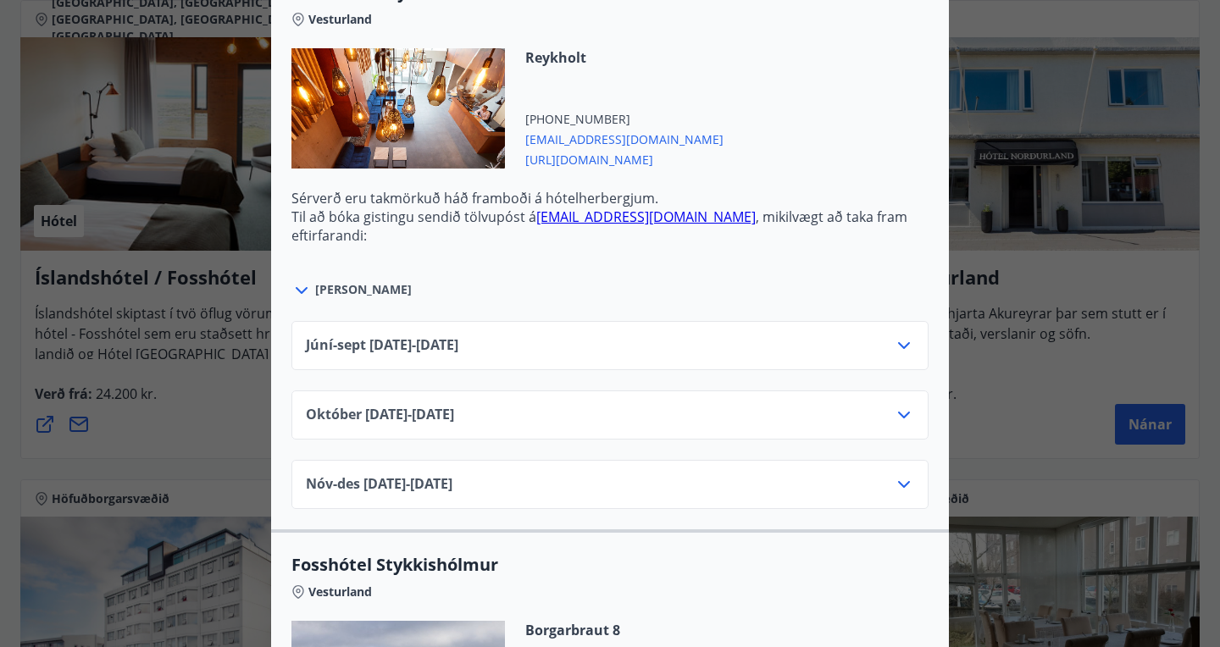
click at [899, 419] on icon at bounding box center [903, 415] width 20 height 20
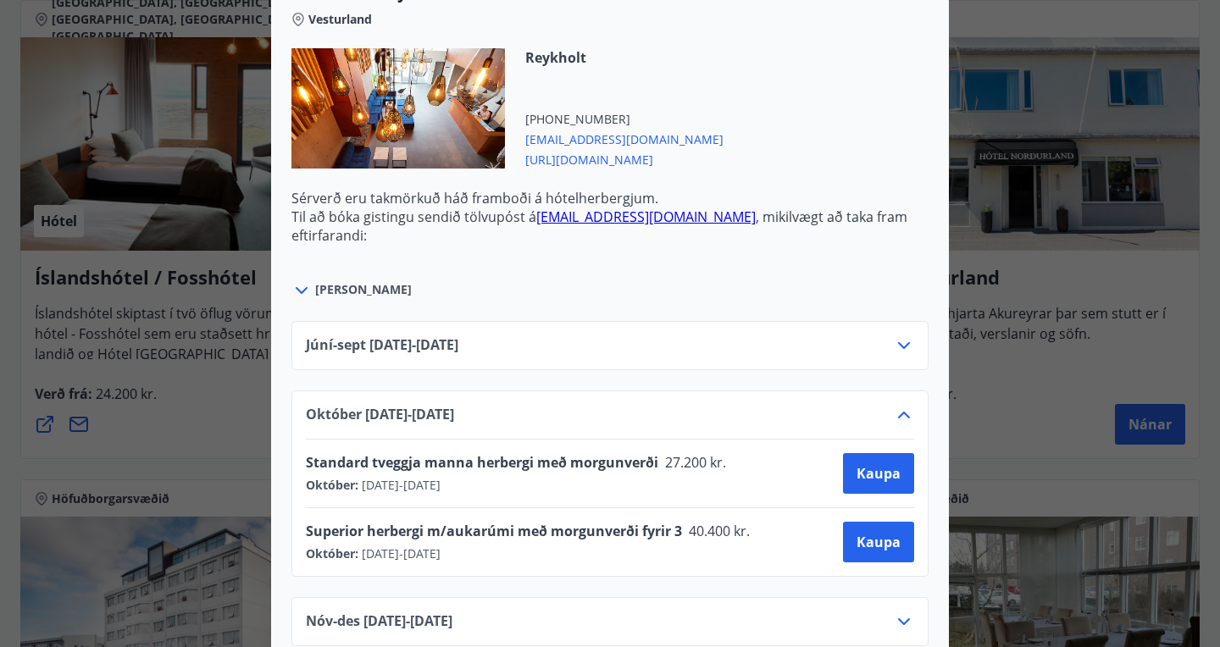
click at [899, 419] on icon at bounding box center [903, 415] width 20 height 20
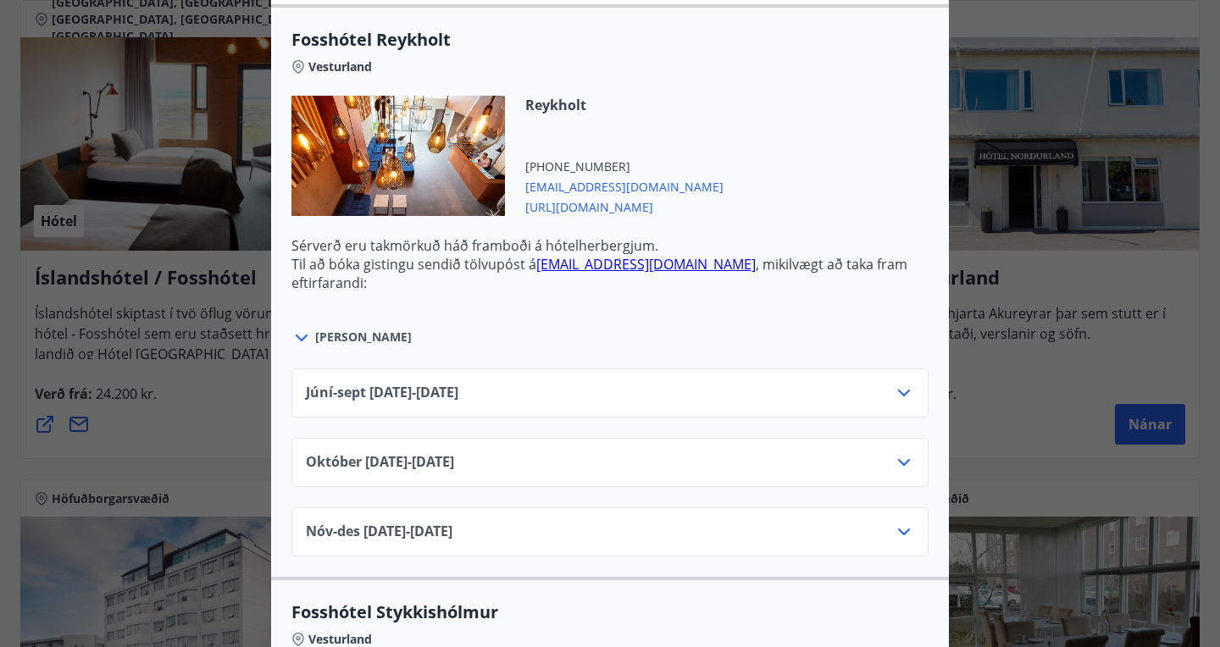
scroll to position [0, 0]
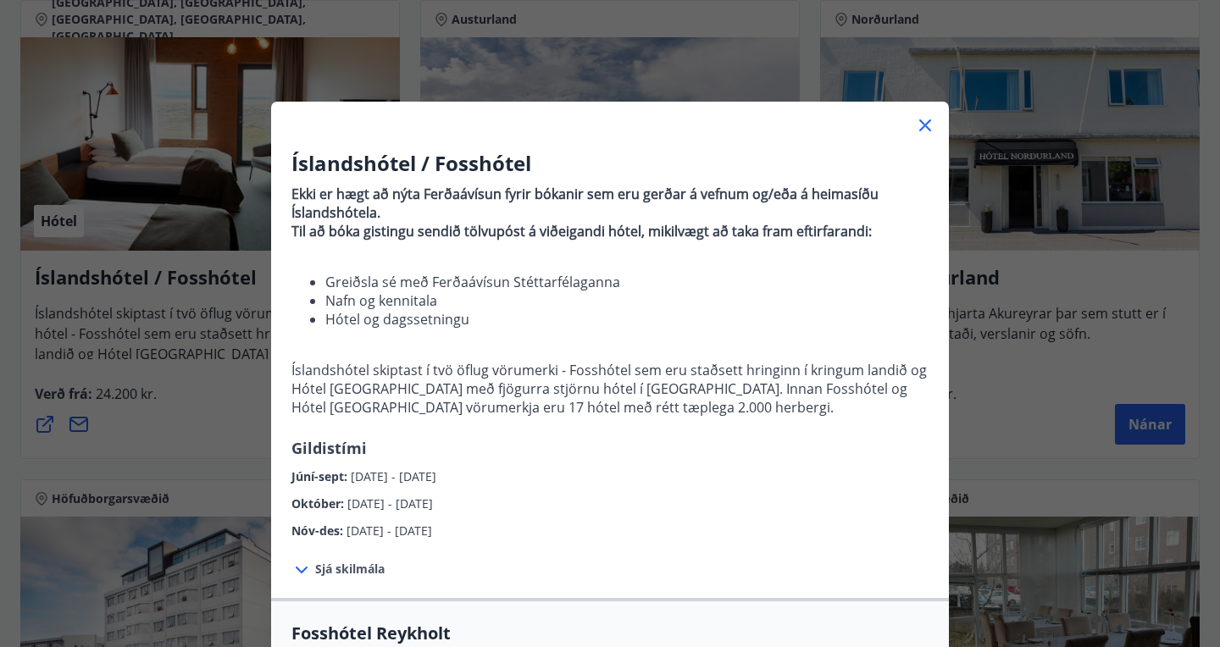
click at [924, 123] on icon at bounding box center [925, 125] width 20 height 20
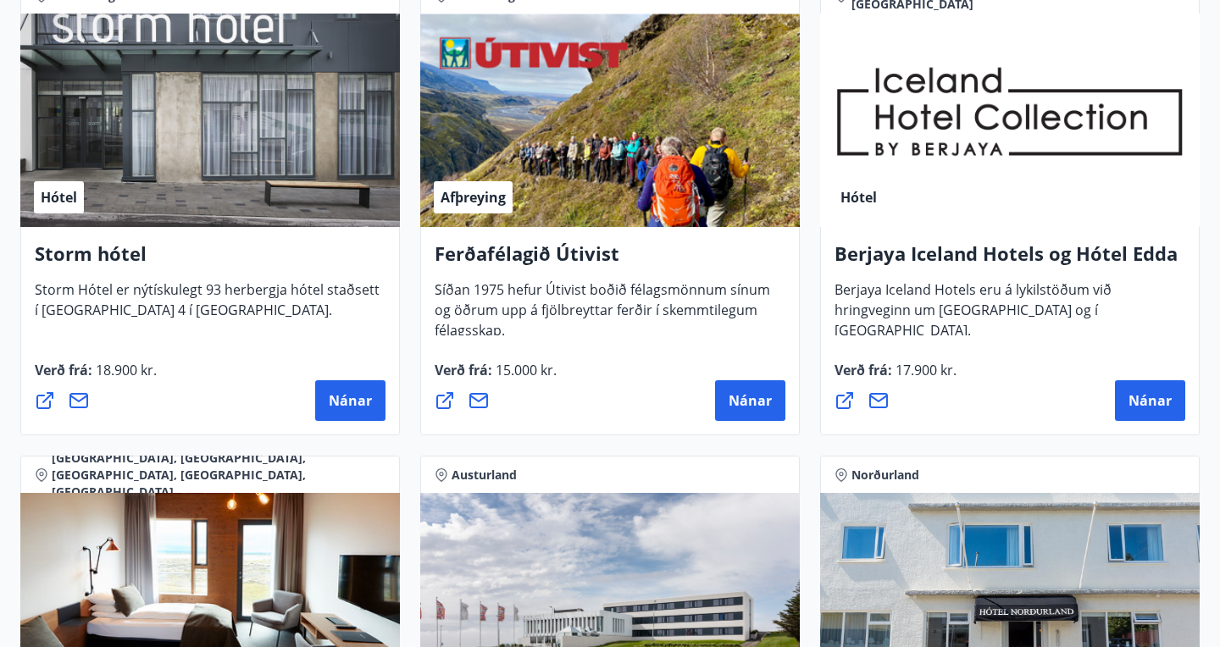
scroll to position [1789, 0]
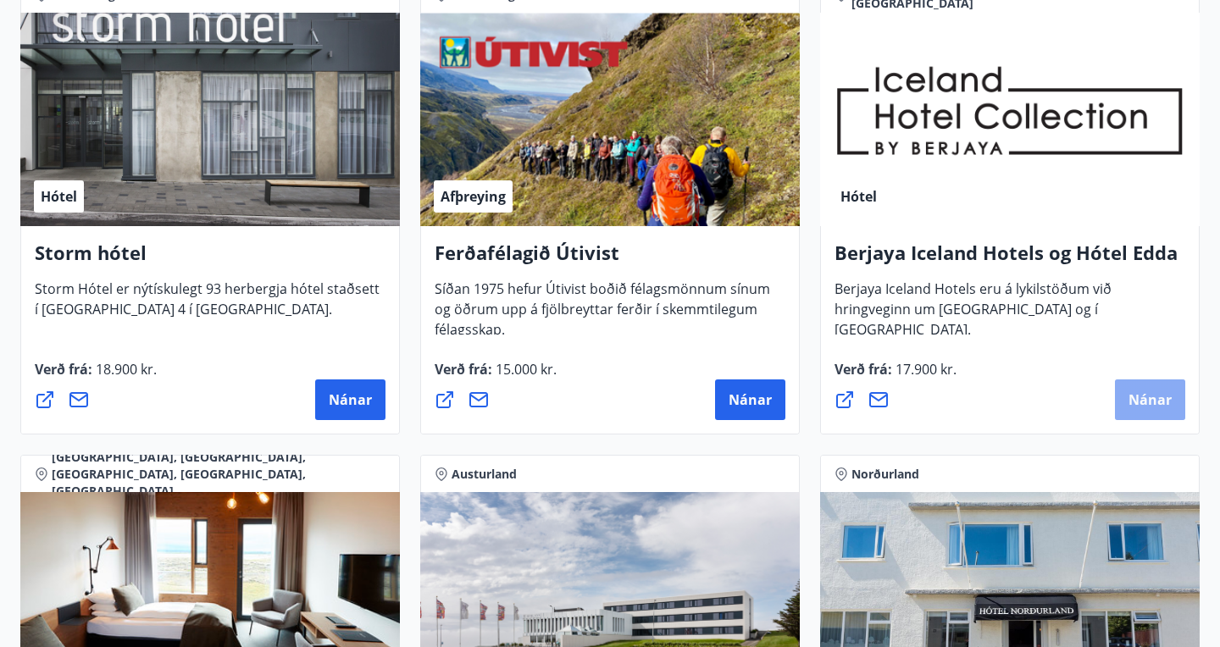
click at [1157, 400] on span "Nánar" at bounding box center [1149, 399] width 43 height 19
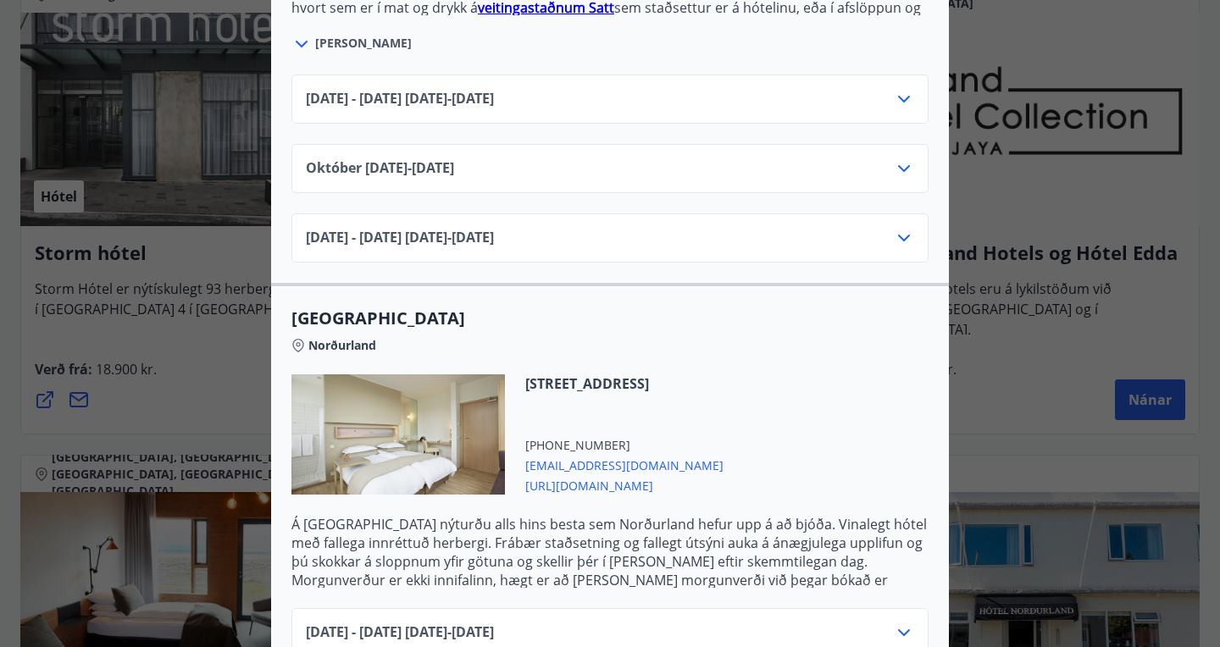
scroll to position [0, 0]
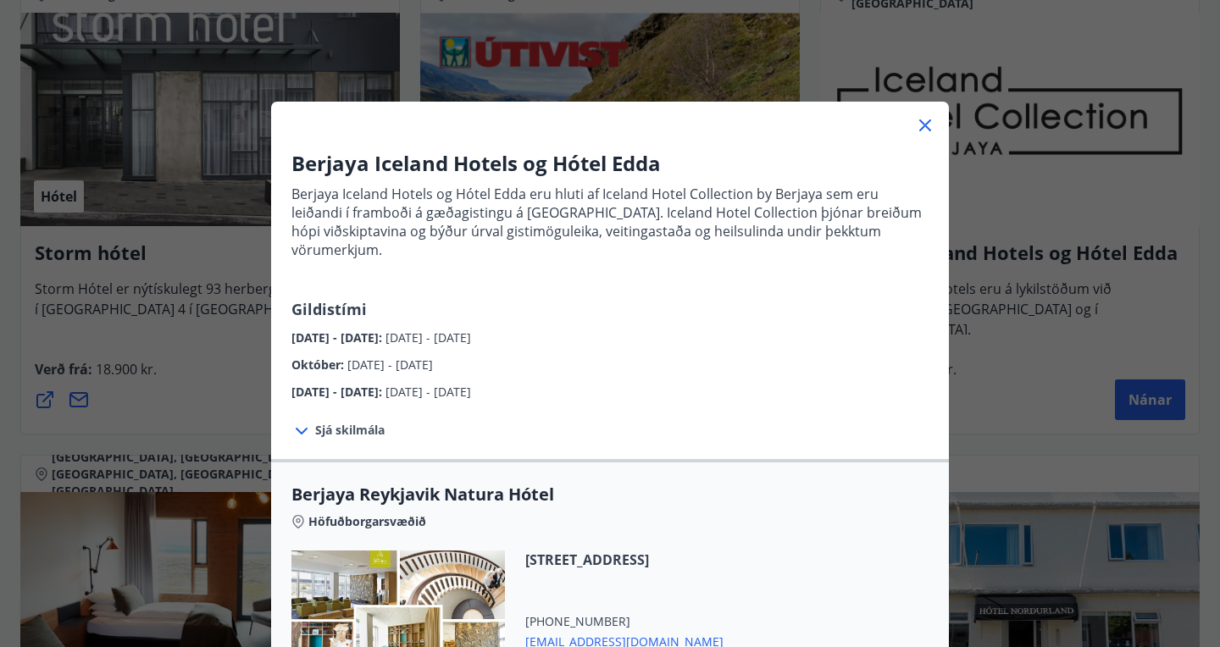
click at [921, 124] on icon at bounding box center [925, 125] width 20 height 20
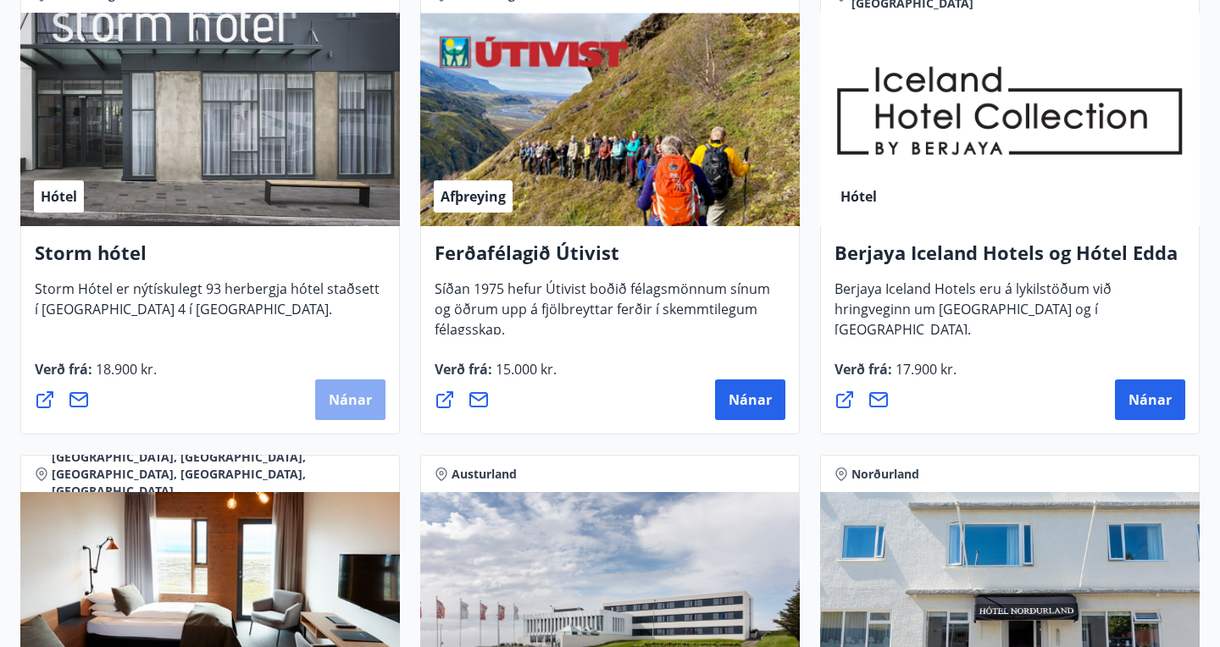
click at [360, 399] on span "Nánar" at bounding box center [350, 399] width 43 height 19
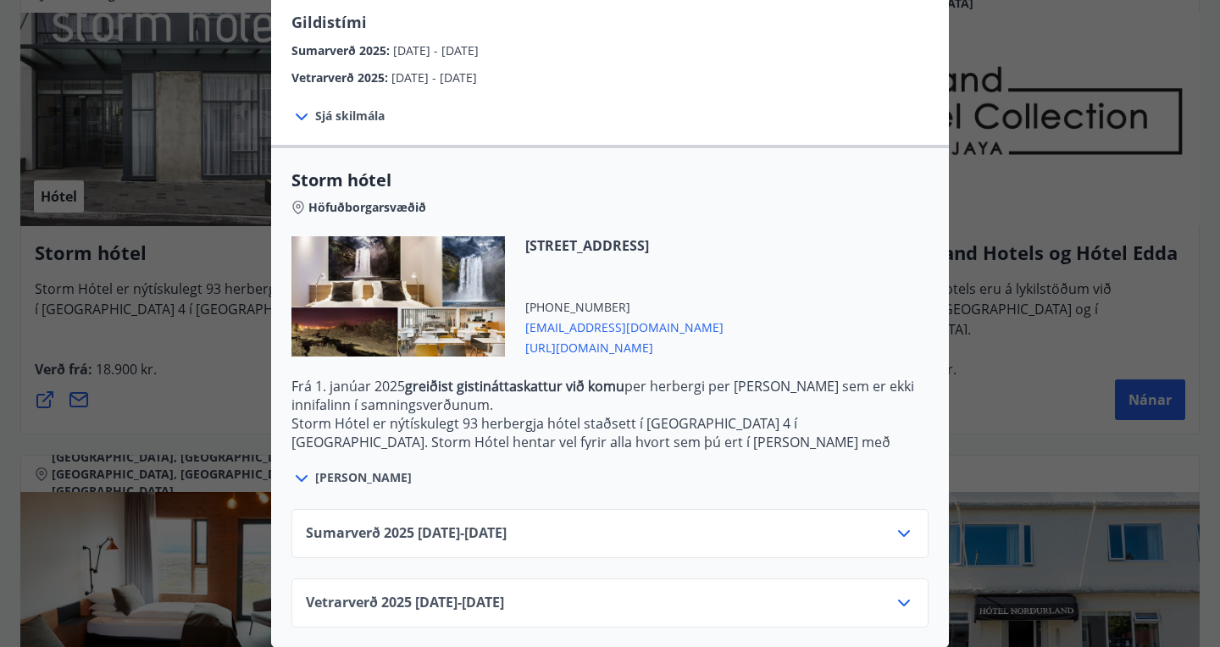
scroll to position [288, 0]
click at [901, 600] on icon at bounding box center [903, 602] width 20 height 20
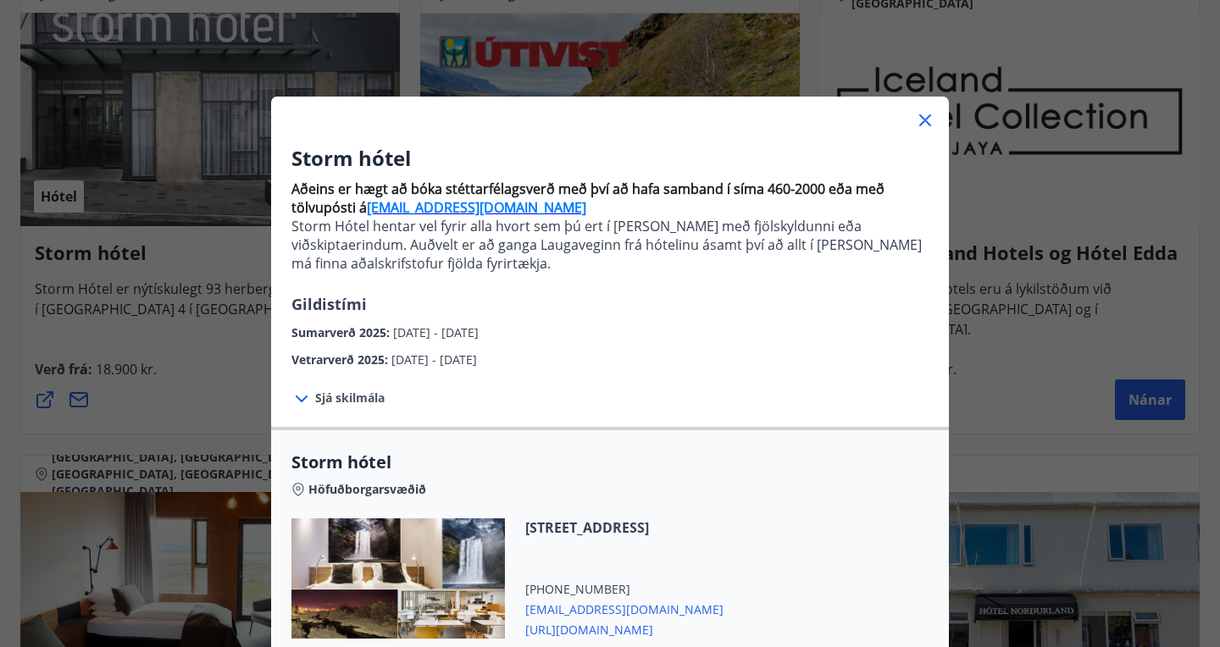
scroll to position [0, 0]
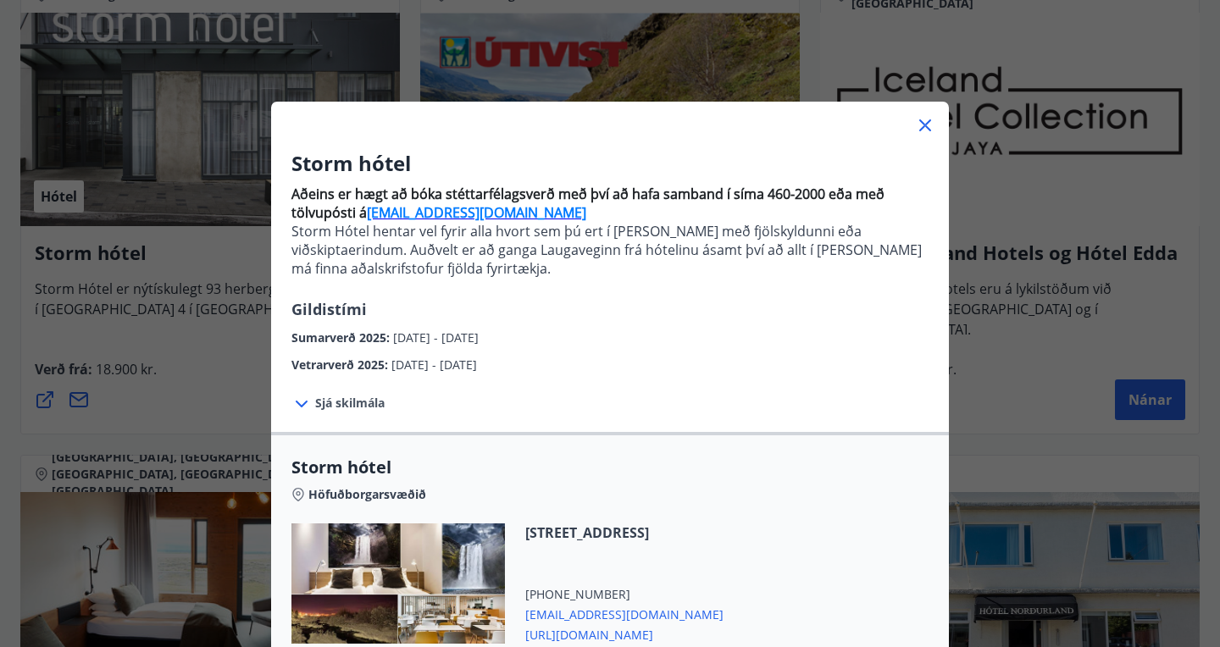
click at [927, 122] on icon at bounding box center [925, 125] width 12 height 12
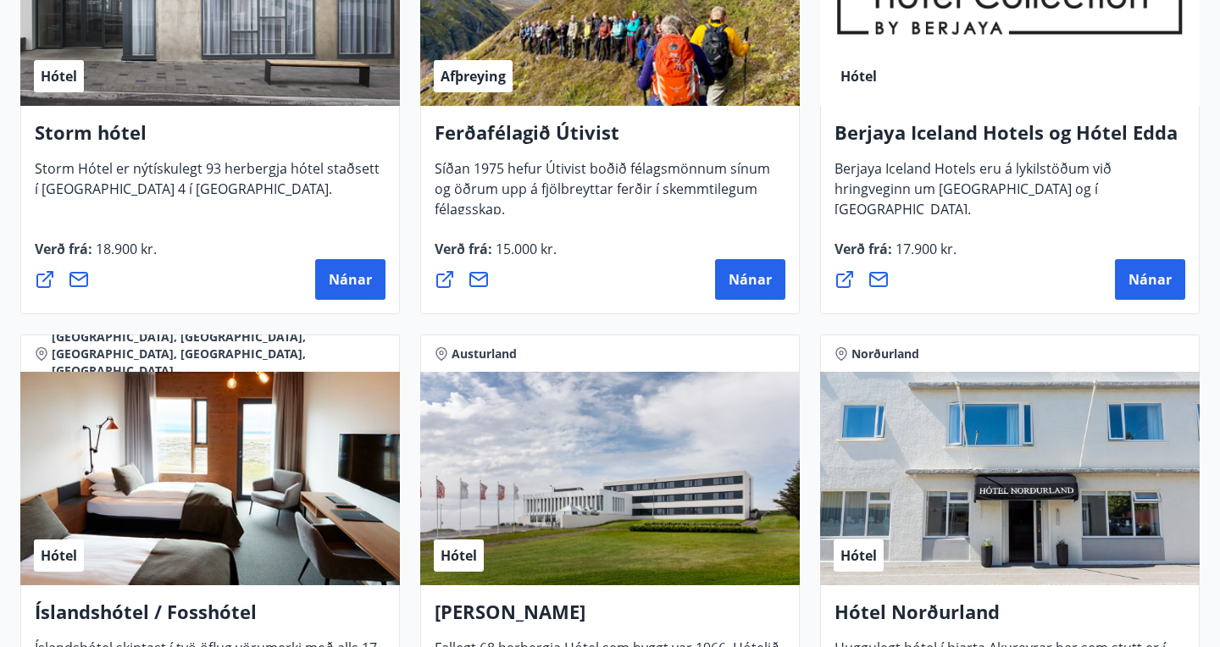
scroll to position [1966, 0]
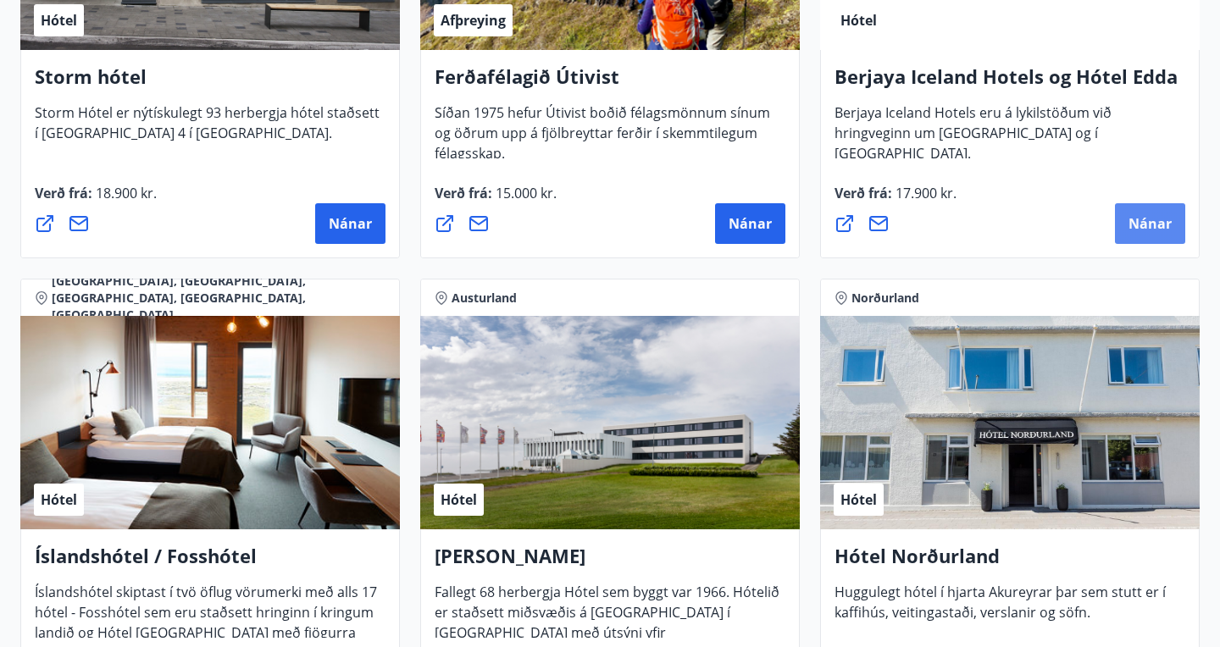
click at [1152, 220] on span "Nánar" at bounding box center [1149, 223] width 43 height 19
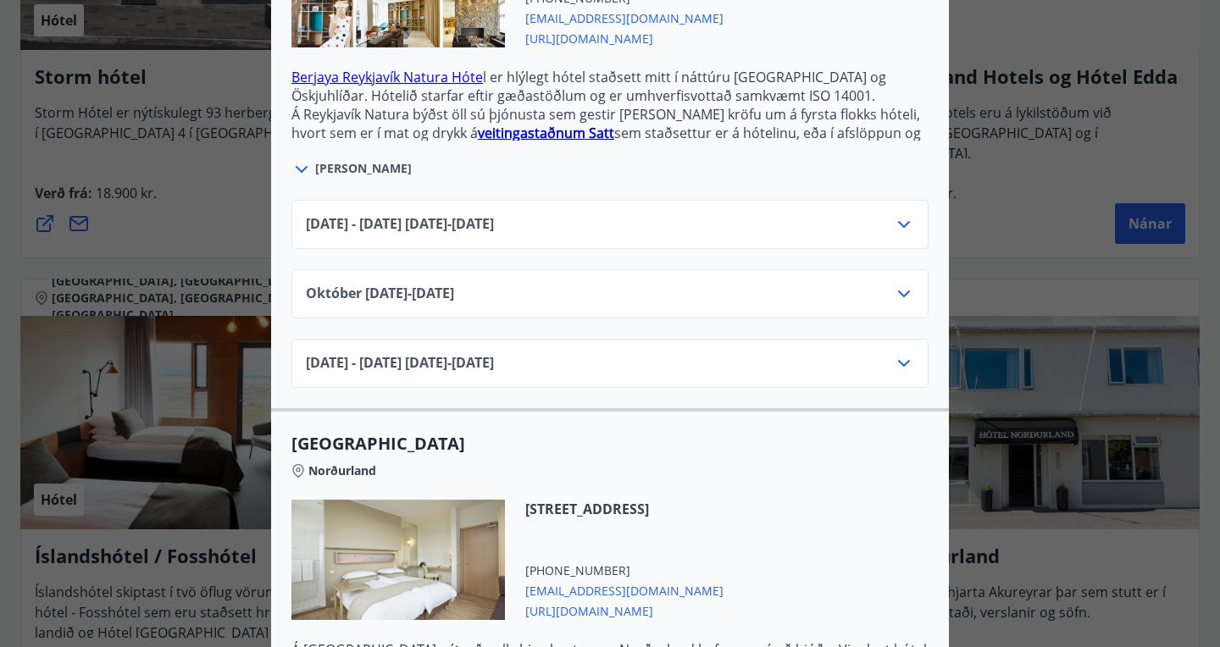
scroll to position [0, 0]
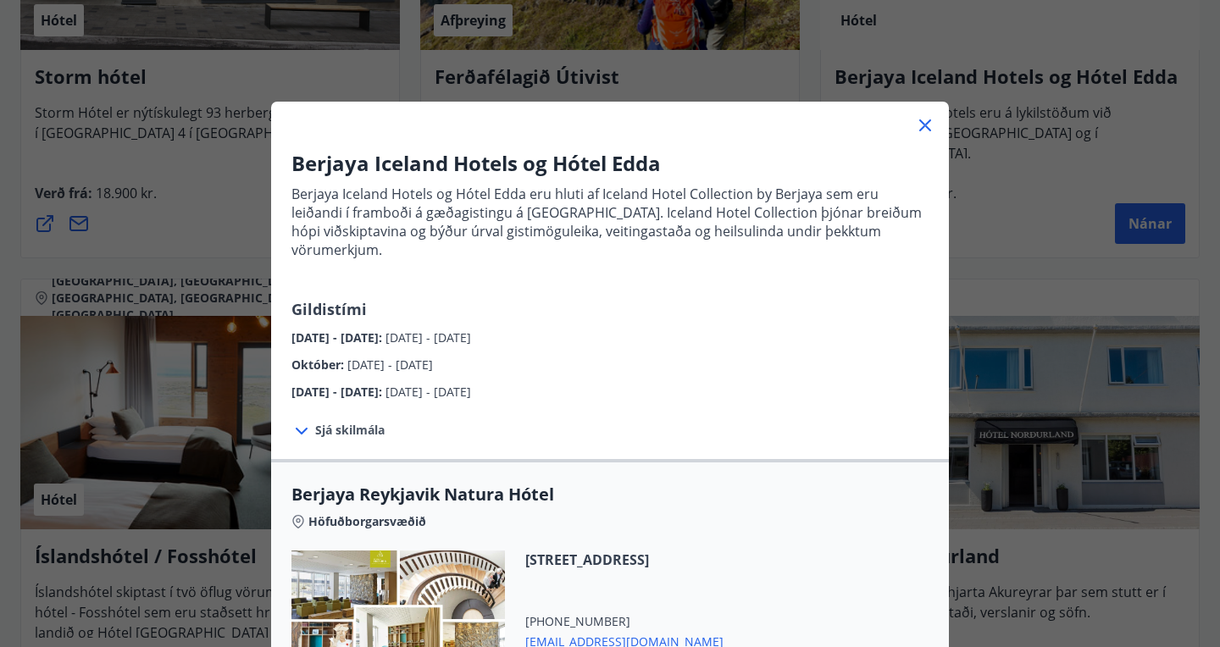
click at [925, 126] on icon at bounding box center [925, 125] width 12 height 12
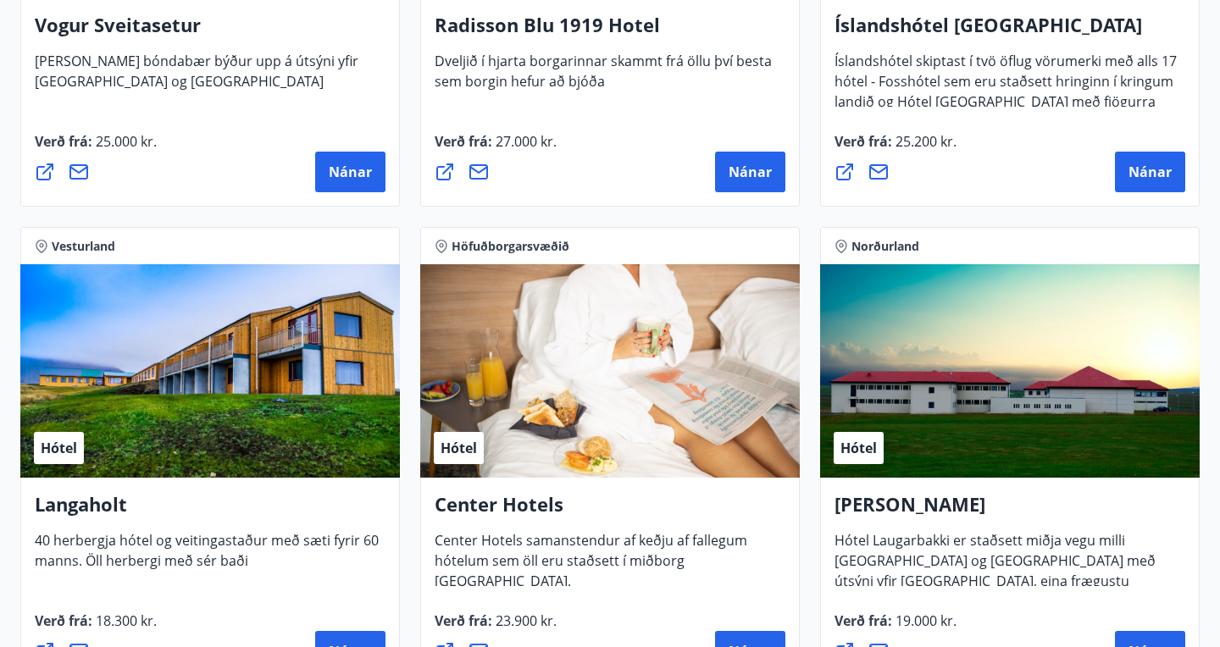
scroll to position [3394, 0]
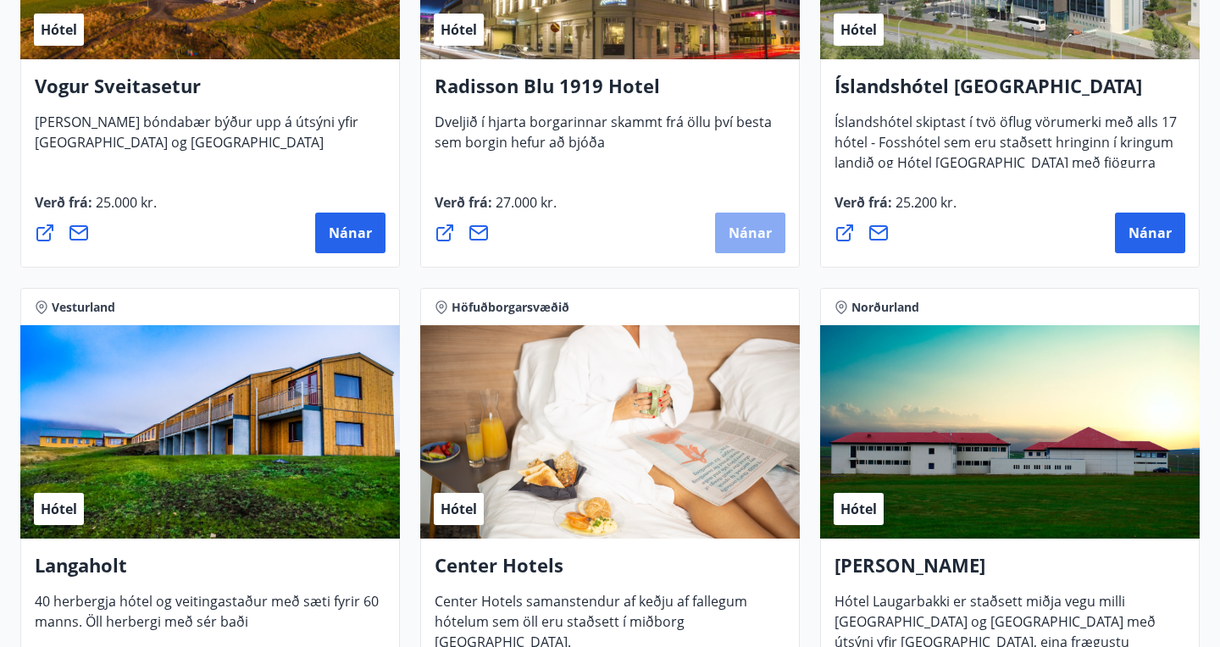
click at [745, 235] on span "Nánar" at bounding box center [749, 233] width 43 height 19
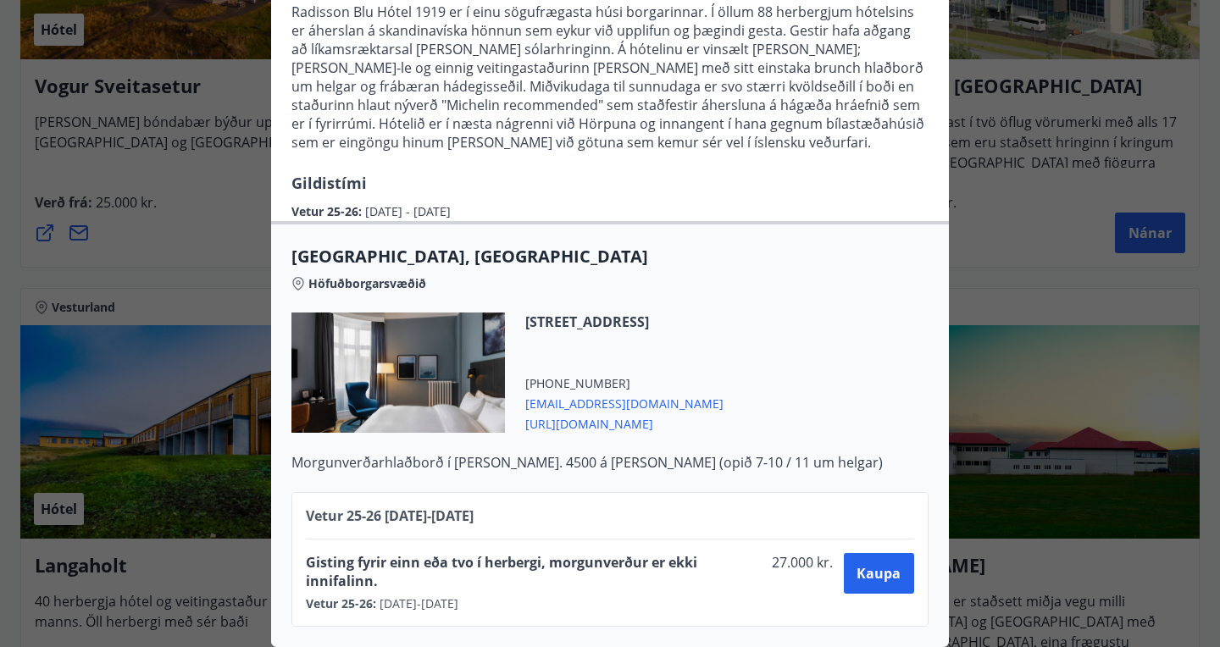
scroll to position [0, 0]
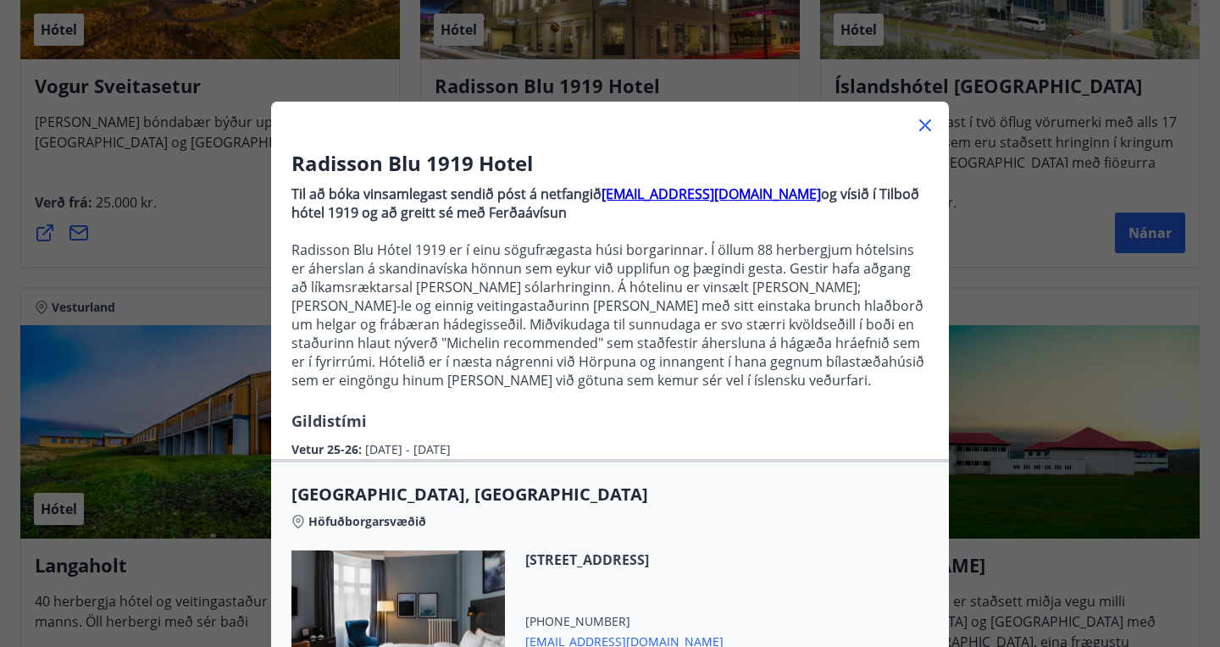
click at [928, 119] on icon at bounding box center [925, 125] width 20 height 20
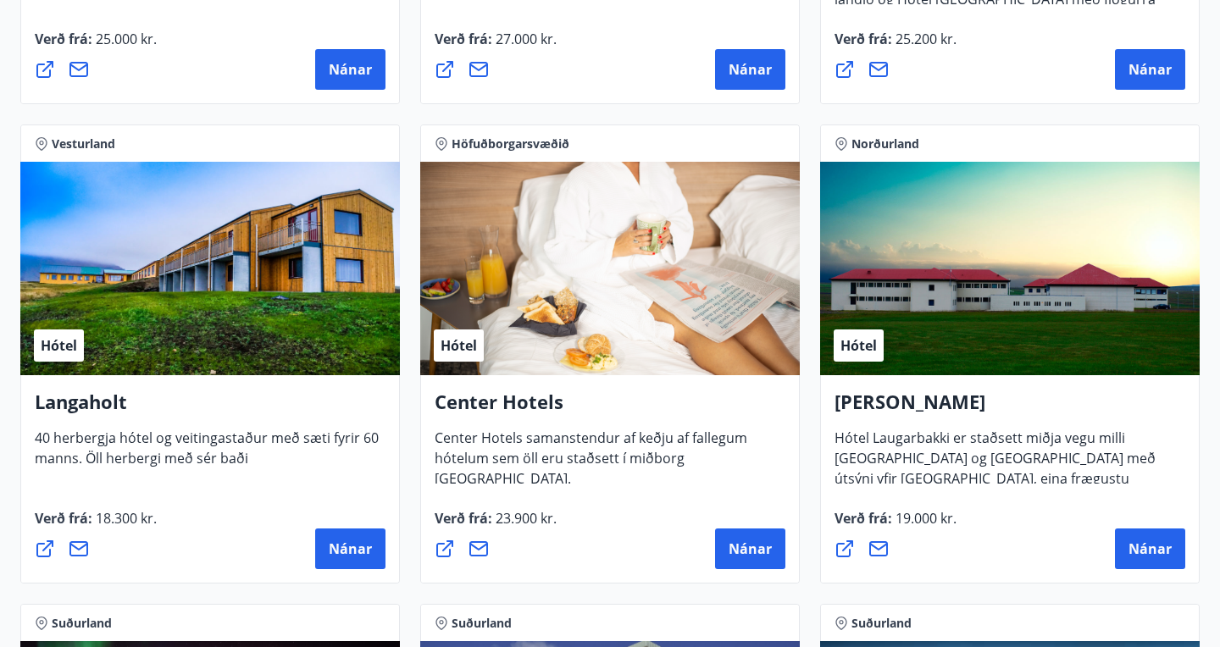
scroll to position [3565, 0]
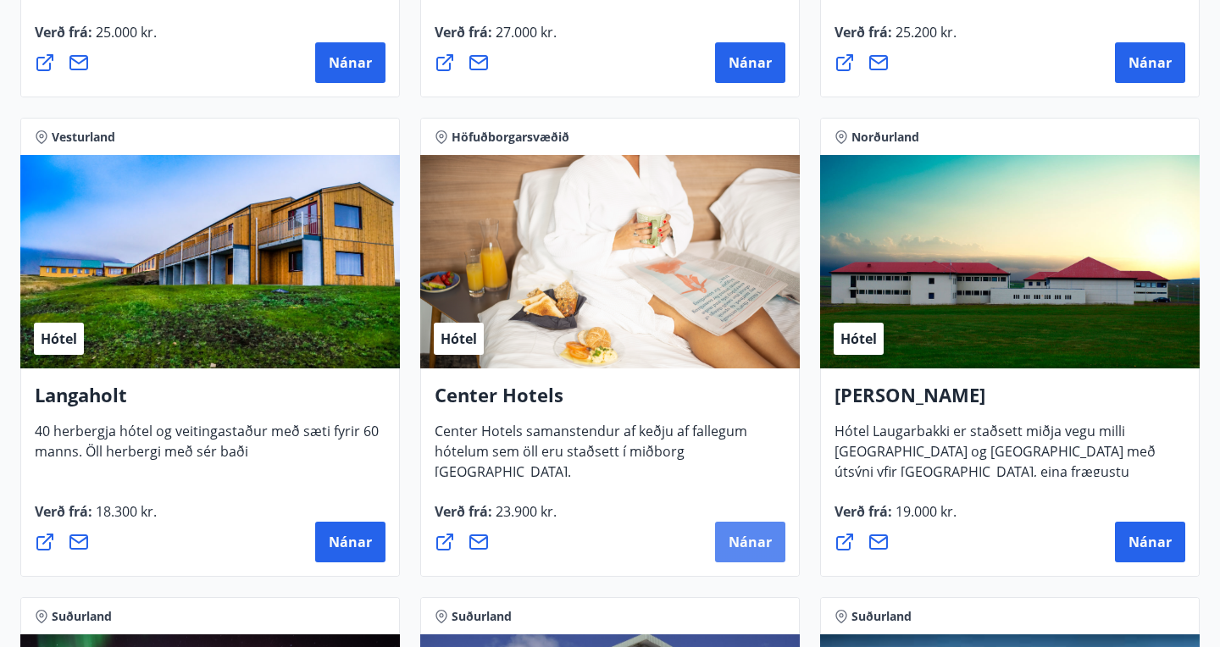
click at [753, 535] on span "Nánar" at bounding box center [749, 542] width 43 height 19
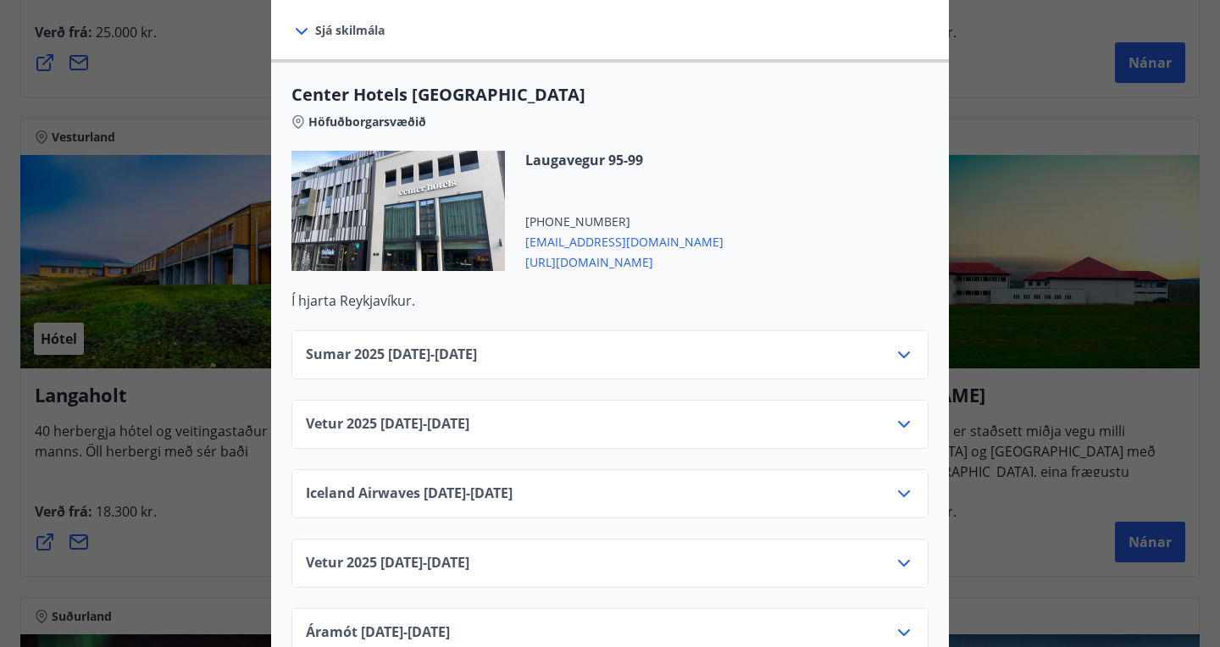
scroll to position [556, 0]
click at [905, 413] on icon at bounding box center [903, 423] width 20 height 20
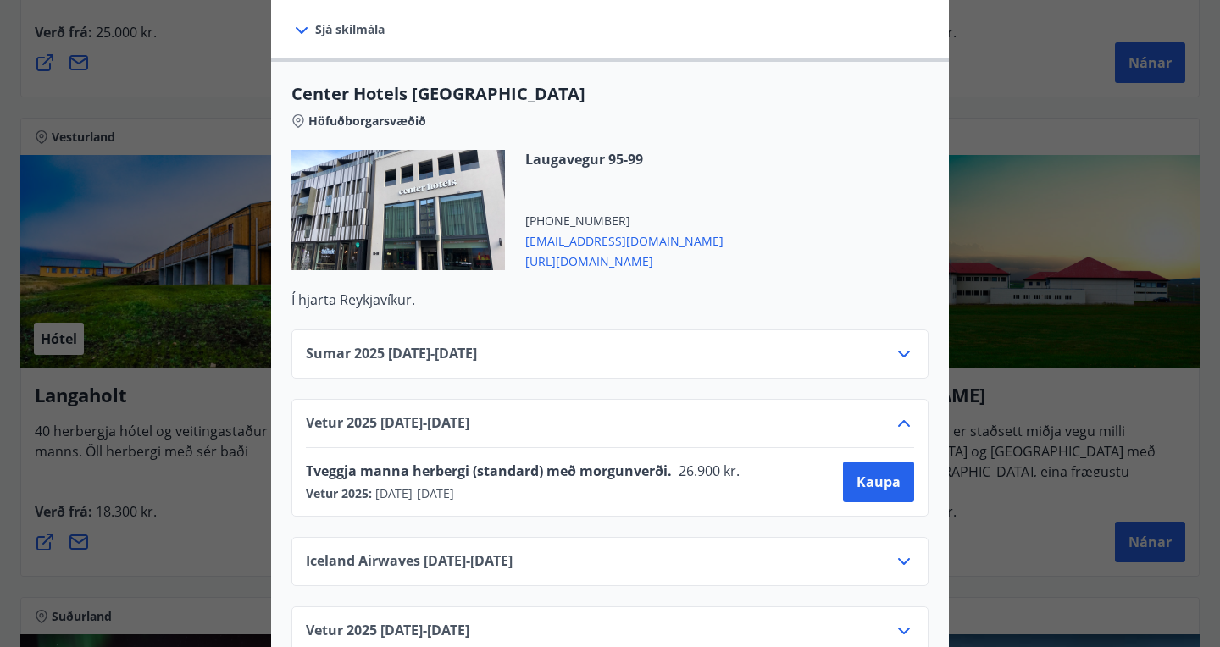
click at [905, 413] on icon at bounding box center [903, 423] width 20 height 20
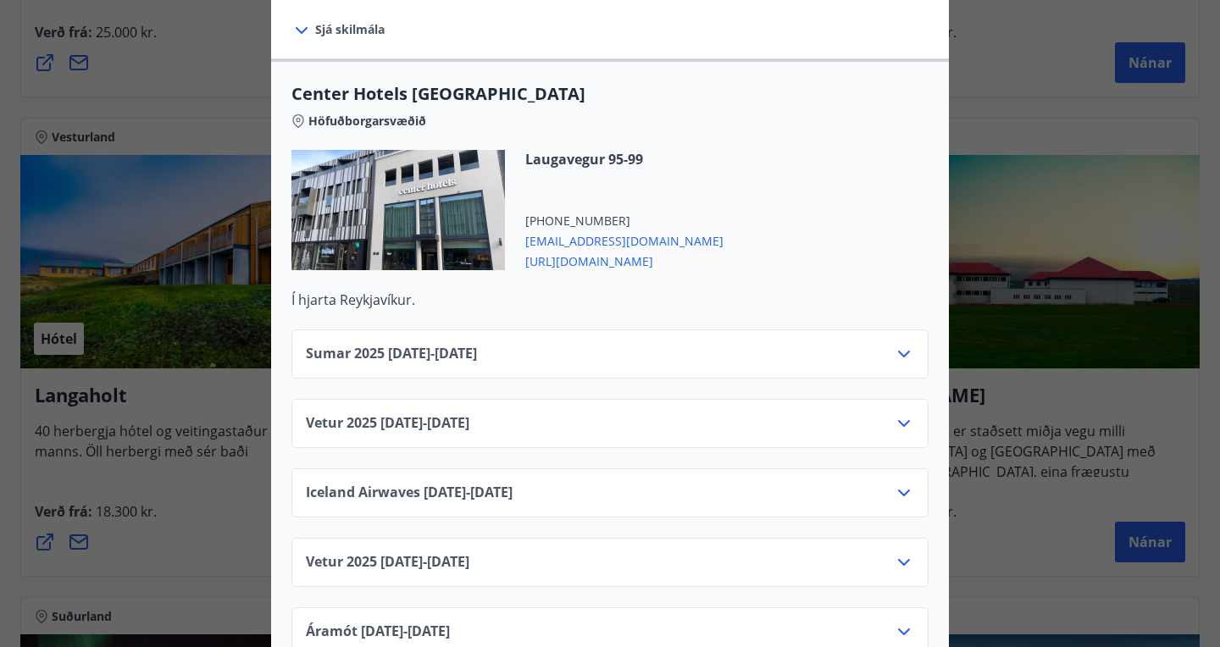
click at [904, 552] on icon at bounding box center [903, 562] width 20 height 20
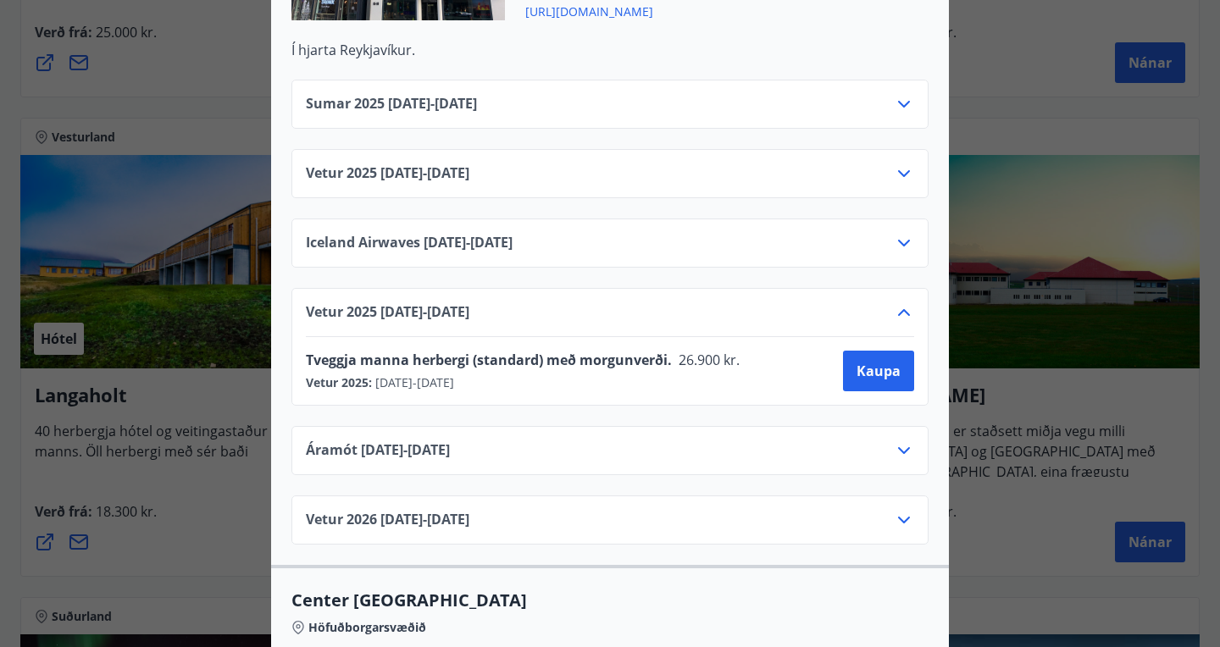
scroll to position [777, 0]
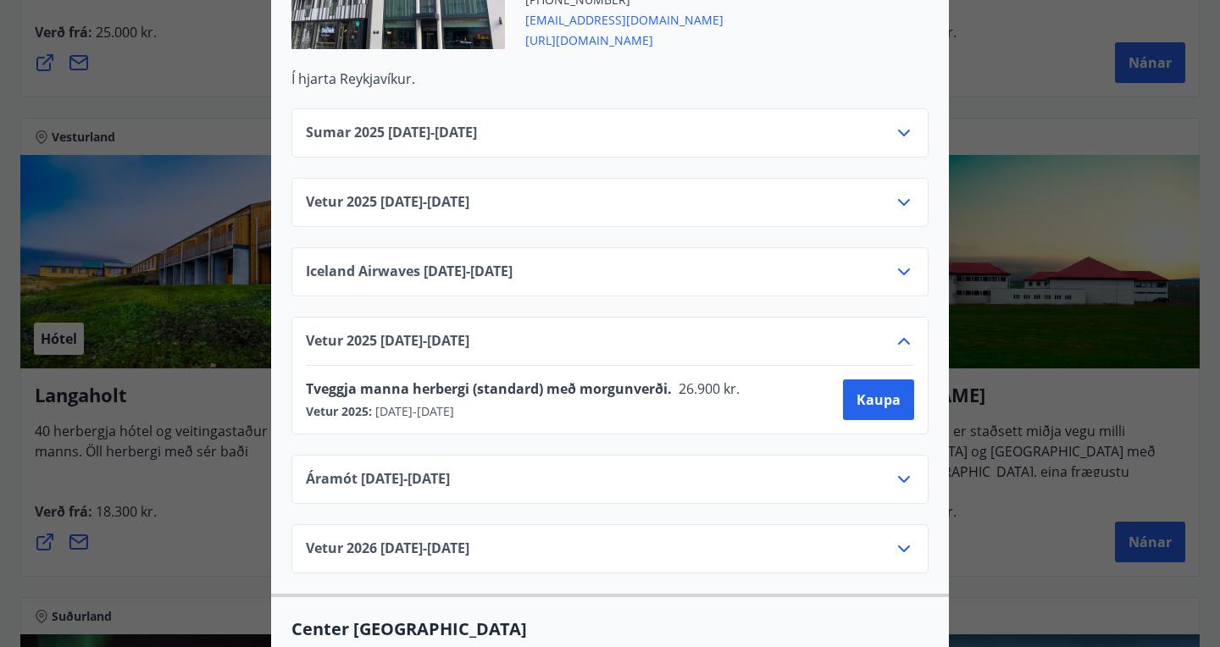
click at [906, 192] on icon at bounding box center [903, 202] width 20 height 20
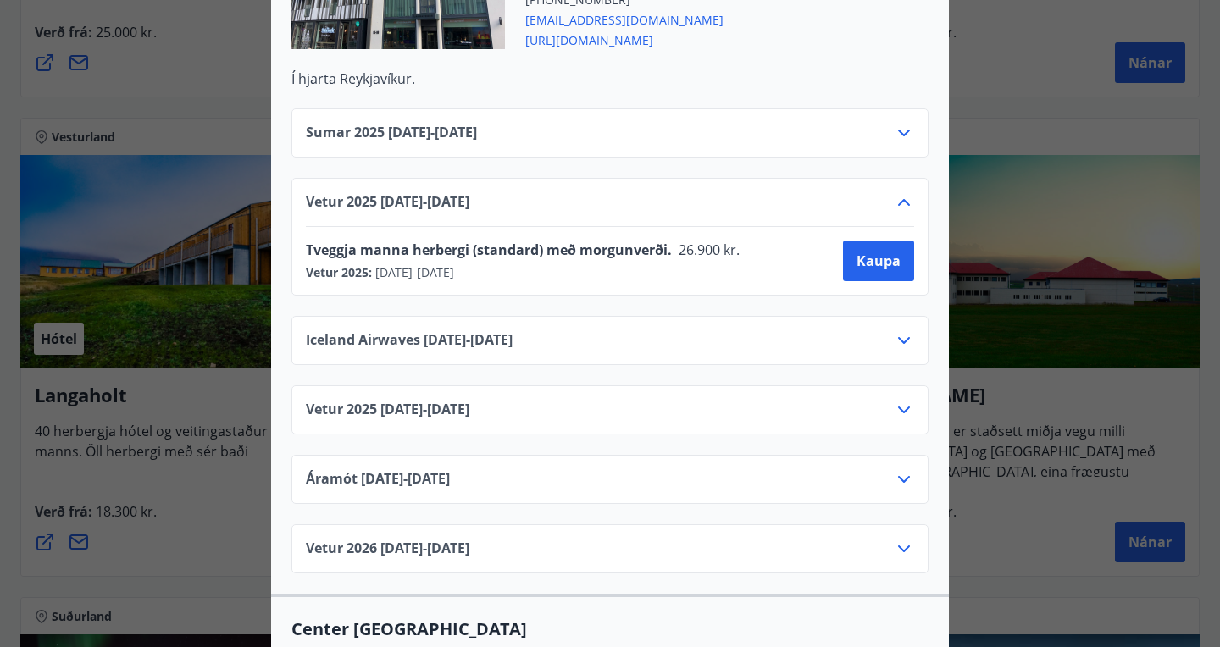
click at [905, 199] on icon at bounding box center [904, 202] width 12 height 7
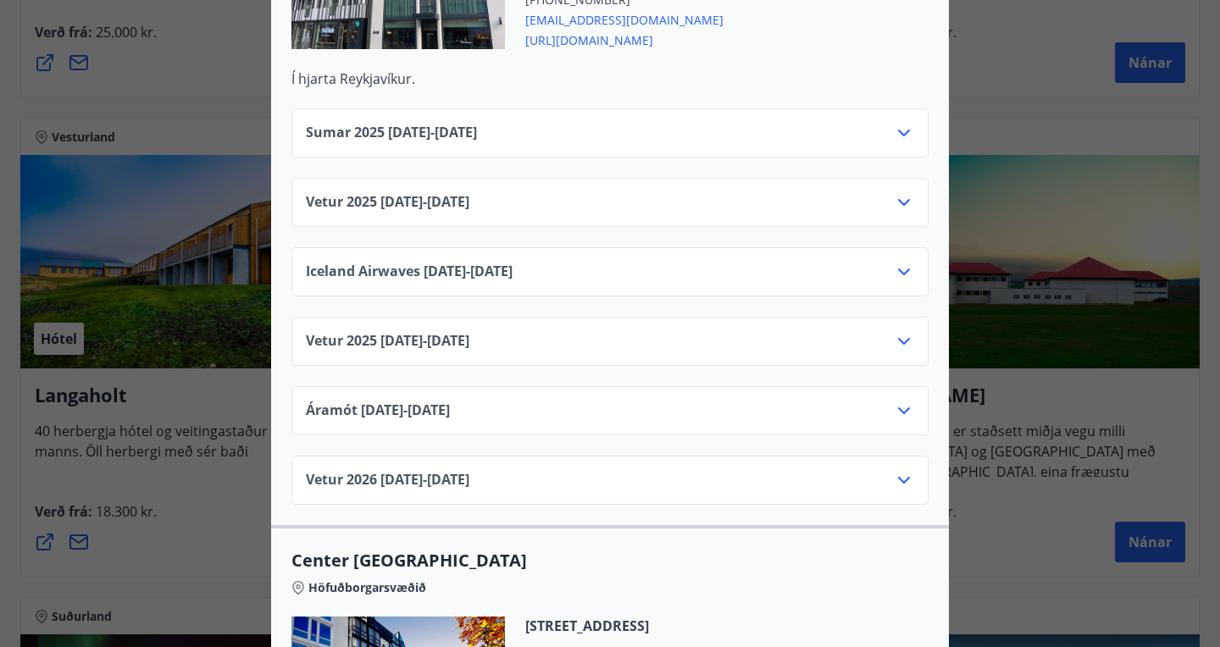
click at [903, 262] on icon at bounding box center [903, 272] width 20 height 20
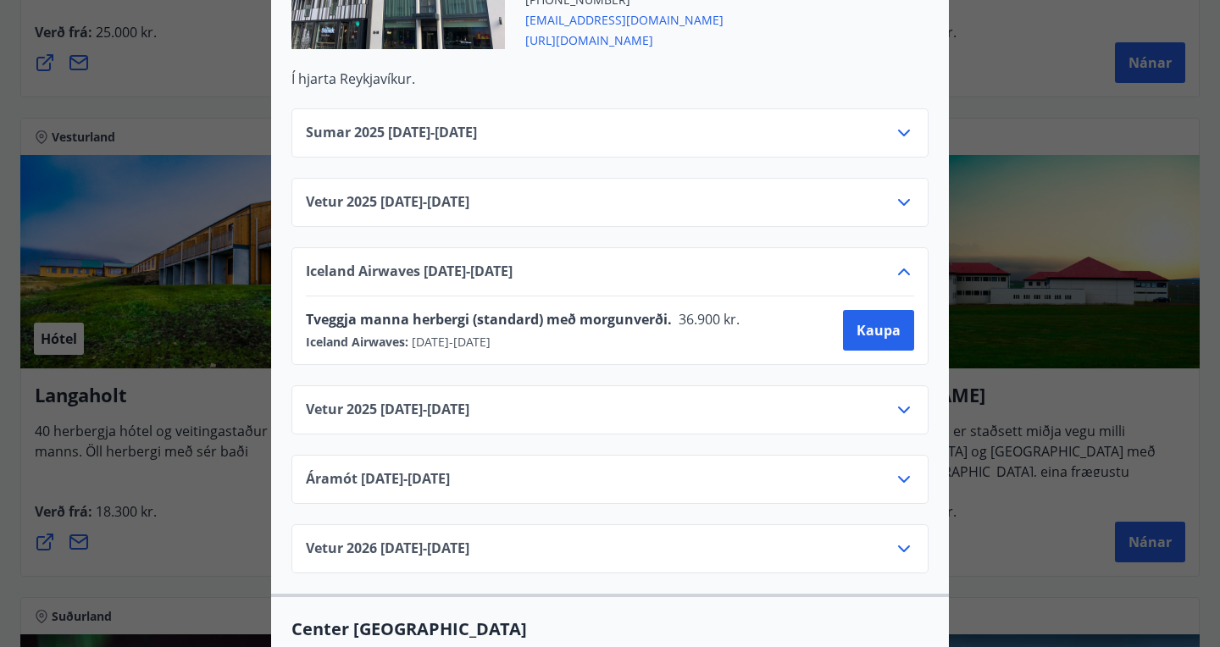
click at [903, 262] on icon at bounding box center [903, 272] width 20 height 20
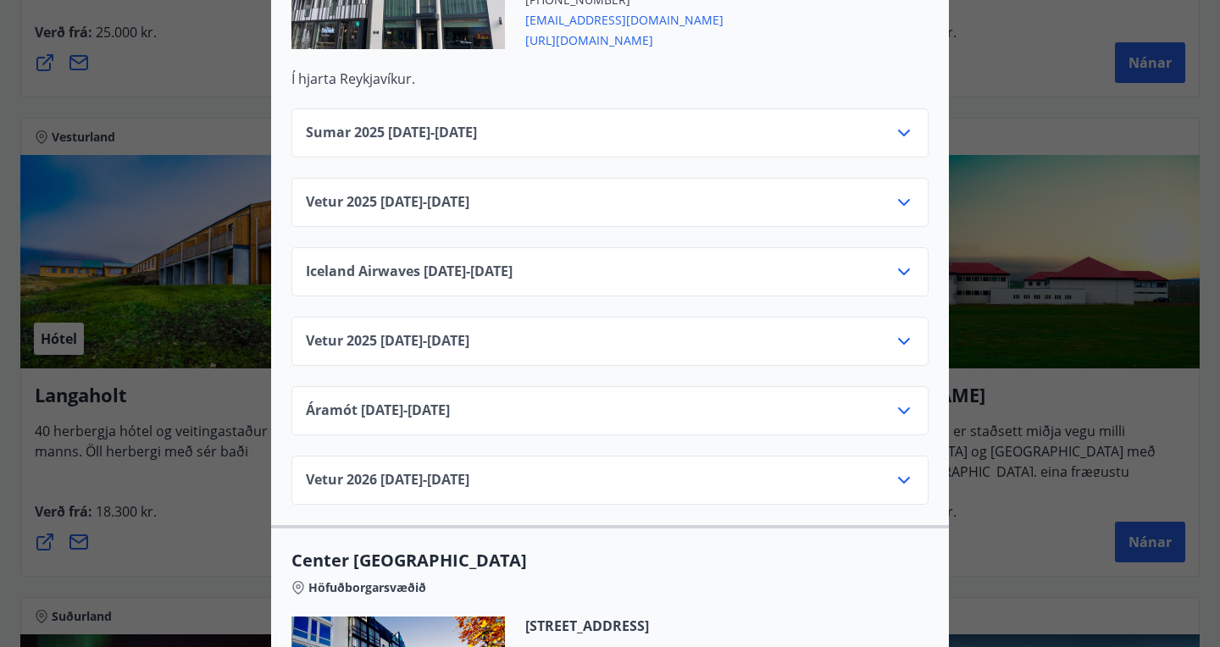
click at [904, 331] on icon at bounding box center [903, 341] width 20 height 20
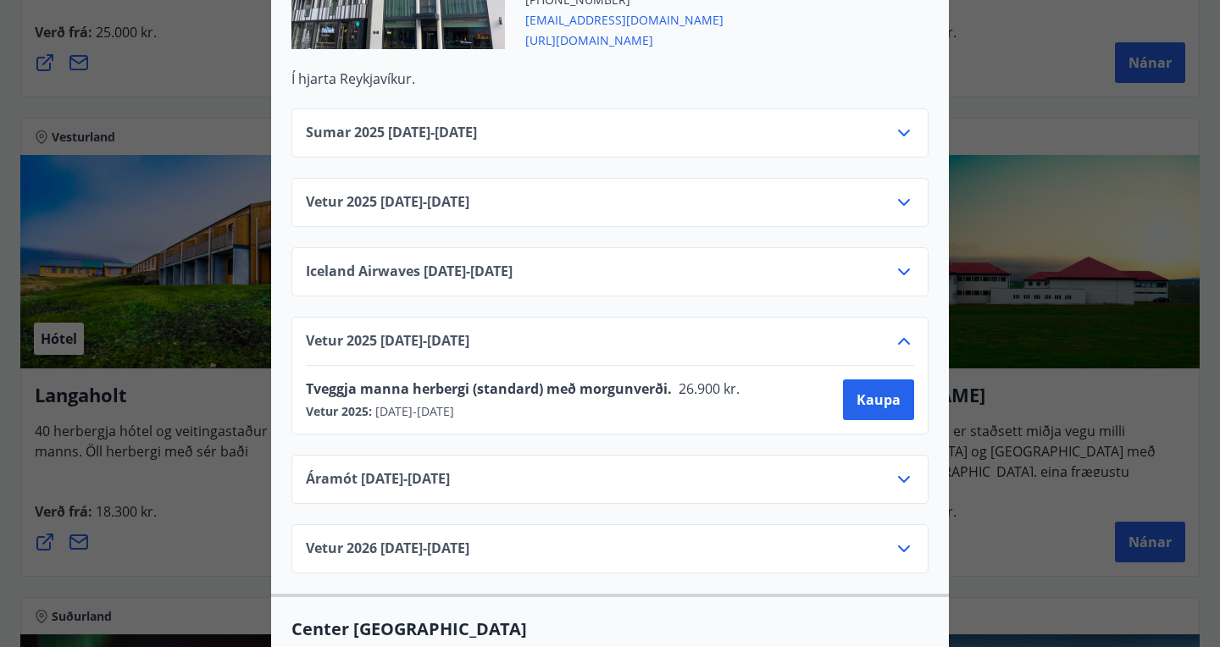
click at [902, 476] on icon at bounding box center [904, 479] width 12 height 7
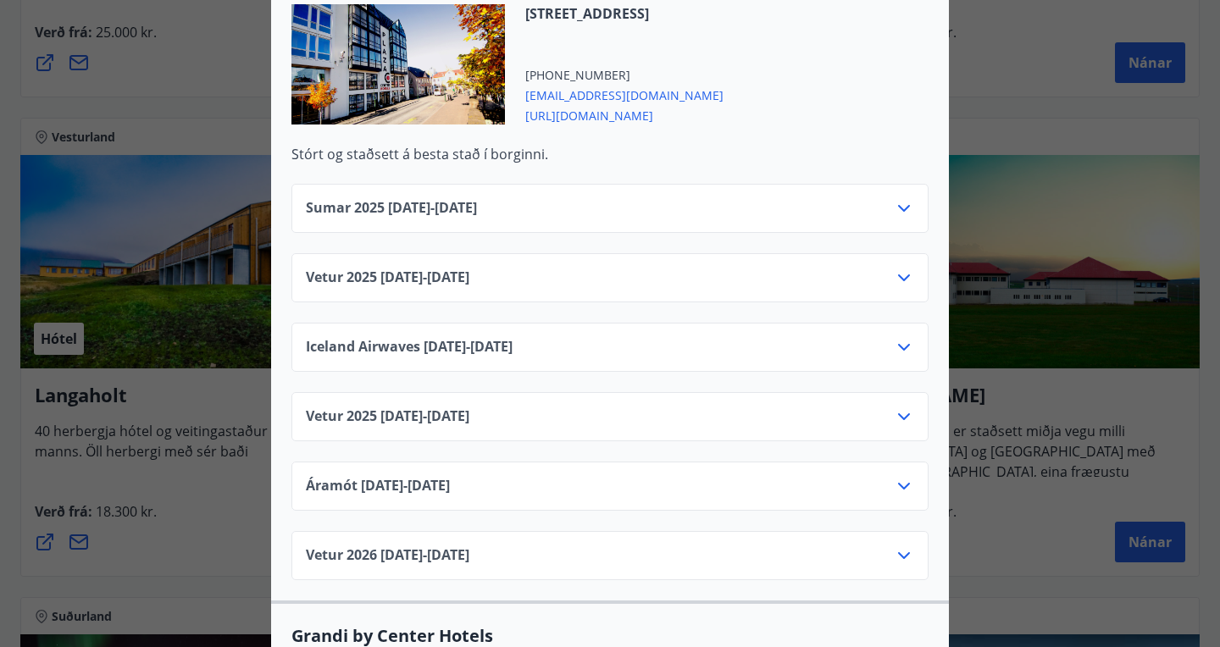
scroll to position [1473, 0]
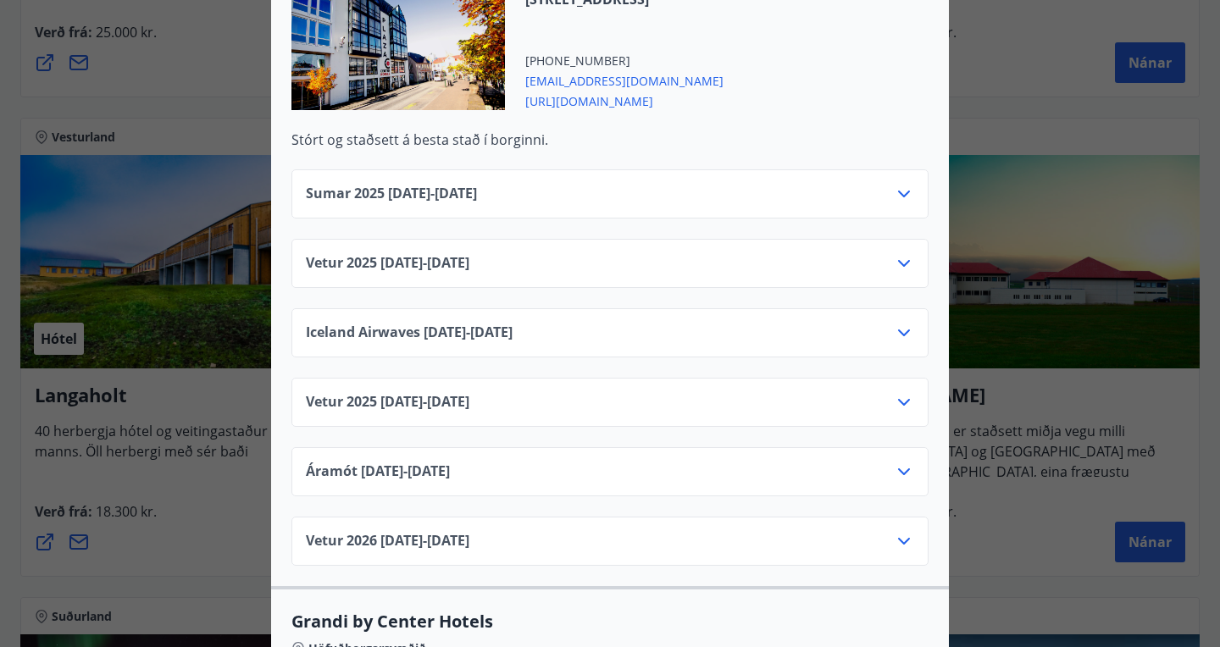
click at [902, 392] on icon at bounding box center [903, 402] width 20 height 20
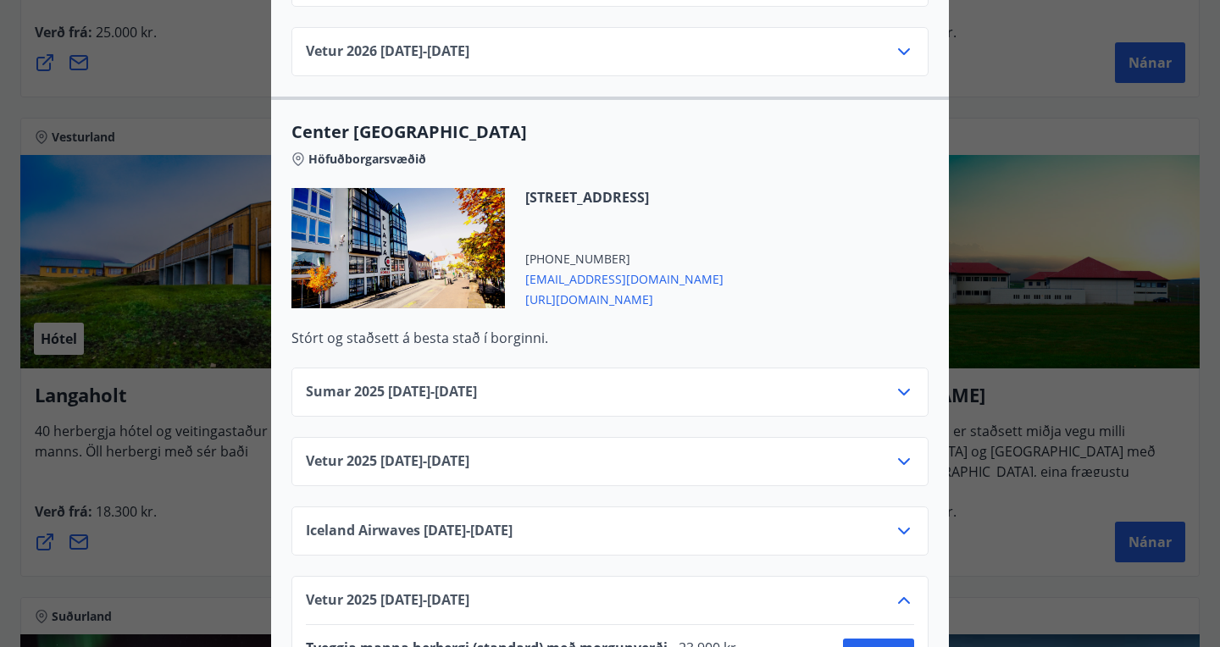
scroll to position [1274, 0]
click at [298, 153] on icon at bounding box center [298, 160] width 14 height 14
click at [299, 157] on icon at bounding box center [298, 159] width 4 height 4
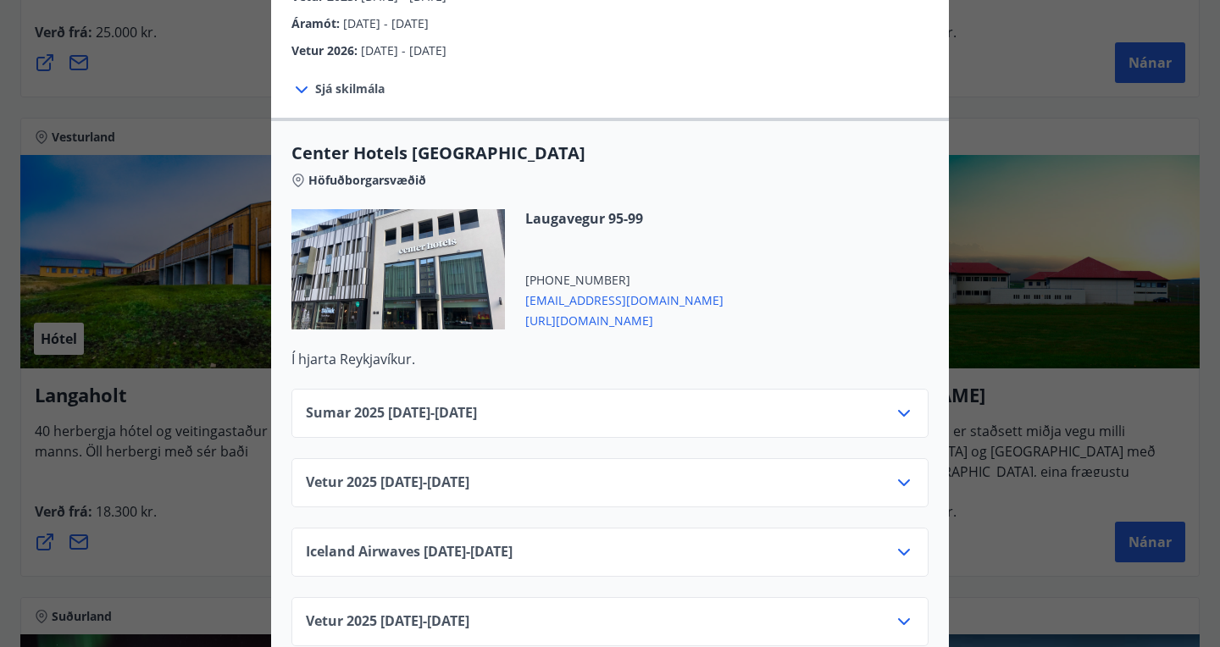
scroll to position [0, 0]
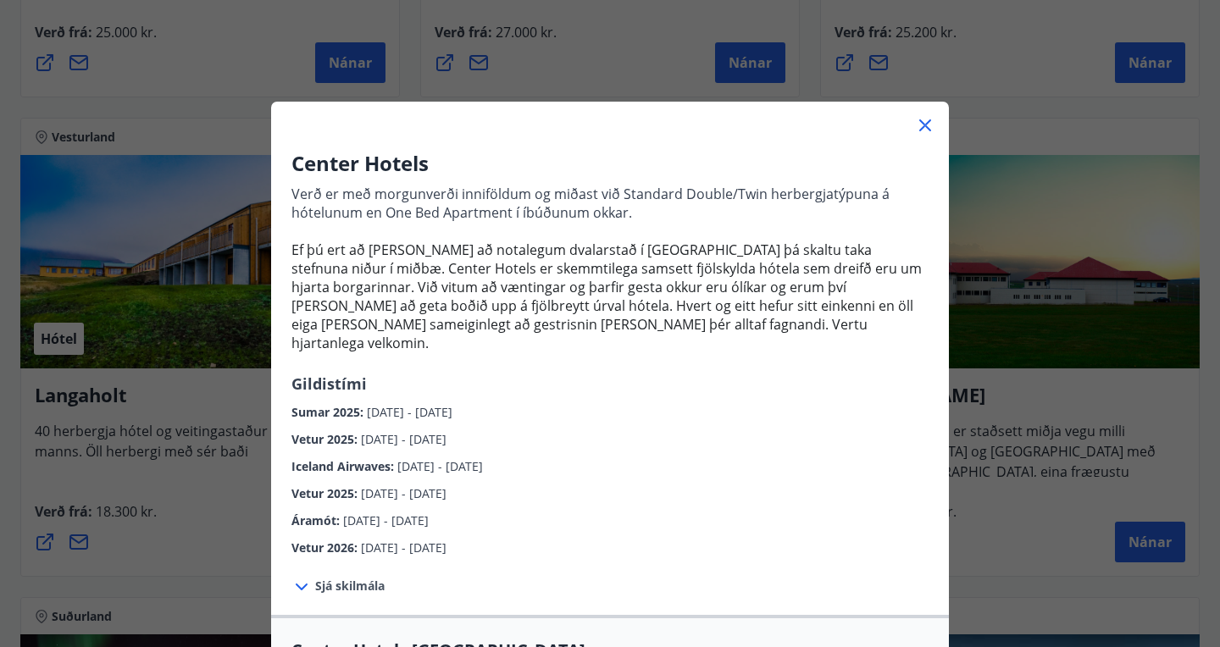
click at [926, 122] on icon at bounding box center [925, 125] width 20 height 20
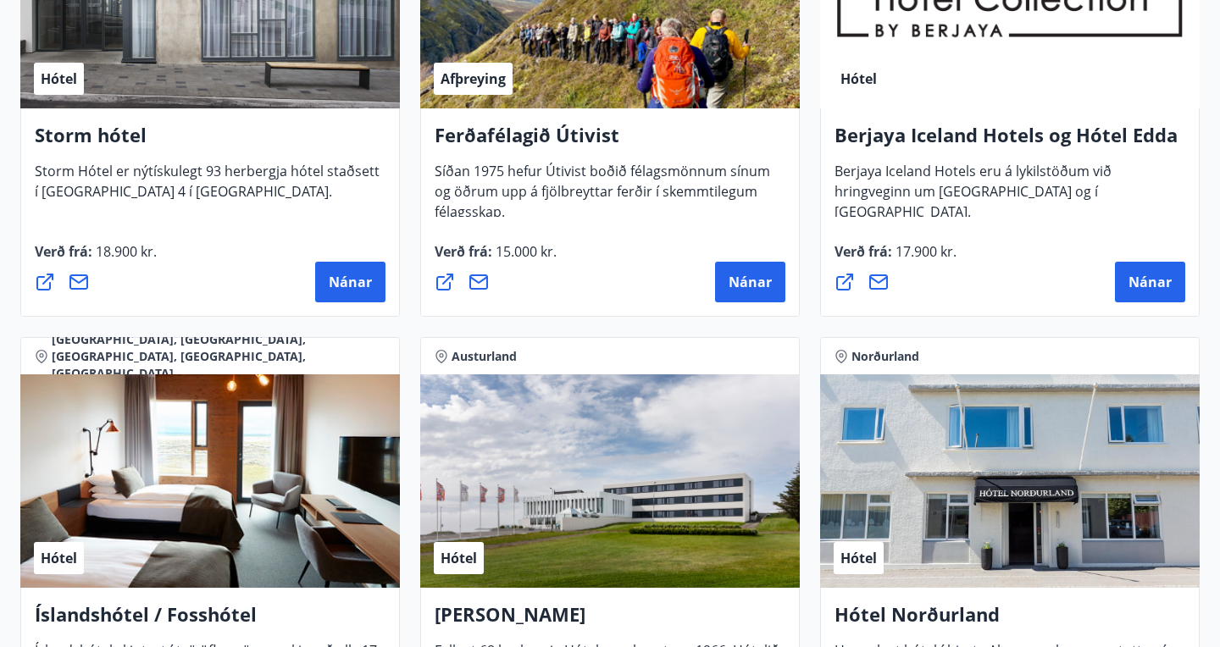
scroll to position [1906, 0]
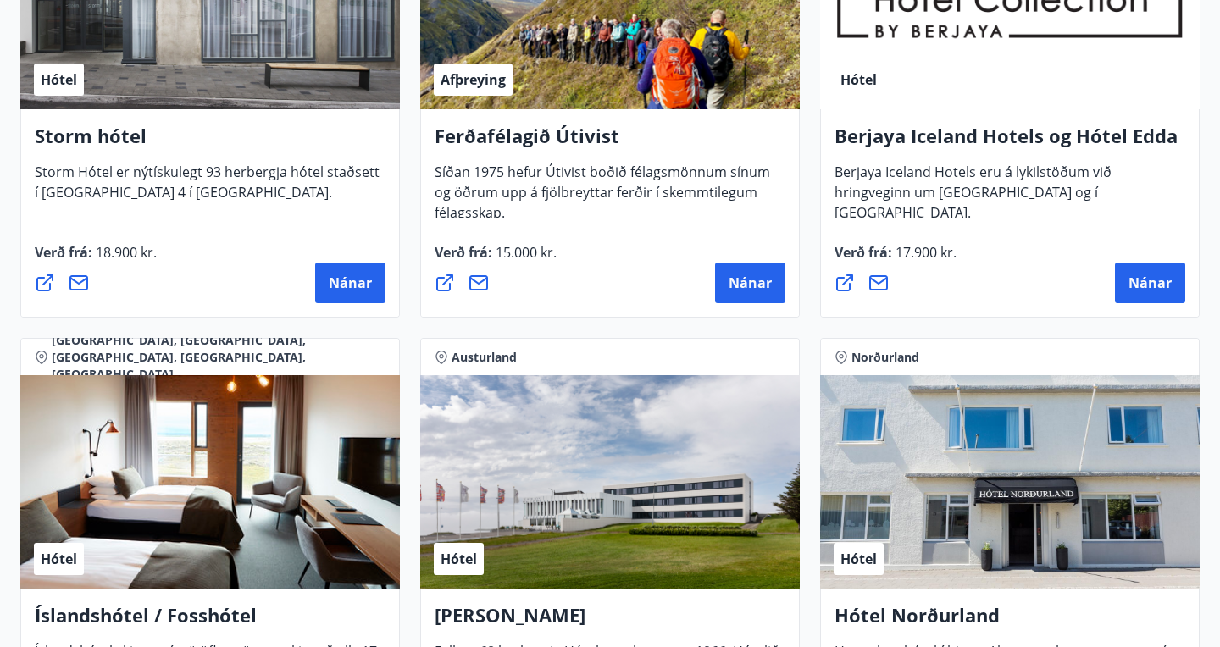
click at [997, 138] on h4 "Berjaya Iceland Hotels og Hótel Edda" at bounding box center [1009, 142] width 351 height 39
click at [987, 196] on span "Berjaya Iceland Hotels eru á lykilstöðum við hringveginn um [GEOGRAPHIC_DATA] o…" at bounding box center [972, 199] width 277 height 73
click at [1156, 285] on span "Nánar" at bounding box center [1149, 283] width 43 height 19
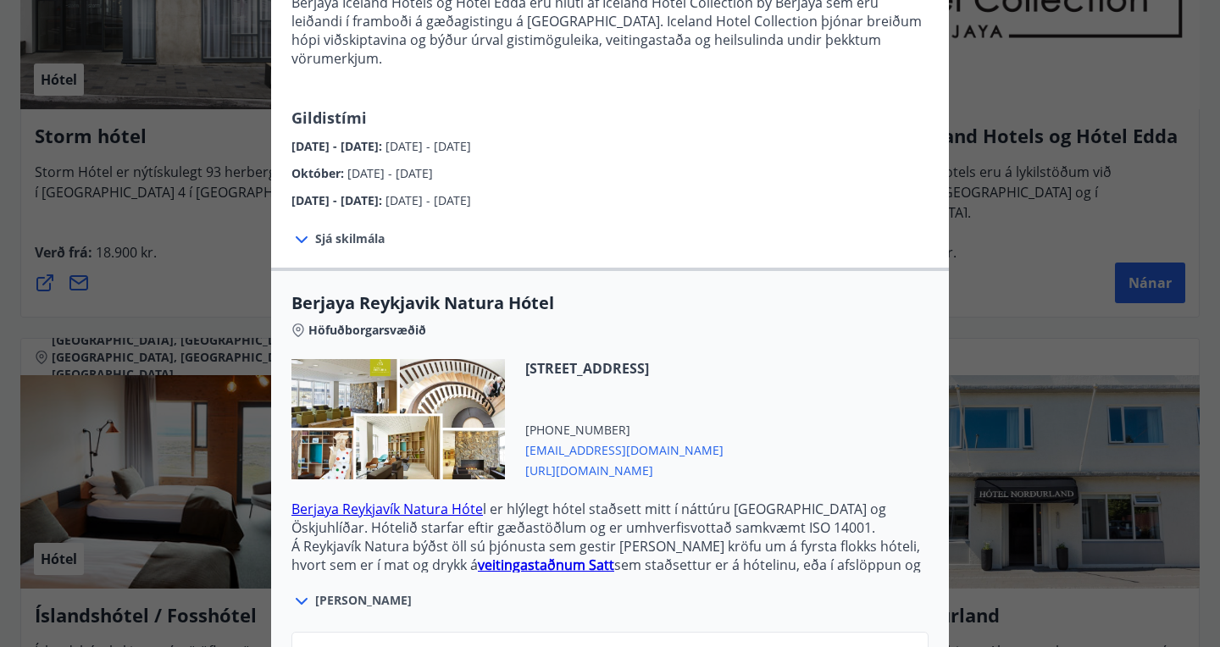
scroll to position [0, 0]
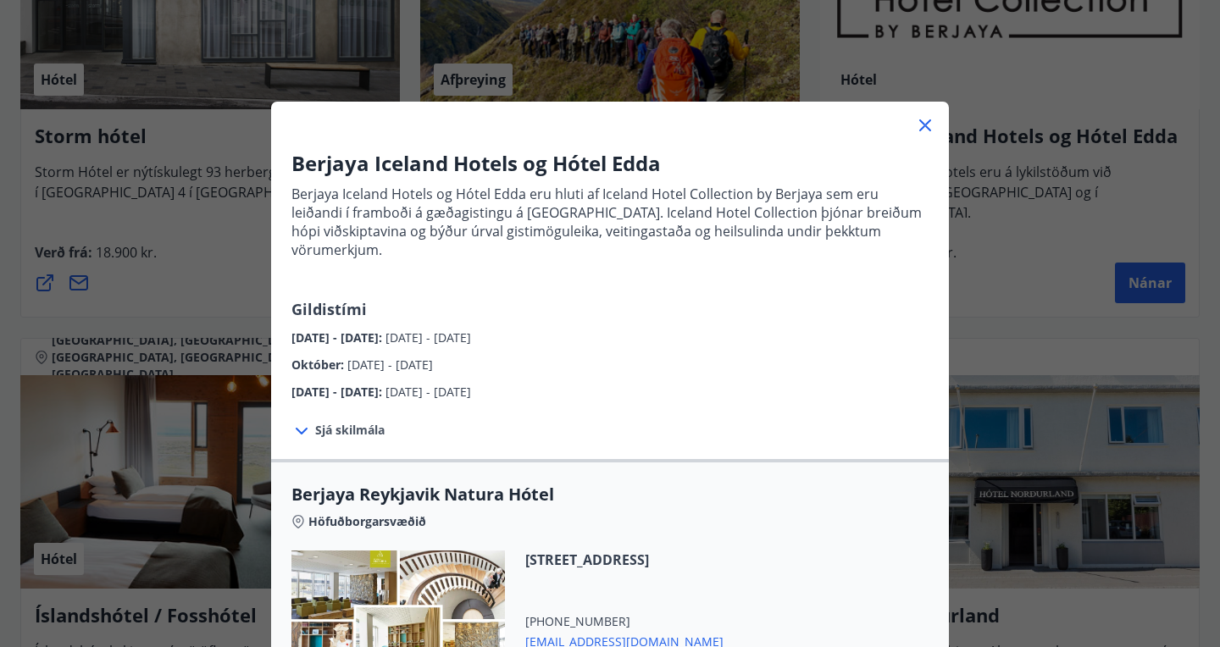
click at [922, 127] on icon at bounding box center [925, 125] width 12 height 12
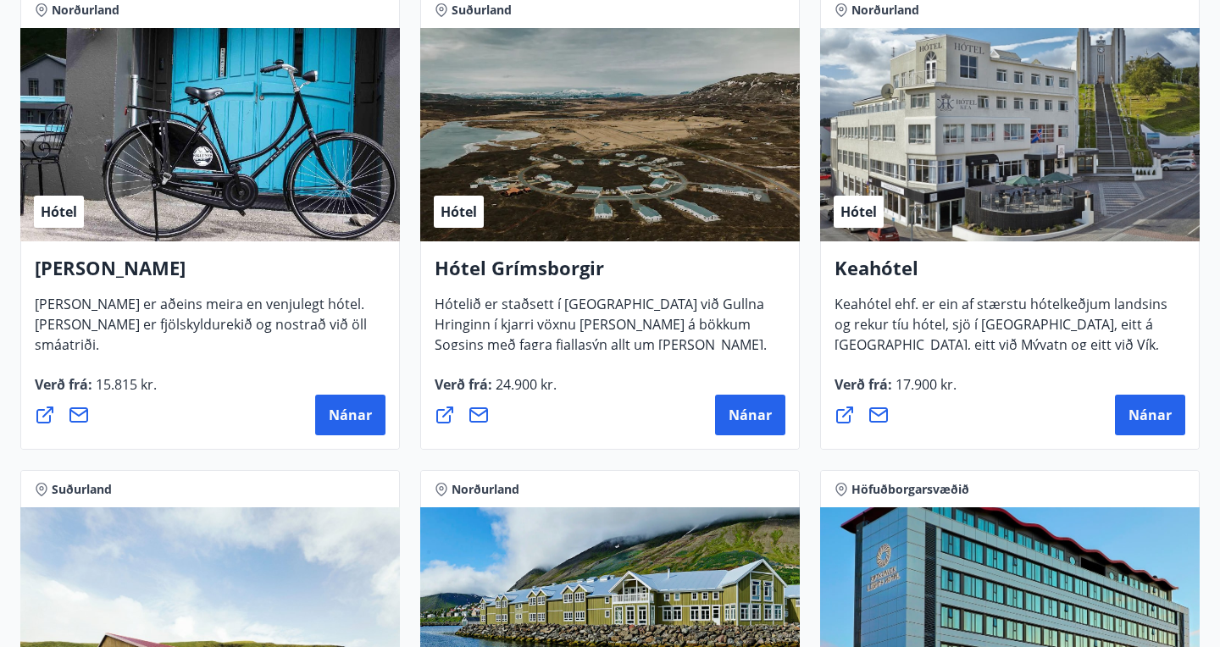
scroll to position [815, 0]
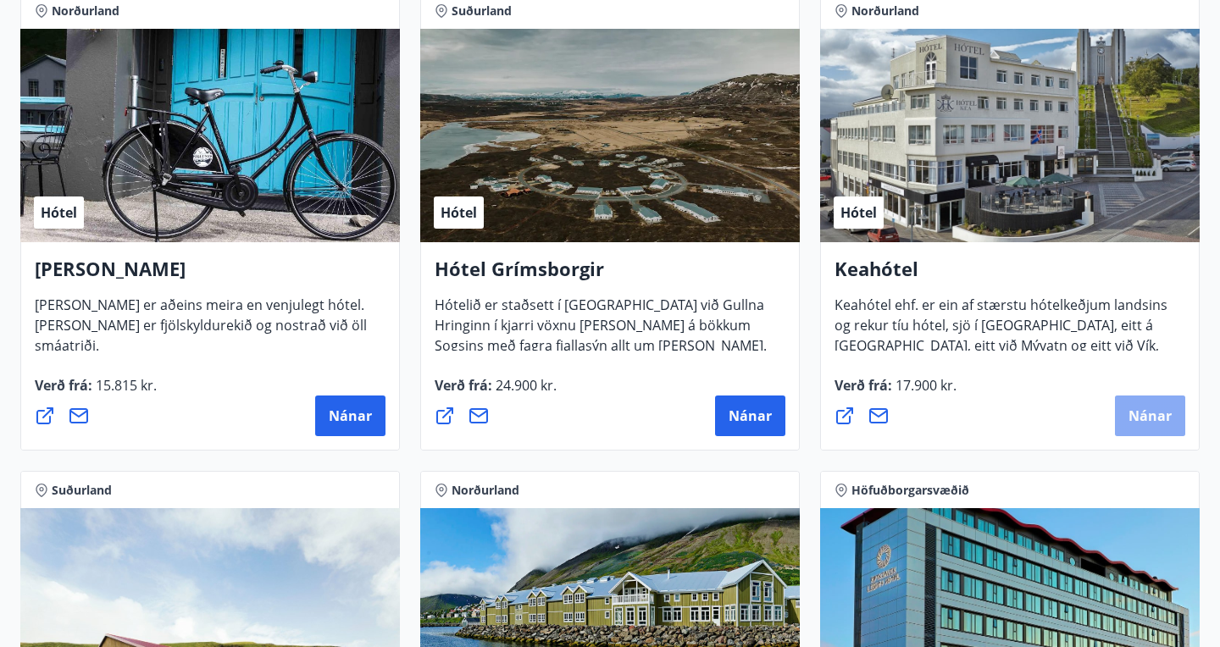
click at [1132, 411] on span "Nánar" at bounding box center [1149, 416] width 43 height 19
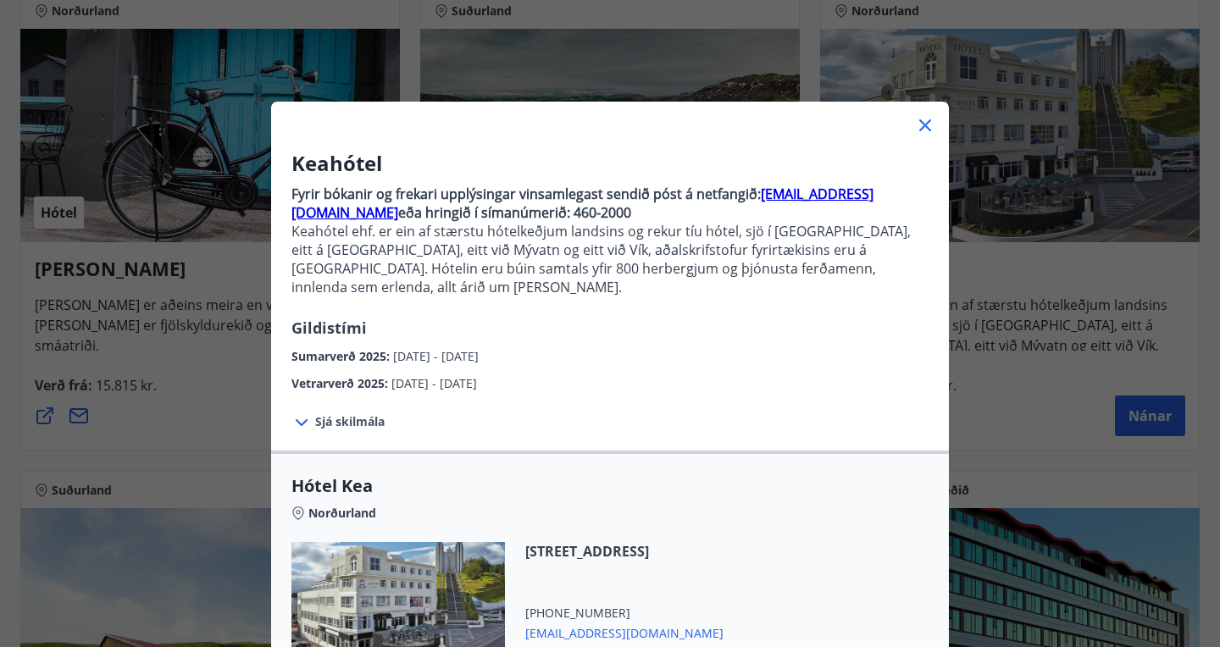
scroll to position [288, 0]
